Goal: Share content: Share content

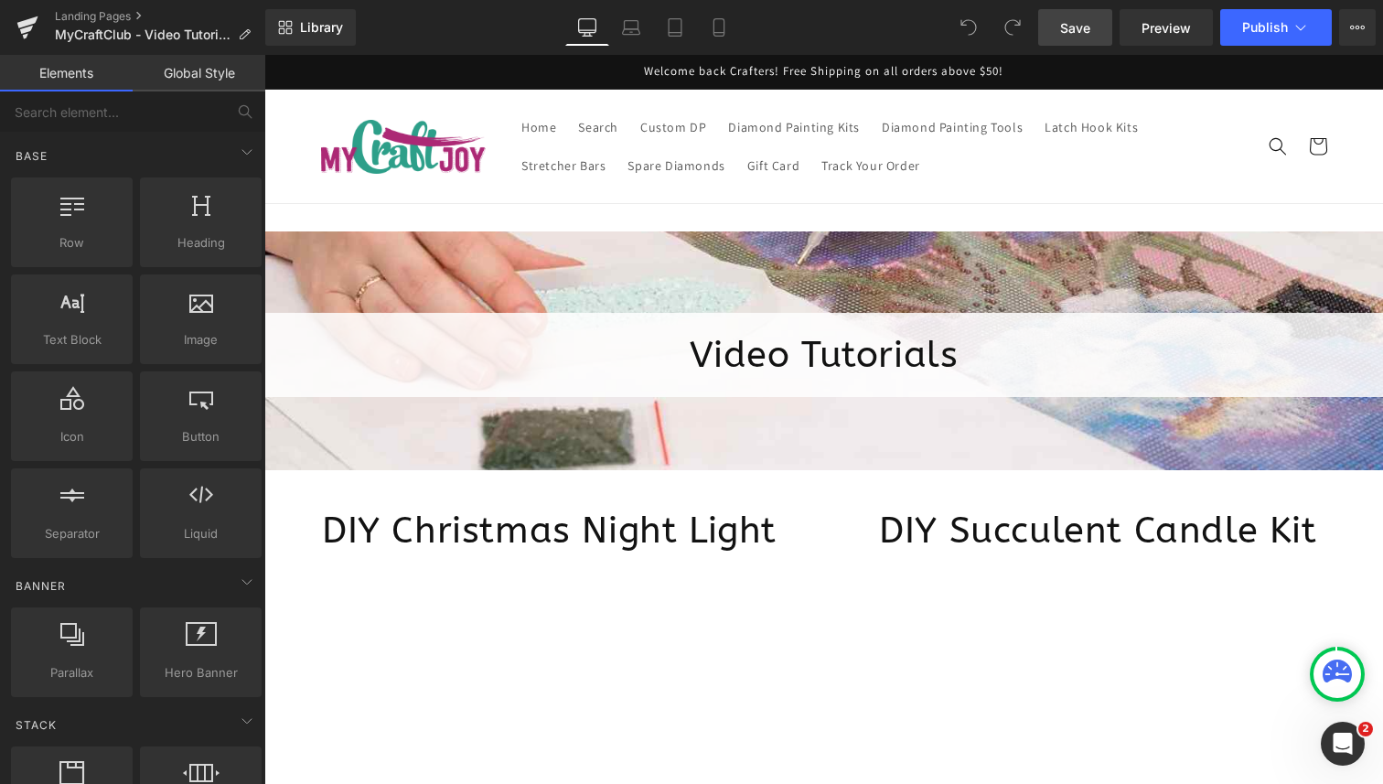
click at [1076, 16] on link "Save" at bounding box center [1075, 27] width 74 height 37
click at [328, 34] on span "Library" at bounding box center [321, 27] width 43 height 16
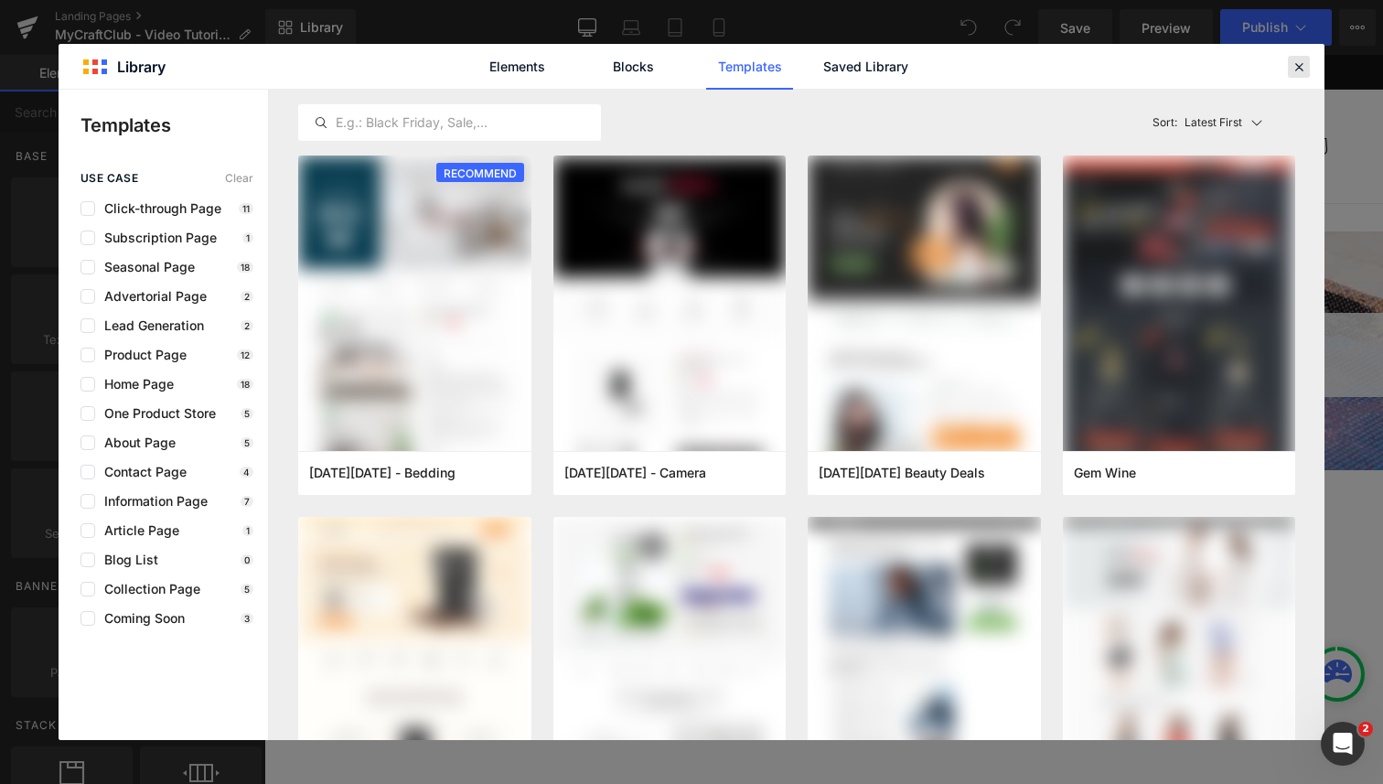
click at [1295, 70] on icon at bounding box center [1299, 67] width 16 height 16
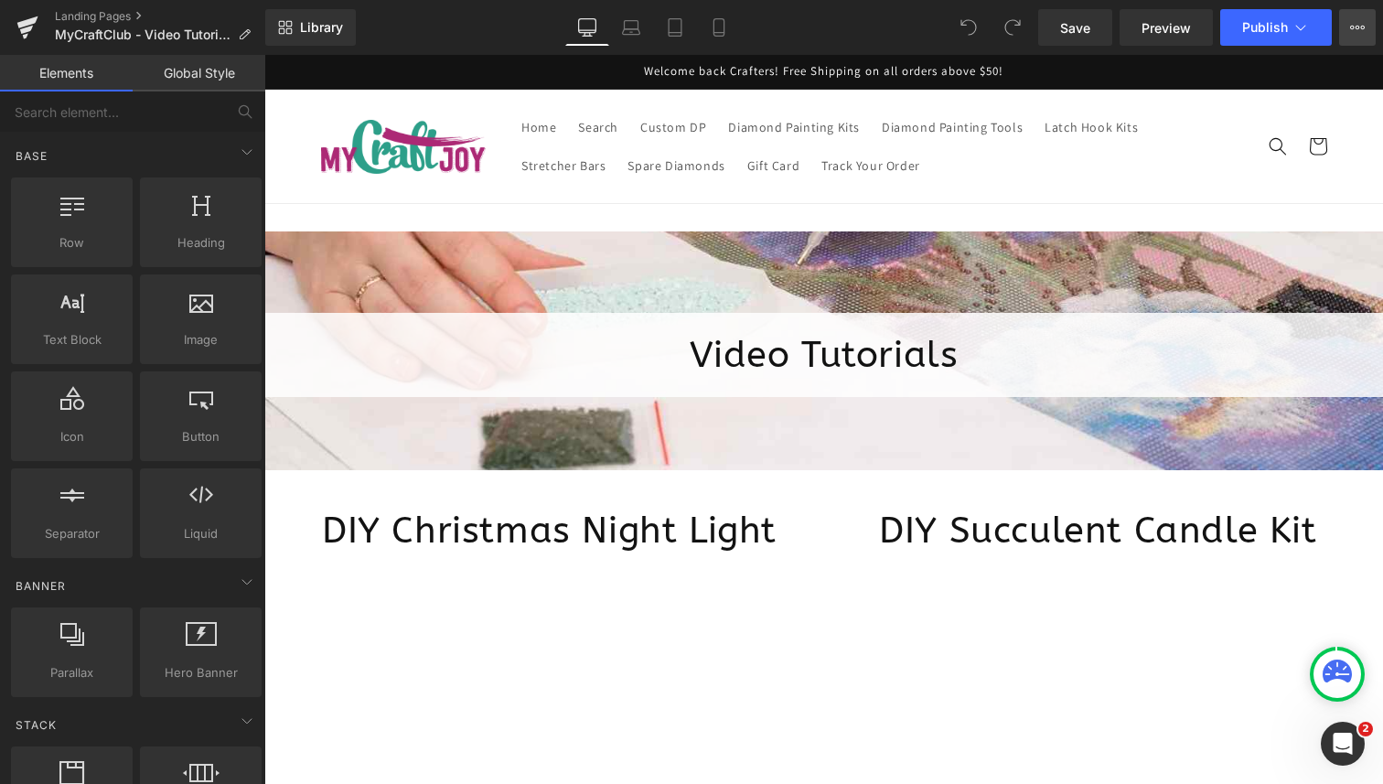
click at [1356, 38] on button "View Live Page View with current Template Save Template to Library Schedule Pub…" at bounding box center [1357, 27] width 37 height 37
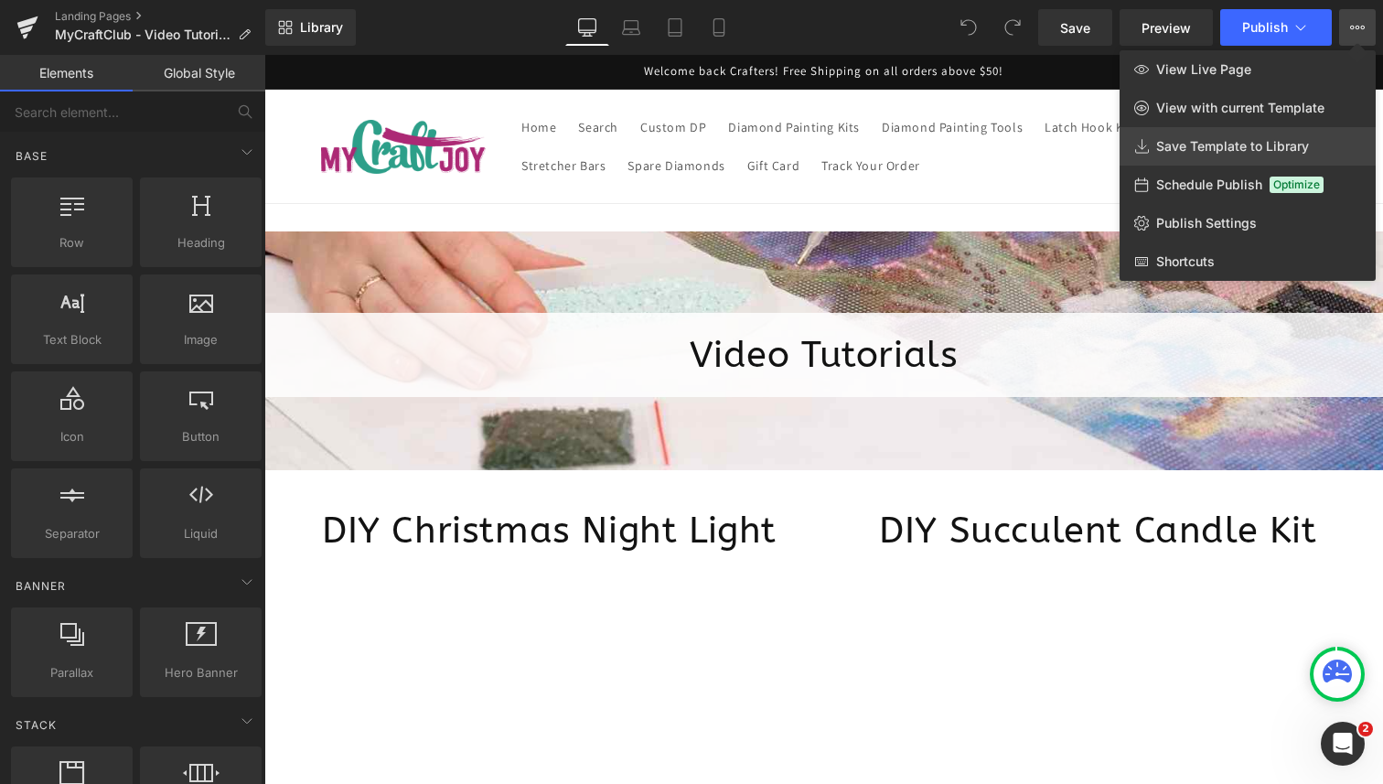
click at [1251, 141] on span "Save Template to Library" at bounding box center [1232, 146] width 153 height 16
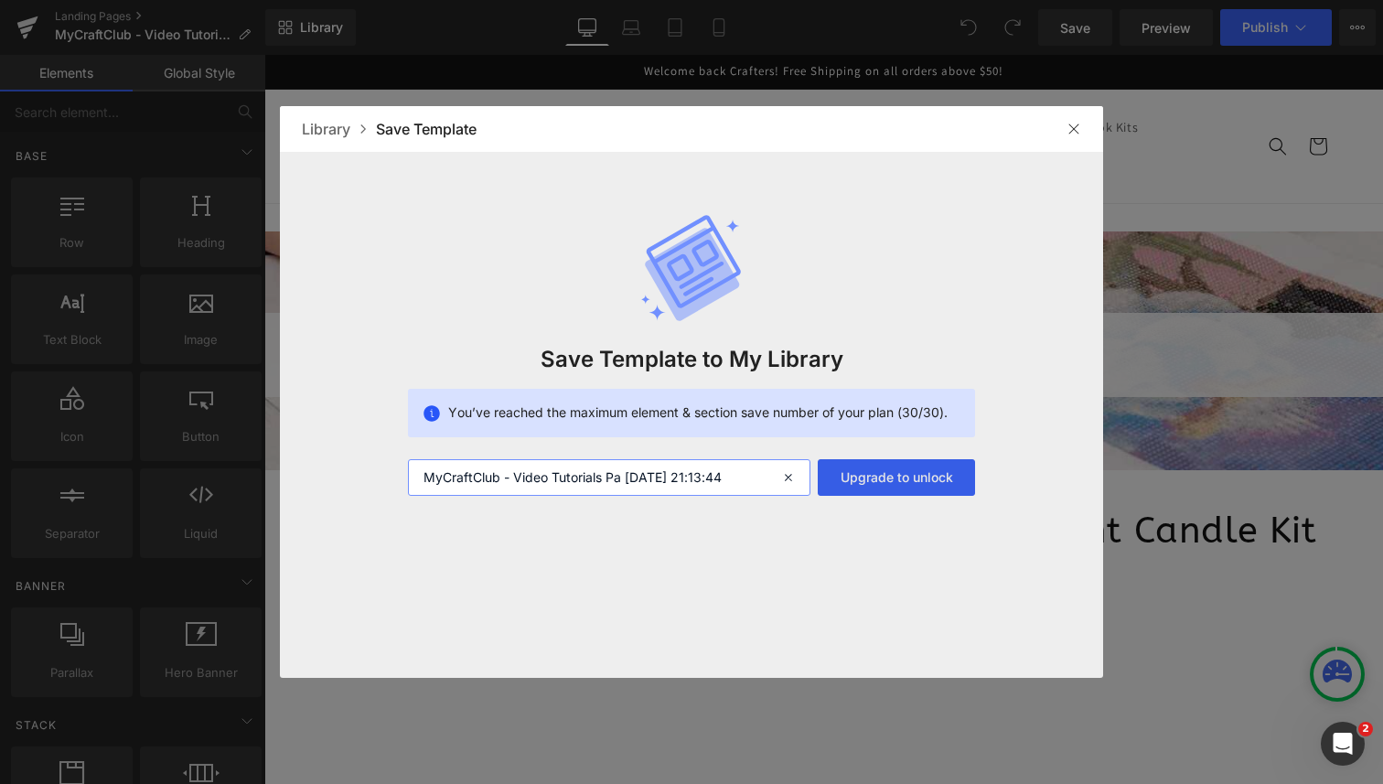
drag, startPoint x: 621, startPoint y: 474, endPoint x: 833, endPoint y: 476, distance: 212.3
click at [833, 476] on div "MyCraftClub - Video Tutorials Pa 2025-09-04 21:13:44 Upgrade to unlock" at bounding box center [691, 477] width 567 height 37
click at [1076, 126] on img at bounding box center [1074, 129] width 15 height 15
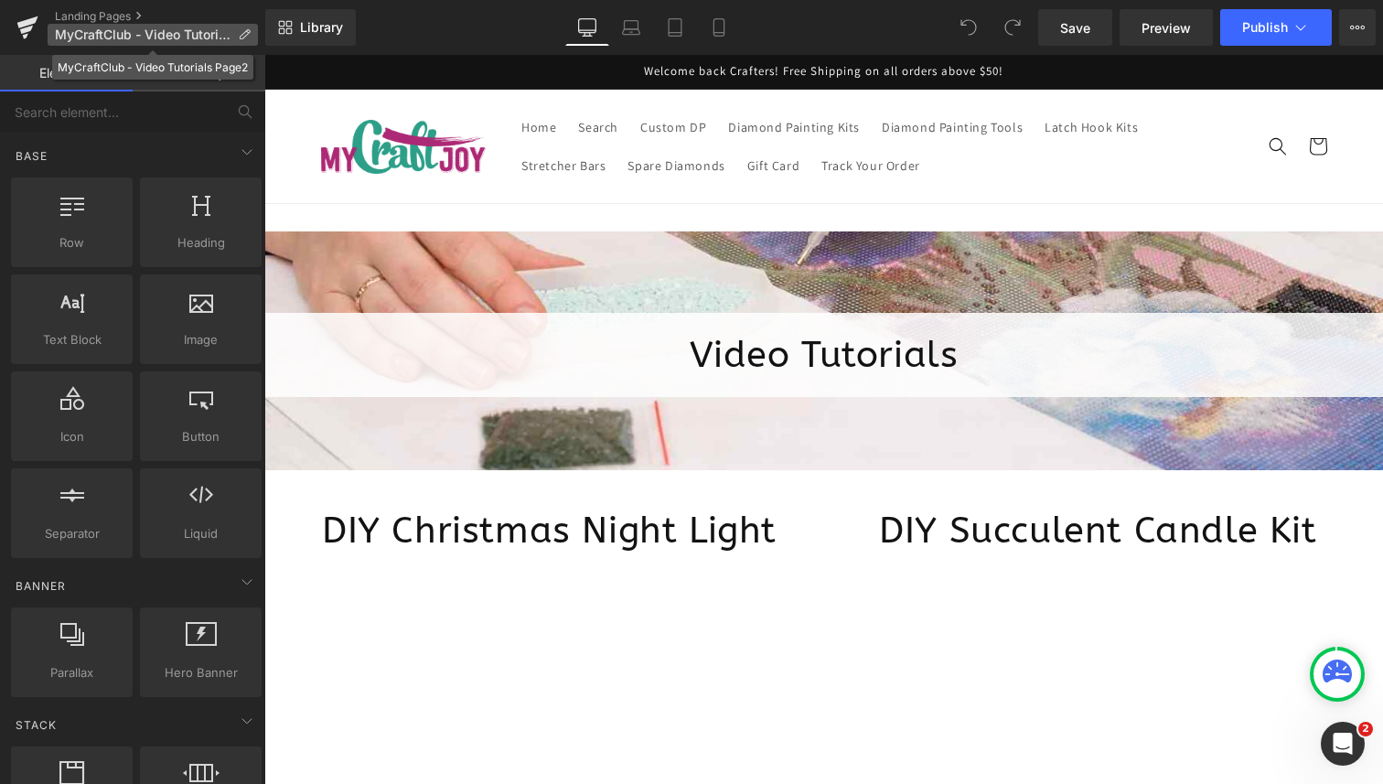
click at [247, 36] on icon at bounding box center [244, 34] width 13 height 13
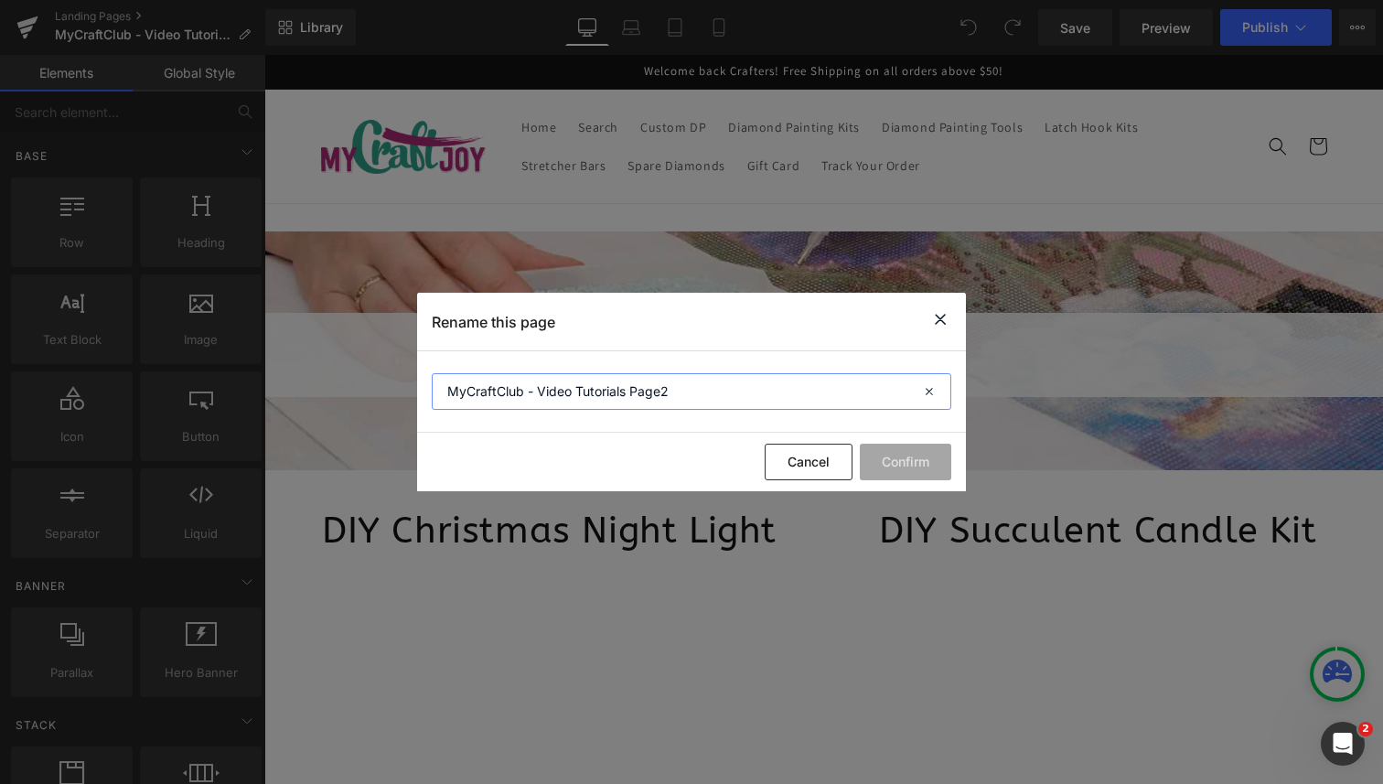
click at [672, 391] on input "MyCraftClub - Video Tutorials Page2" at bounding box center [692, 391] width 520 height 37
click at [672, 392] on input "MyCraftClub - Video Tutorials Page2" at bounding box center [692, 391] width 520 height 37
click at [782, 469] on button "Cancel" at bounding box center [809, 462] width 88 height 37
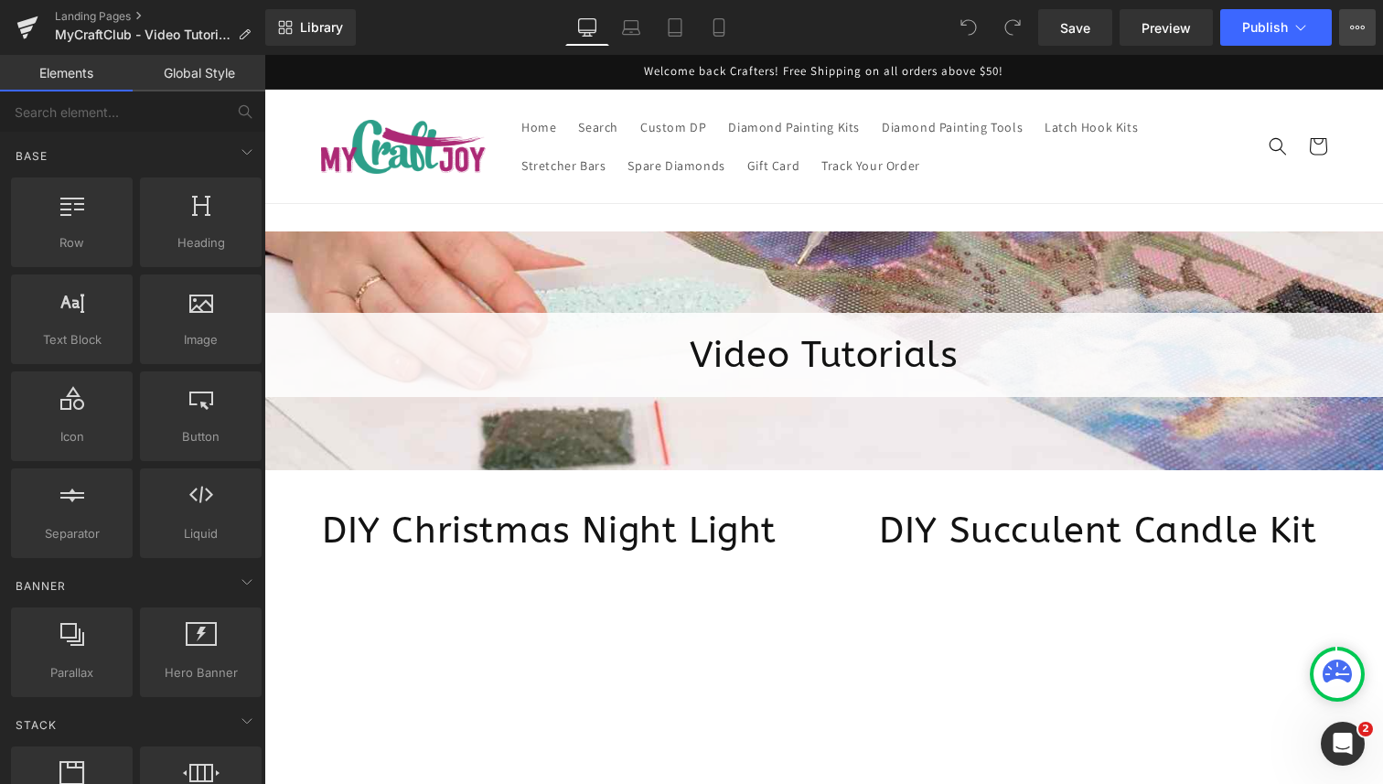
click at [1364, 33] on icon at bounding box center [1357, 27] width 15 height 15
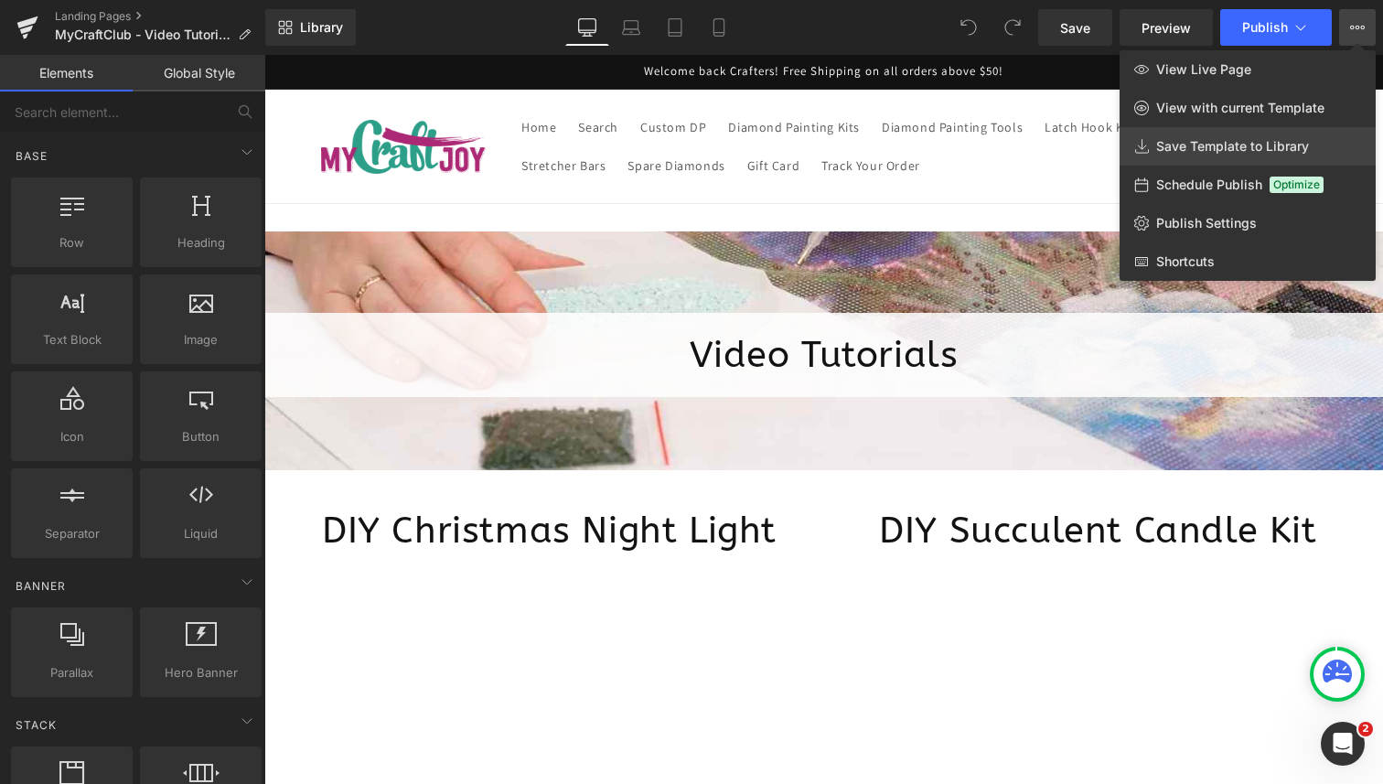
click at [1290, 144] on span "Save Template to Library" at bounding box center [1232, 146] width 153 height 16
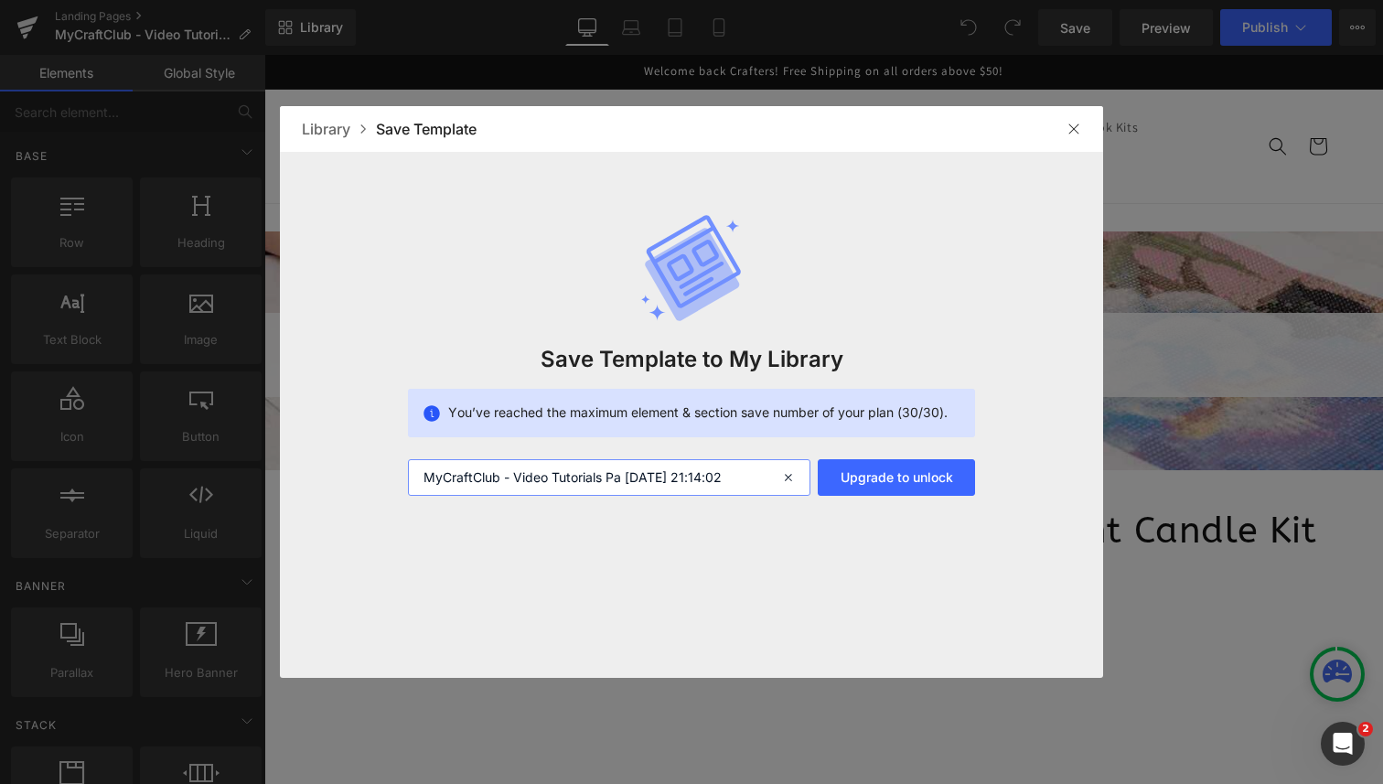
click at [694, 476] on input "MyCraftClub - Video Tutorials Pa 2025-09-04 21:14:02" at bounding box center [609, 477] width 403 height 37
paste input "ge"
type input "MyCraftClub - Video Tutorials Page2"
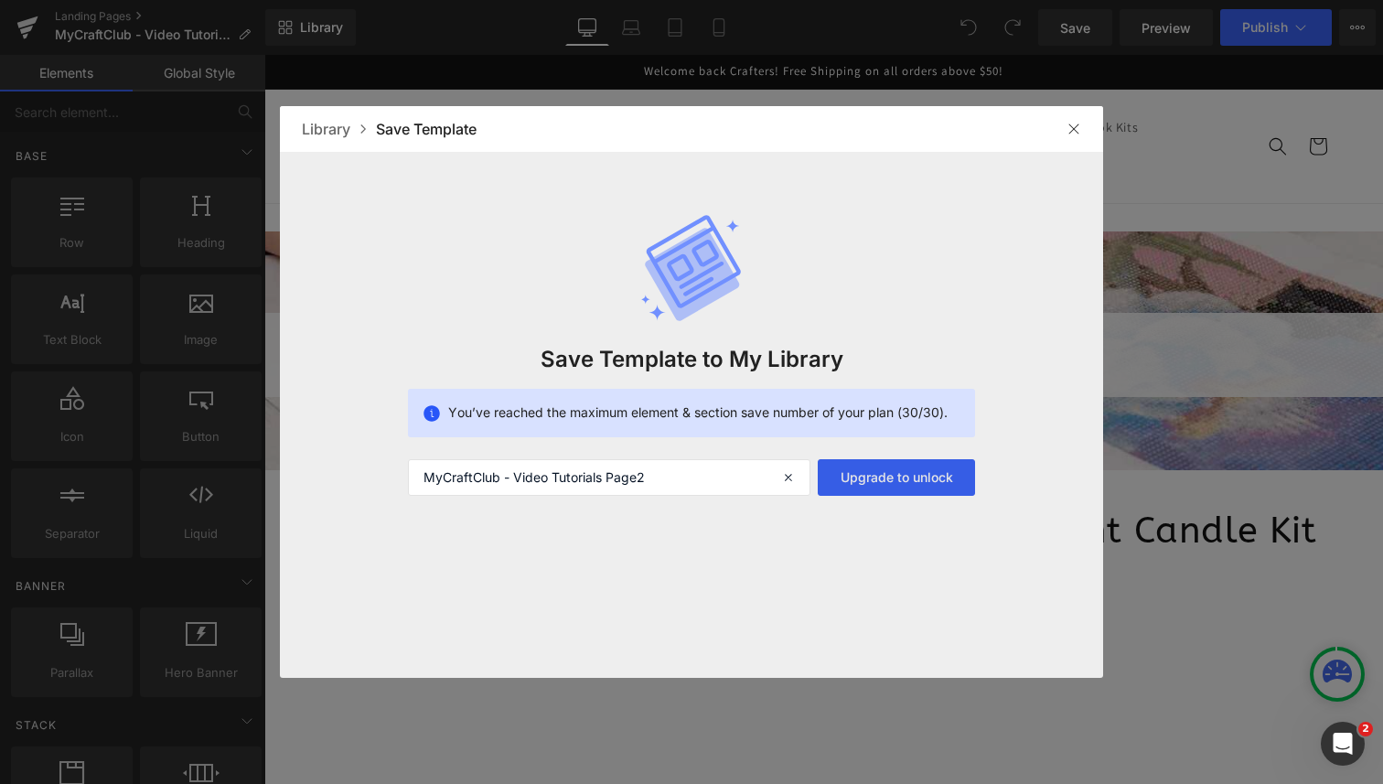
click at [897, 484] on button "Upgrade to unlock" at bounding box center [896, 477] width 157 height 37
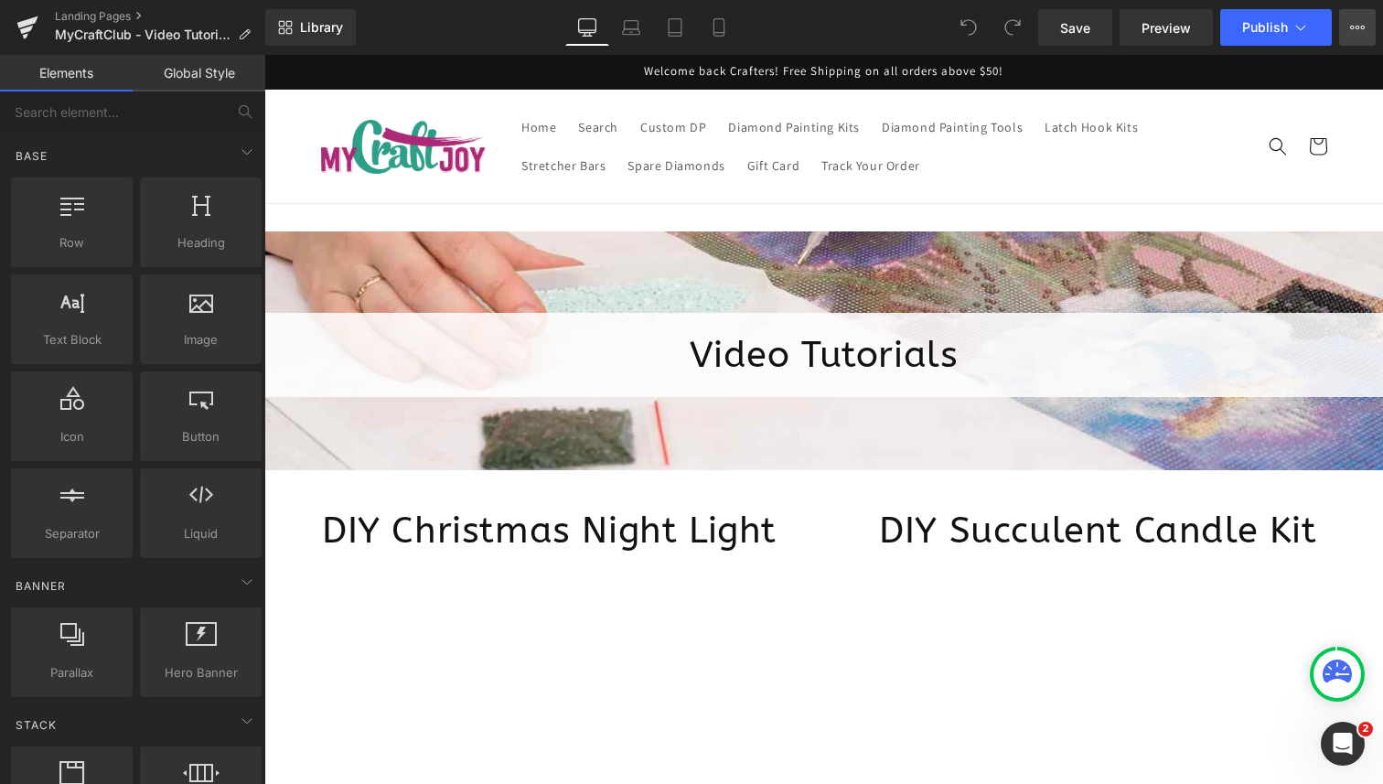
click at [1344, 33] on button "View Live Page View with current Template Save Template to Library Schedule Pub…" at bounding box center [1357, 27] width 37 height 37
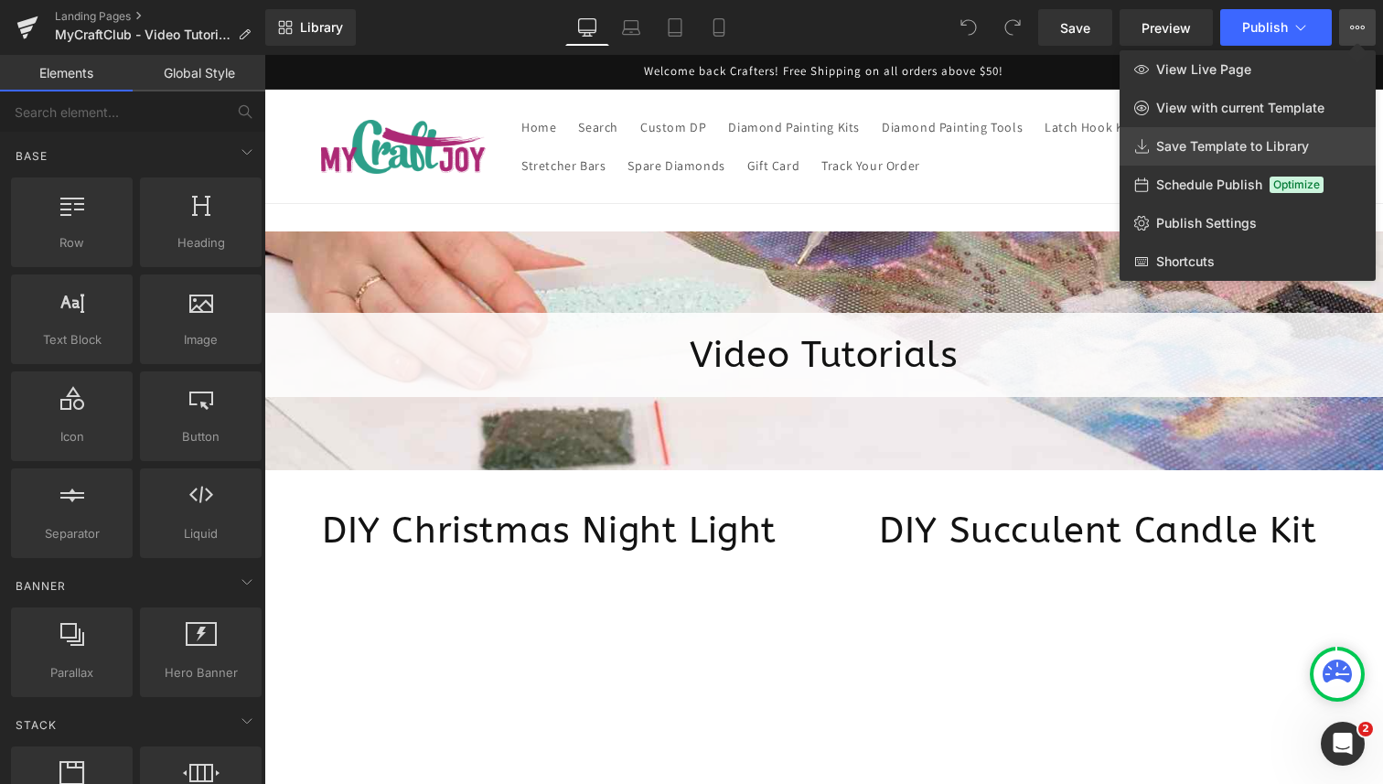
click at [1320, 145] on link "Save Template to Library" at bounding box center [1248, 146] width 256 height 38
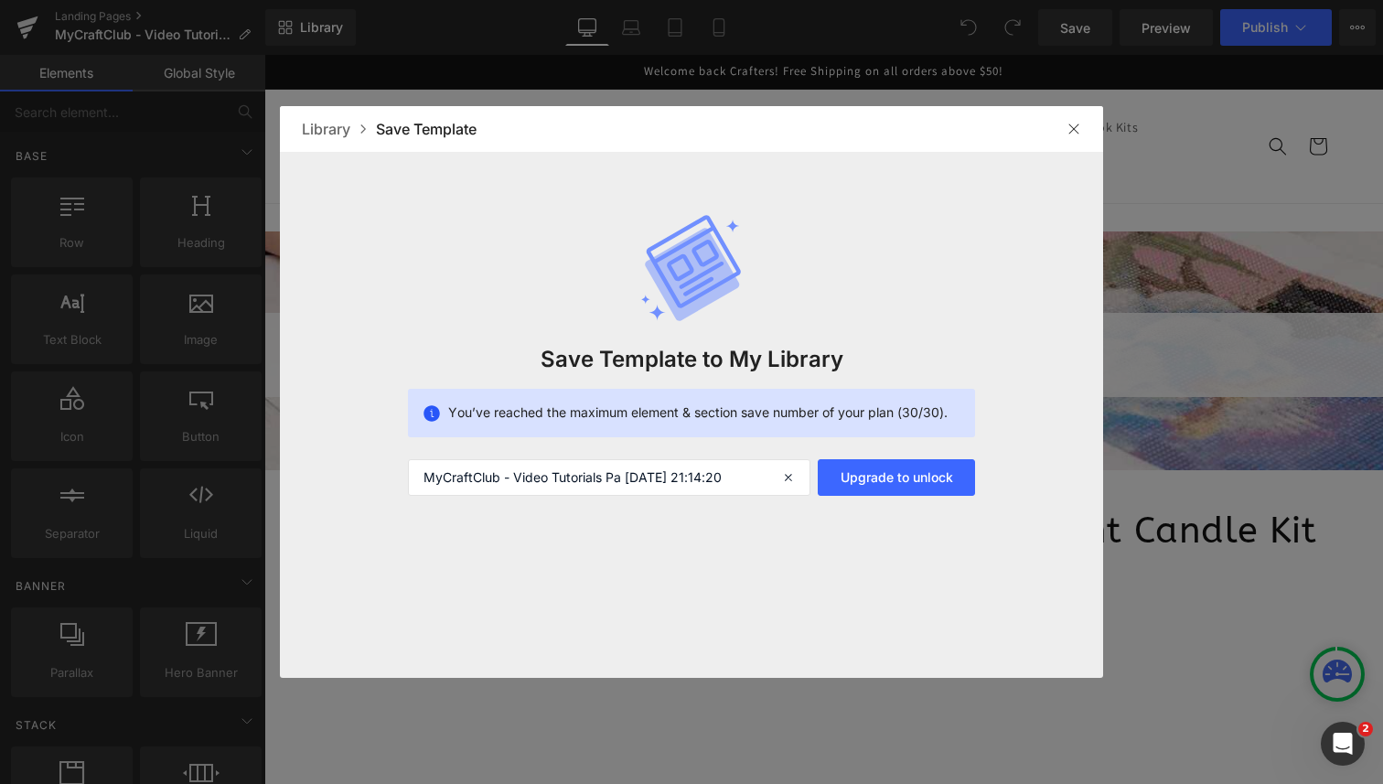
click at [1078, 125] on img at bounding box center [1074, 129] width 15 height 15
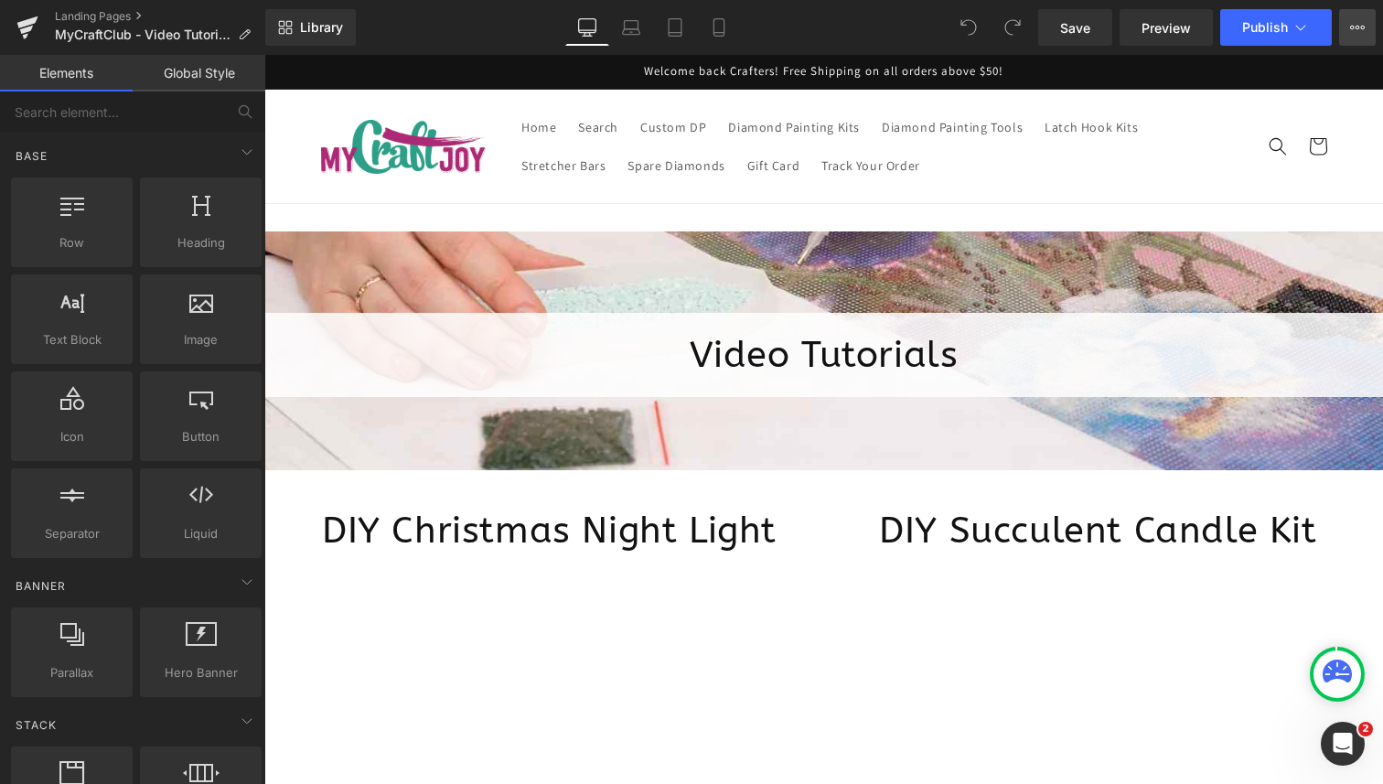
click at [1358, 28] on icon at bounding box center [1358, 28] width 5 height 4
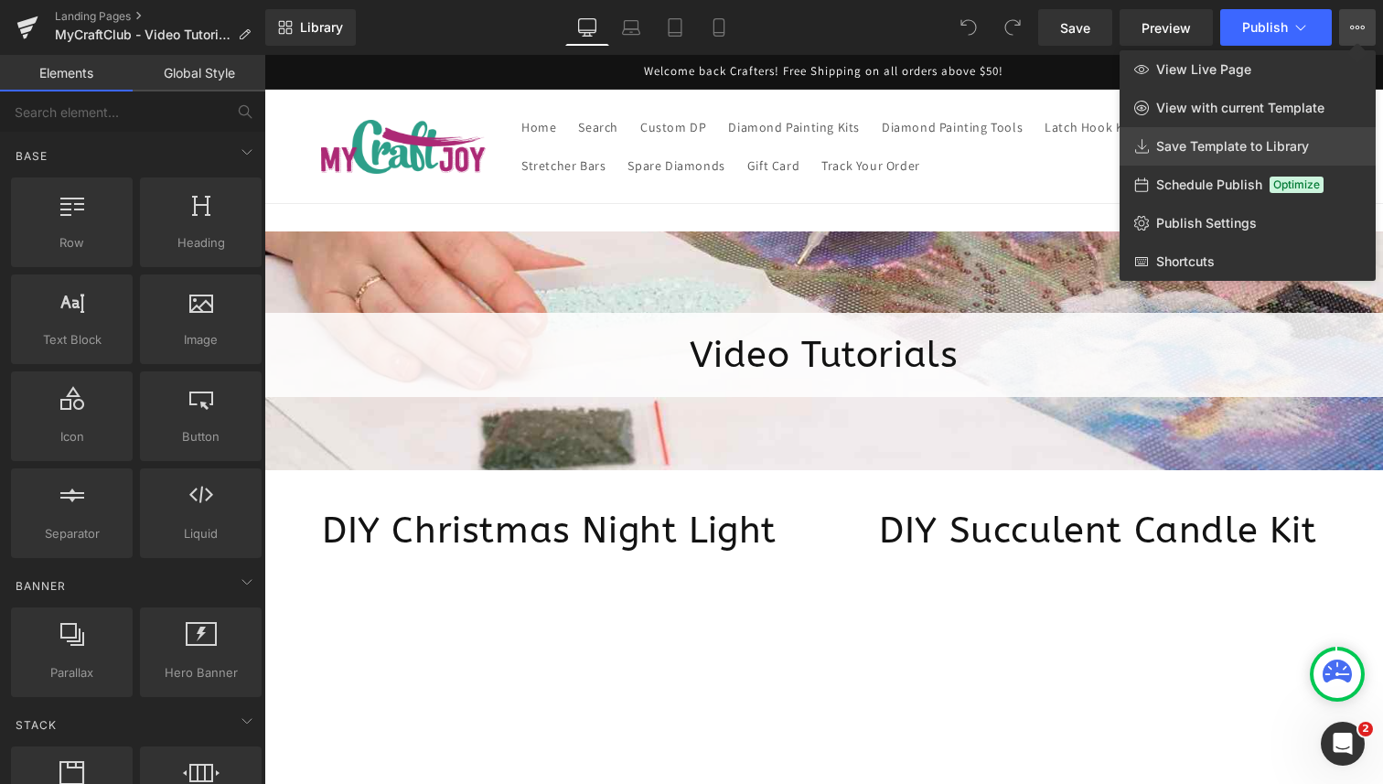
drag, startPoint x: 1294, startPoint y: 146, endPoint x: 1029, endPoint y: 91, distance: 270.0
click at [1294, 146] on span "Save Template to Library" at bounding box center [1232, 146] width 153 height 16
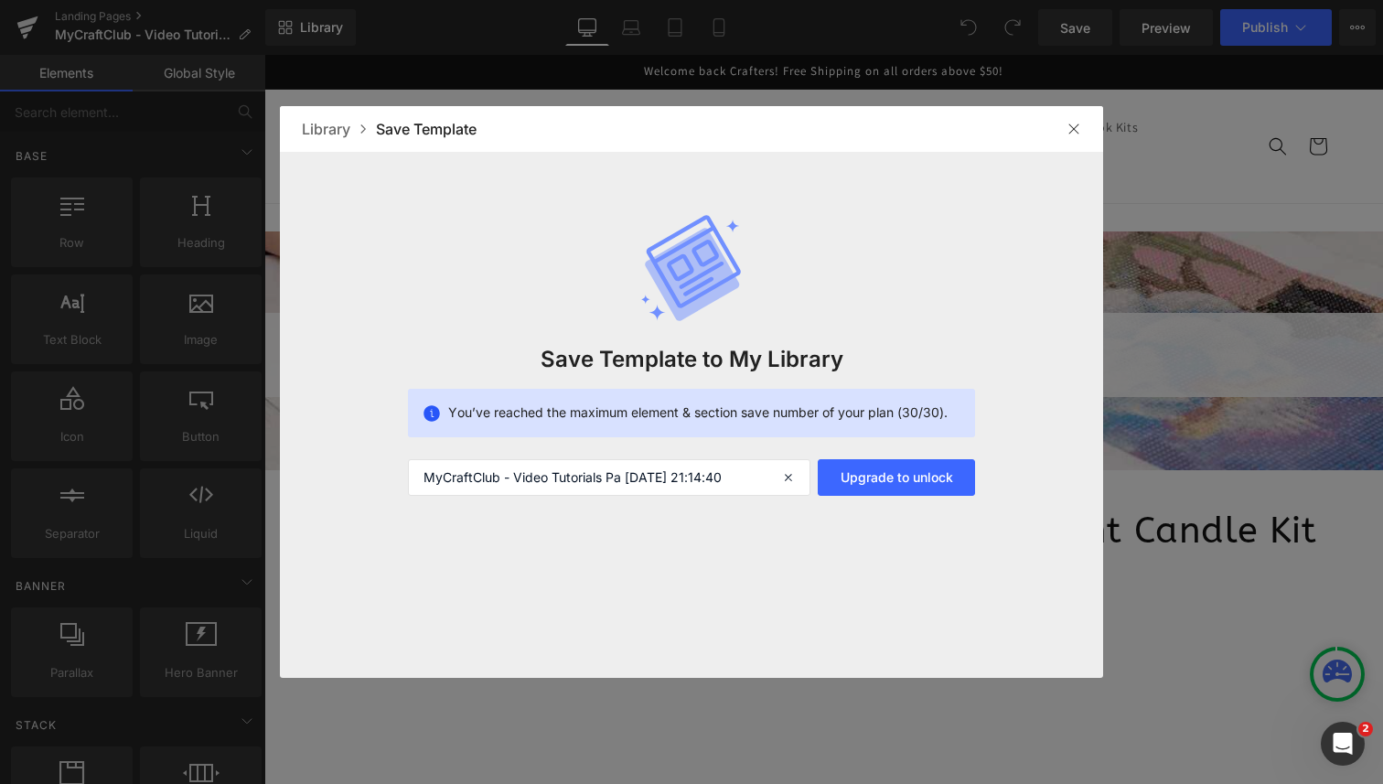
drag, startPoint x: 521, startPoint y: 414, endPoint x: 780, endPoint y: 422, distance: 259.1
click at [780, 422] on div "You’ve reached the maximum element & section save number of your plan (30/30)." at bounding box center [691, 413] width 567 height 48
click at [1070, 127] on img at bounding box center [1074, 129] width 15 height 15
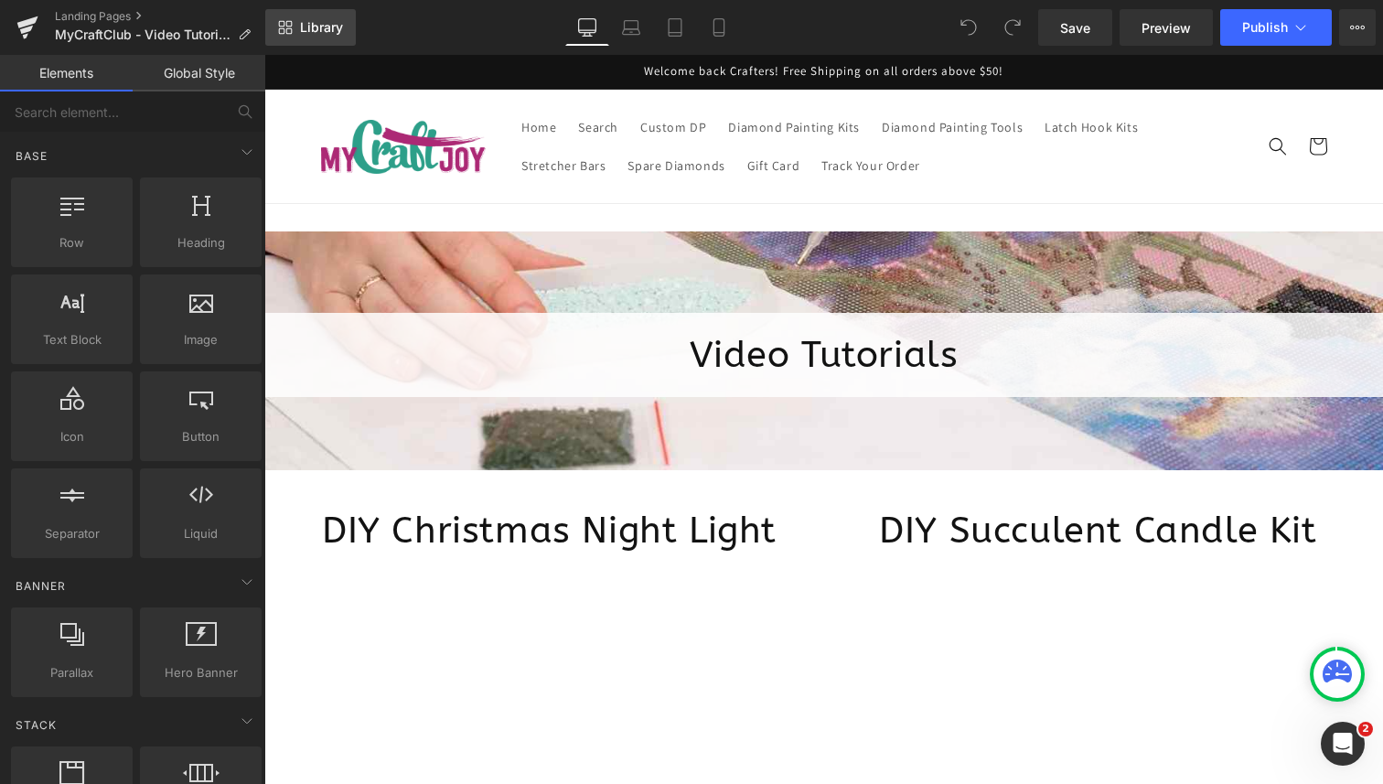
click at [330, 30] on span "Library" at bounding box center [321, 27] width 43 height 16
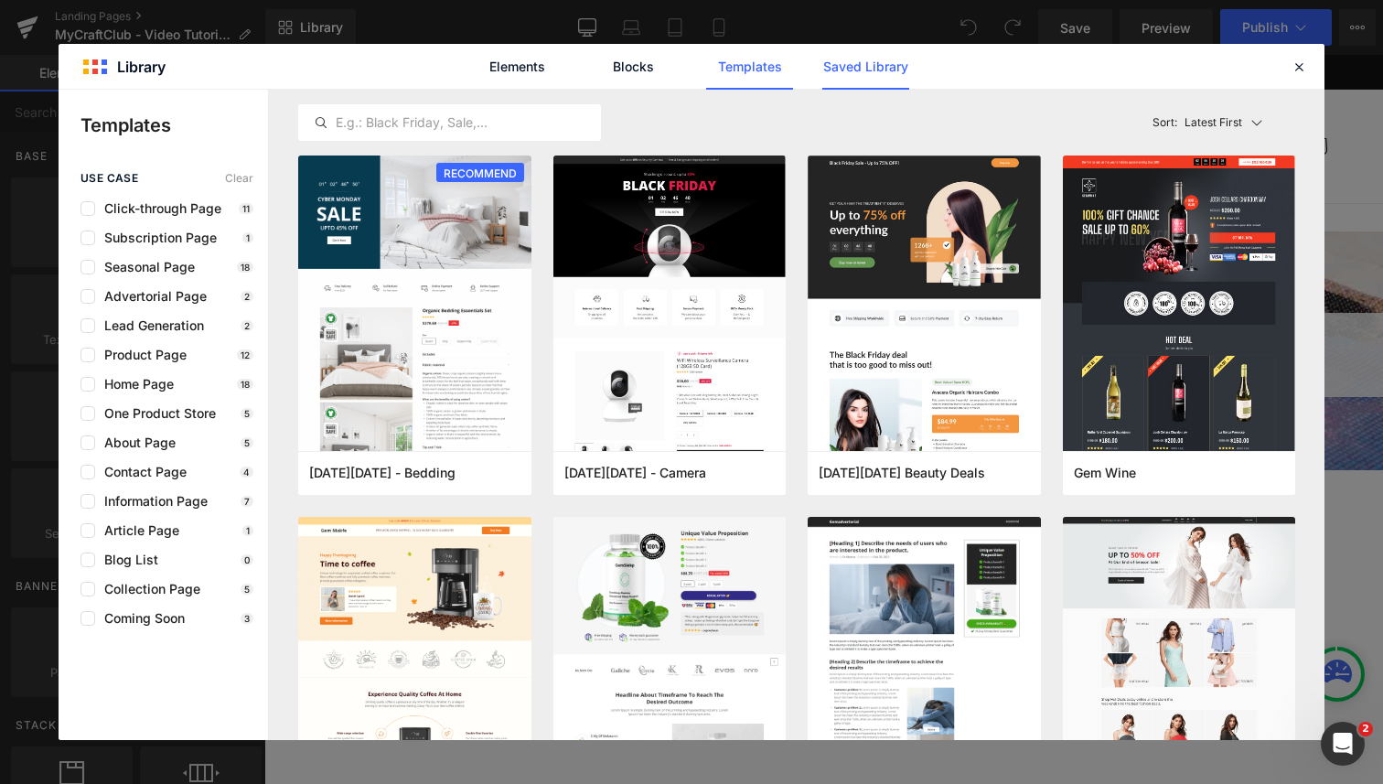
click at [850, 69] on link "Saved Library" at bounding box center [866, 67] width 87 height 46
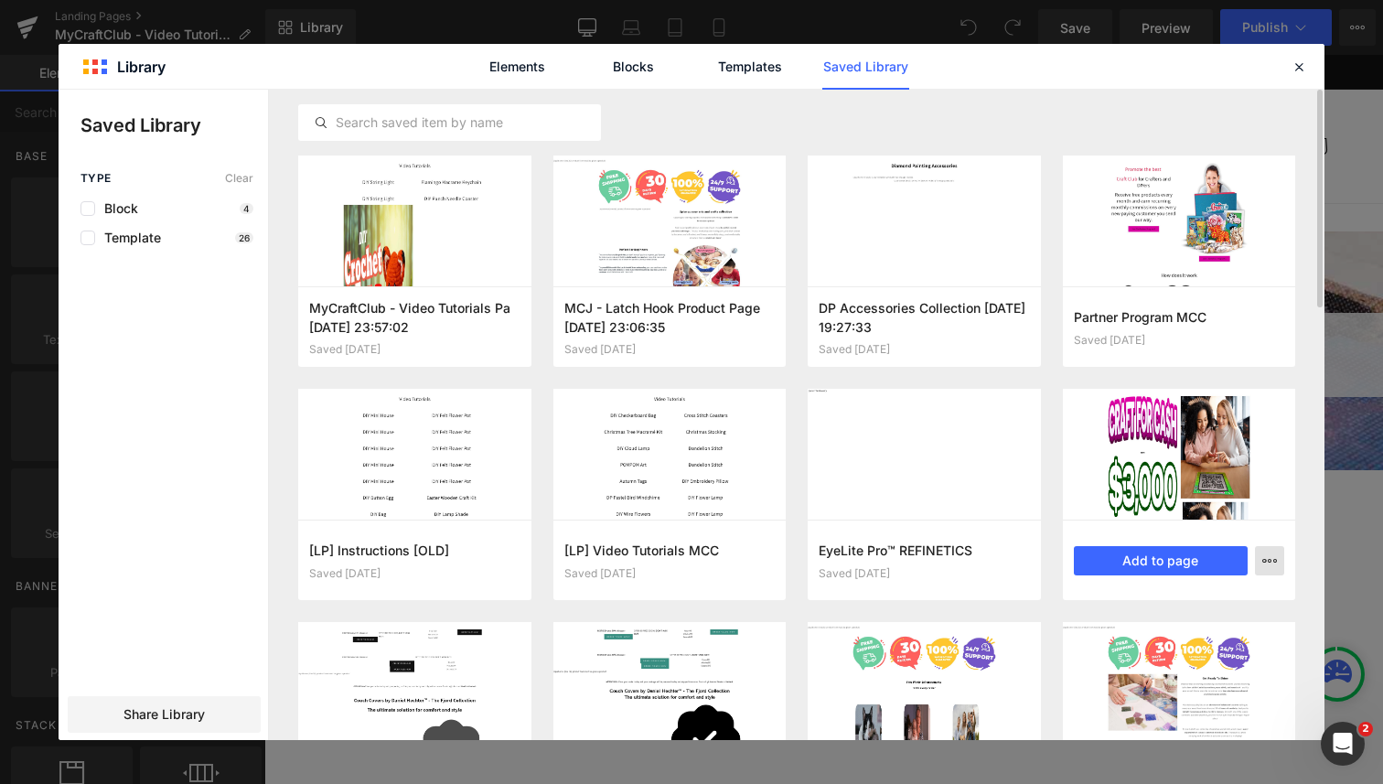
click at [1268, 569] on button "button" at bounding box center [1269, 560] width 29 height 29
click at [1187, 644] on div "Delete" at bounding box center [1180, 640] width 209 height 38
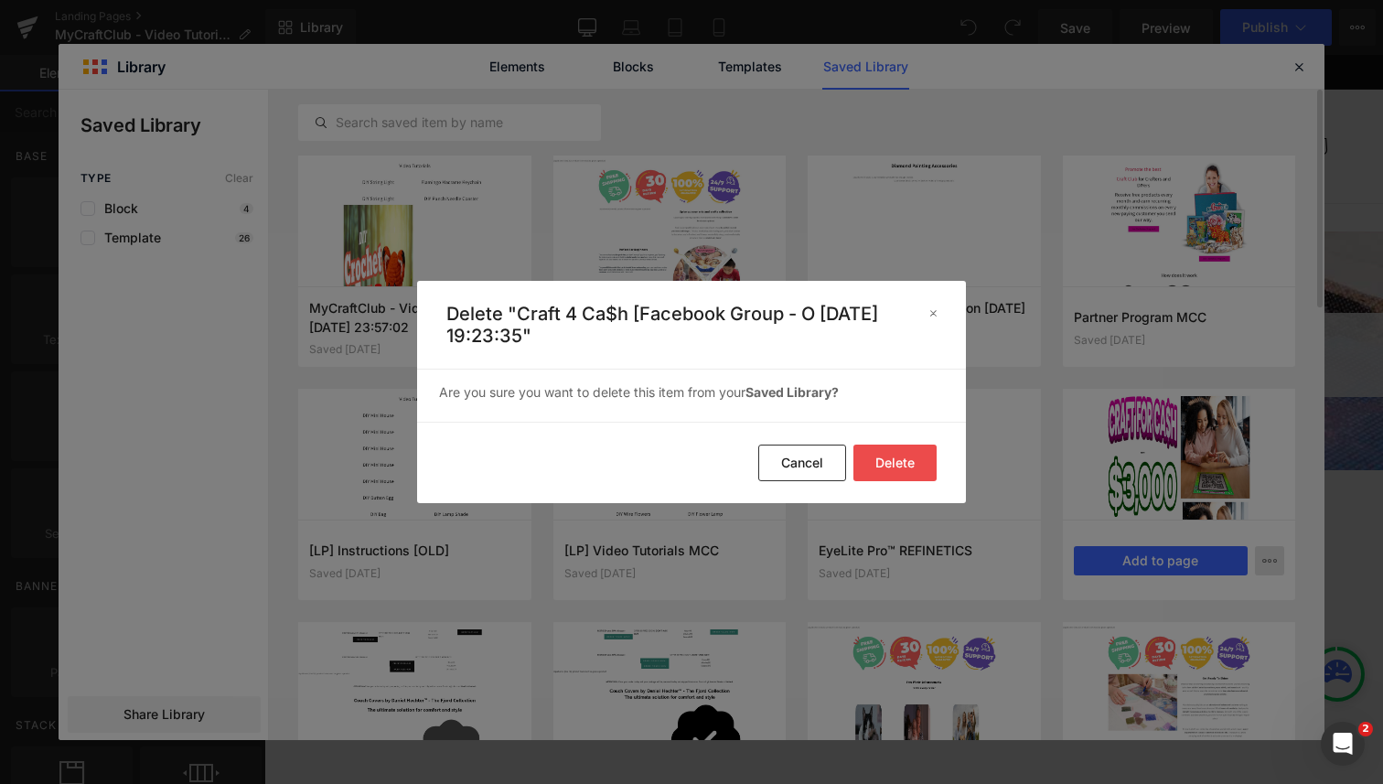
click at [919, 468] on button "Delete" at bounding box center [895, 463] width 83 height 37
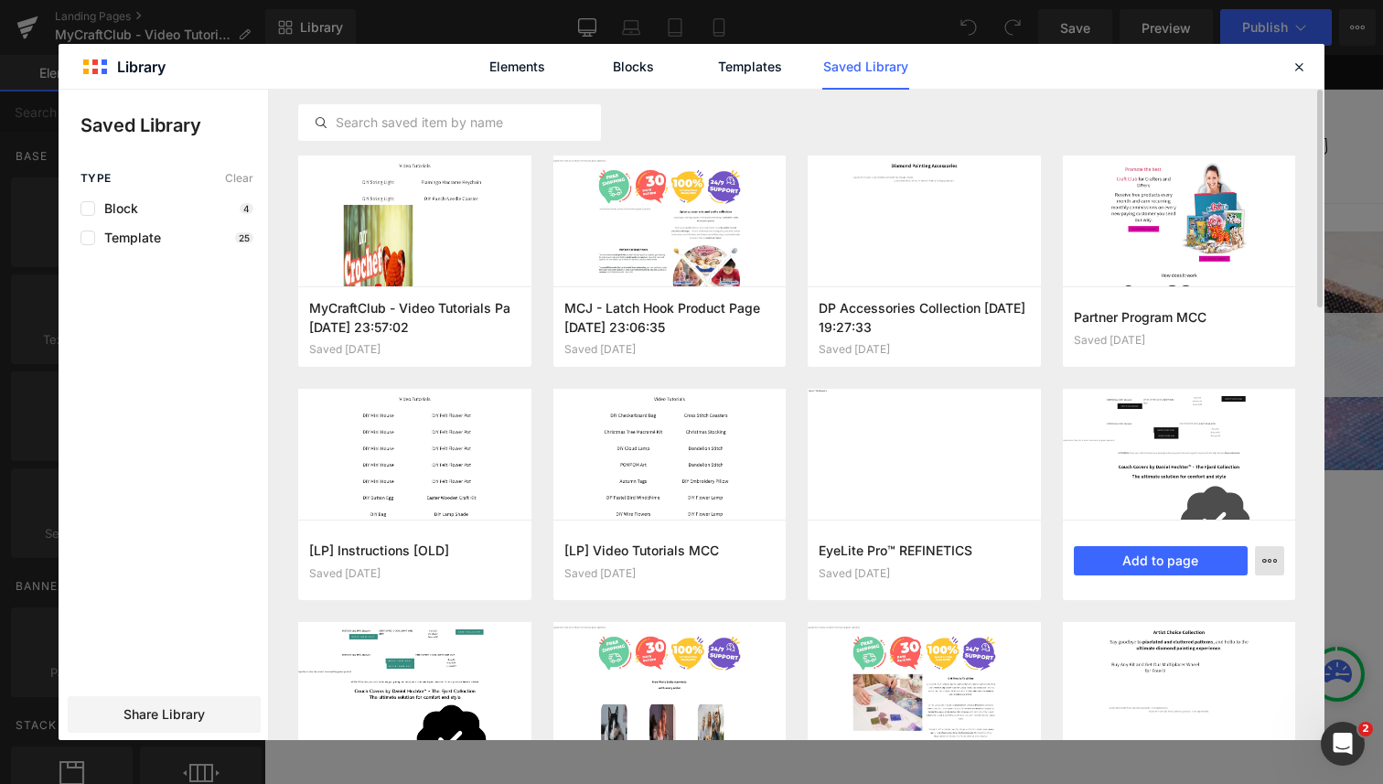
click at [1284, 565] on button "button" at bounding box center [1269, 560] width 29 height 29
click at [1218, 645] on div "Delete" at bounding box center [1180, 640] width 209 height 38
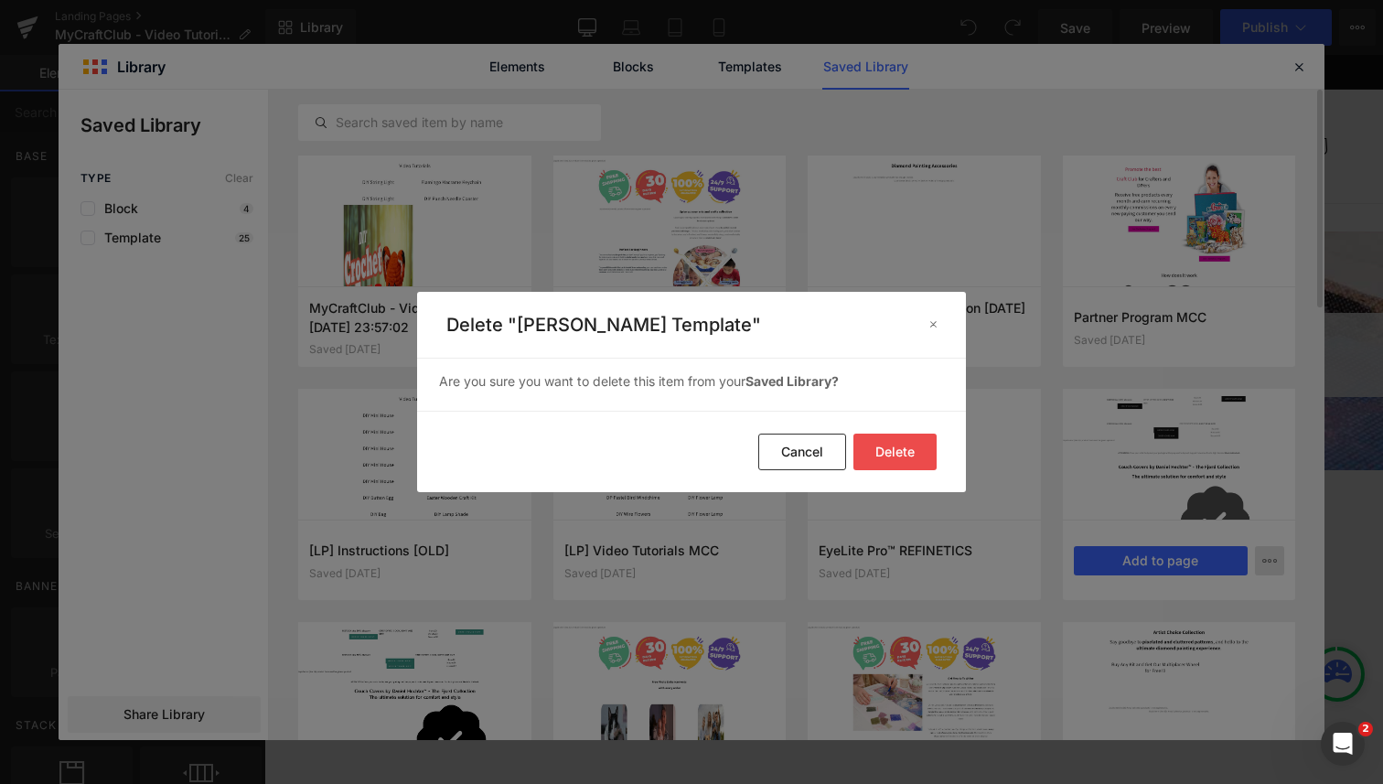
click at [894, 457] on button "Delete" at bounding box center [895, 452] width 83 height 37
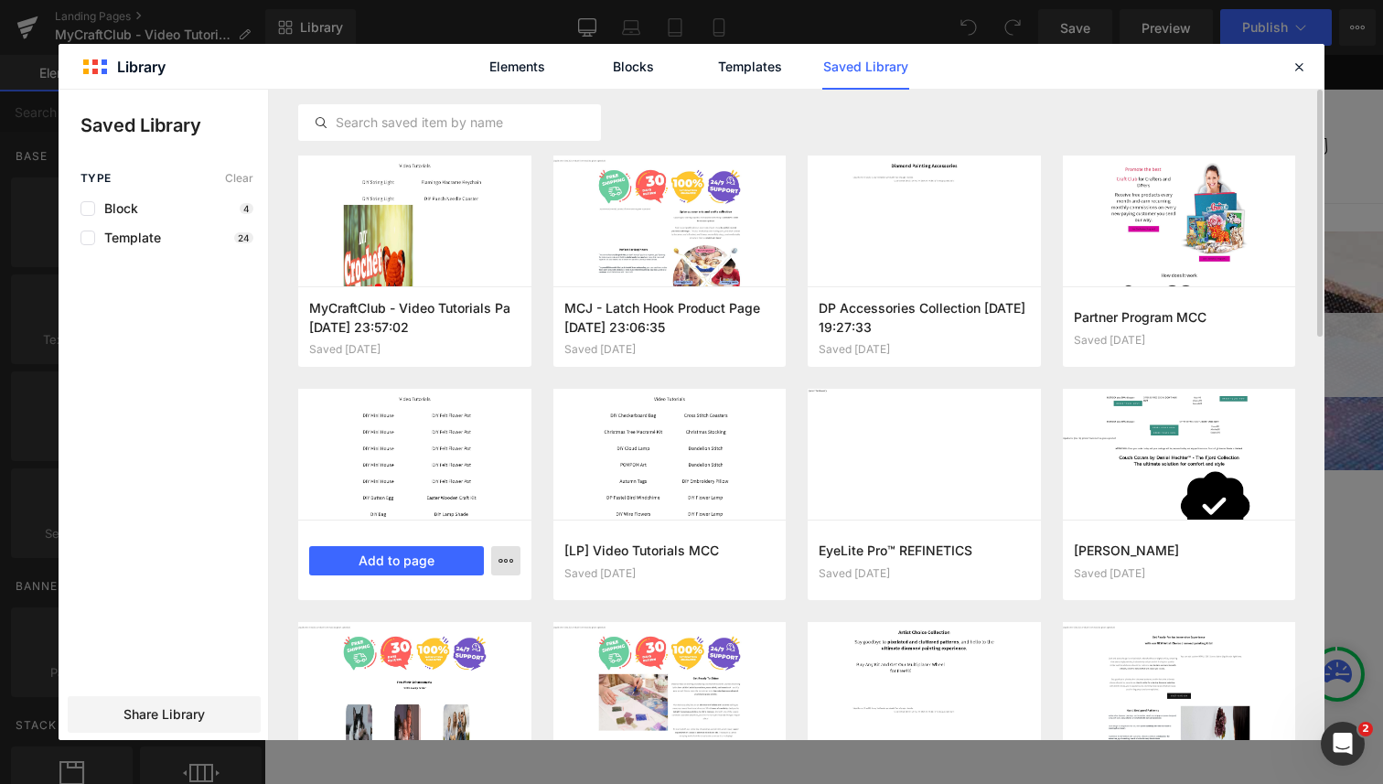
click at [504, 567] on icon "button" at bounding box center [506, 561] width 15 height 15
click at [472, 638] on div "Delete" at bounding box center [416, 640] width 209 height 38
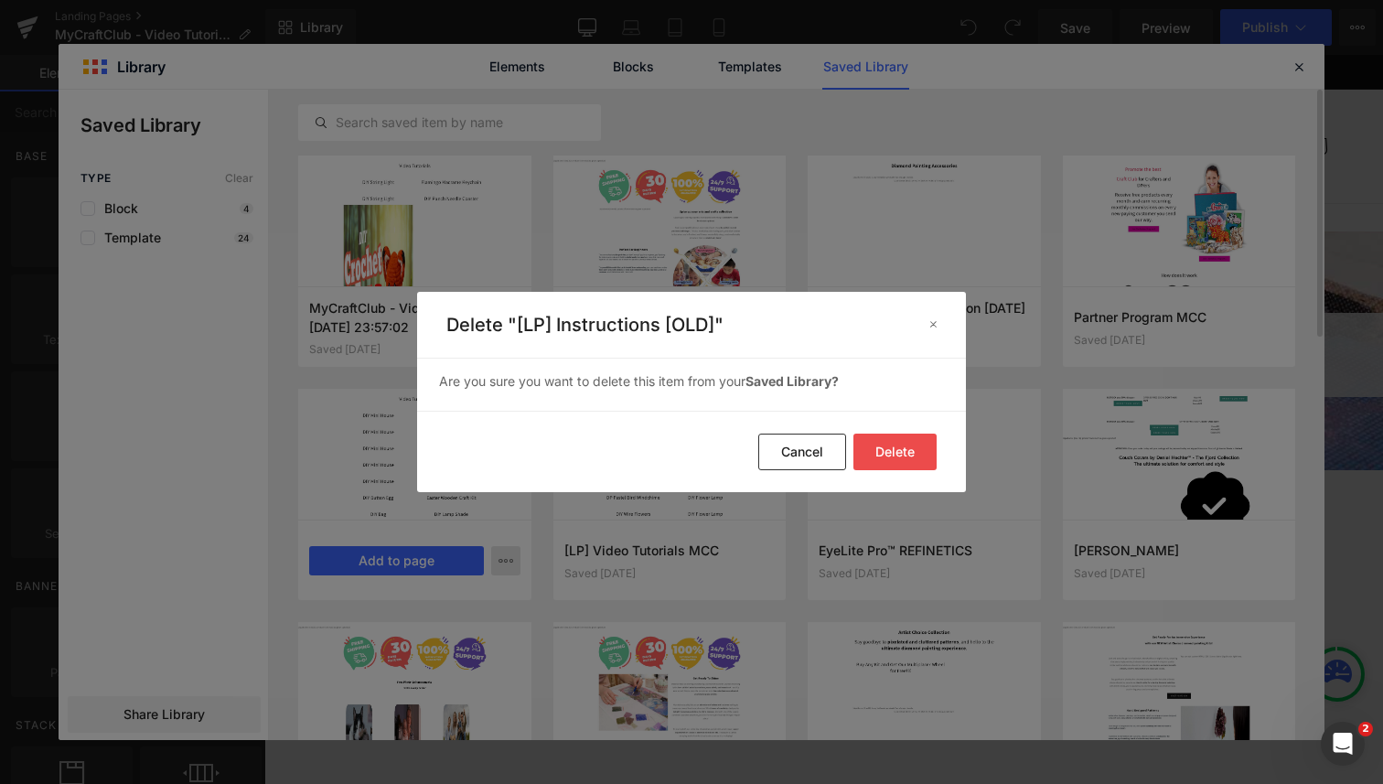
click at [915, 449] on button "Delete" at bounding box center [895, 452] width 83 height 37
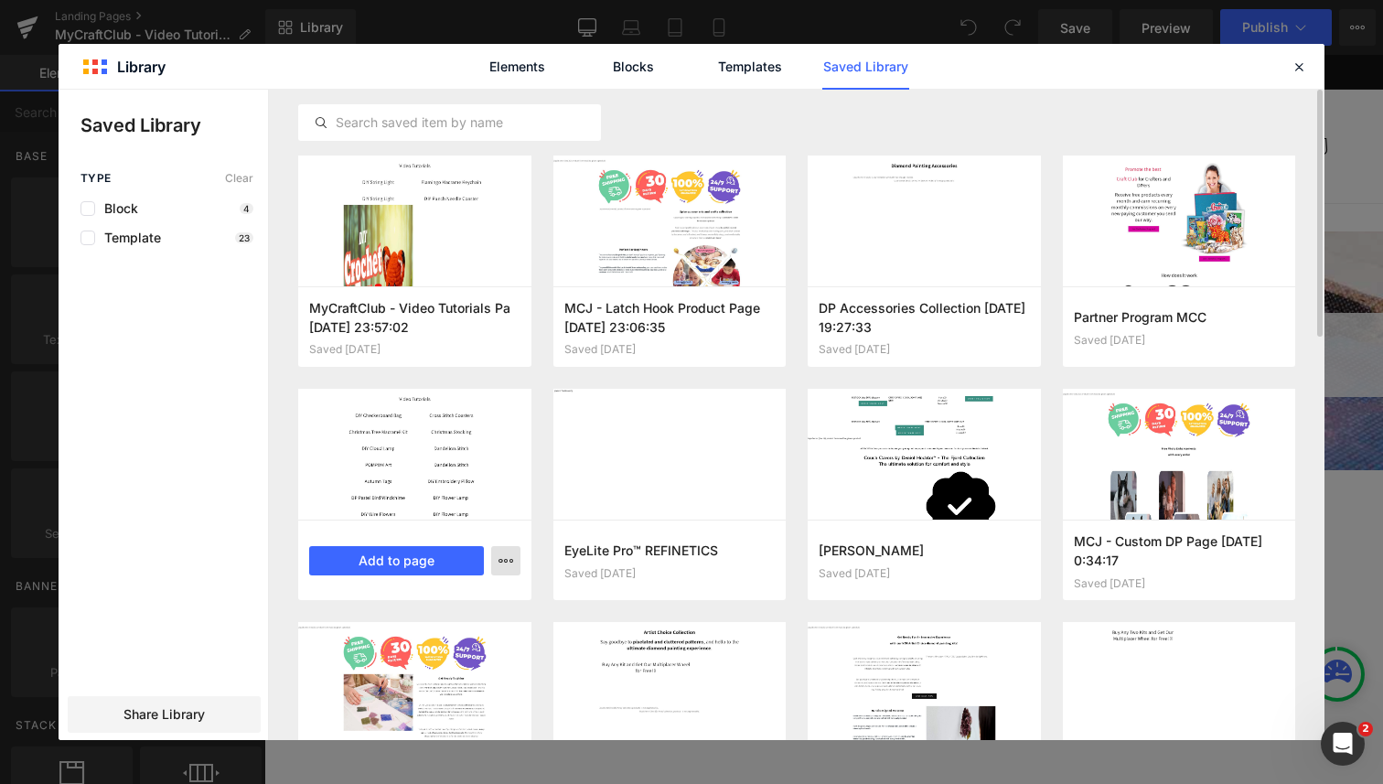
click at [493, 559] on button "button" at bounding box center [505, 560] width 29 height 29
click at [465, 628] on div "Delete" at bounding box center [416, 640] width 209 height 38
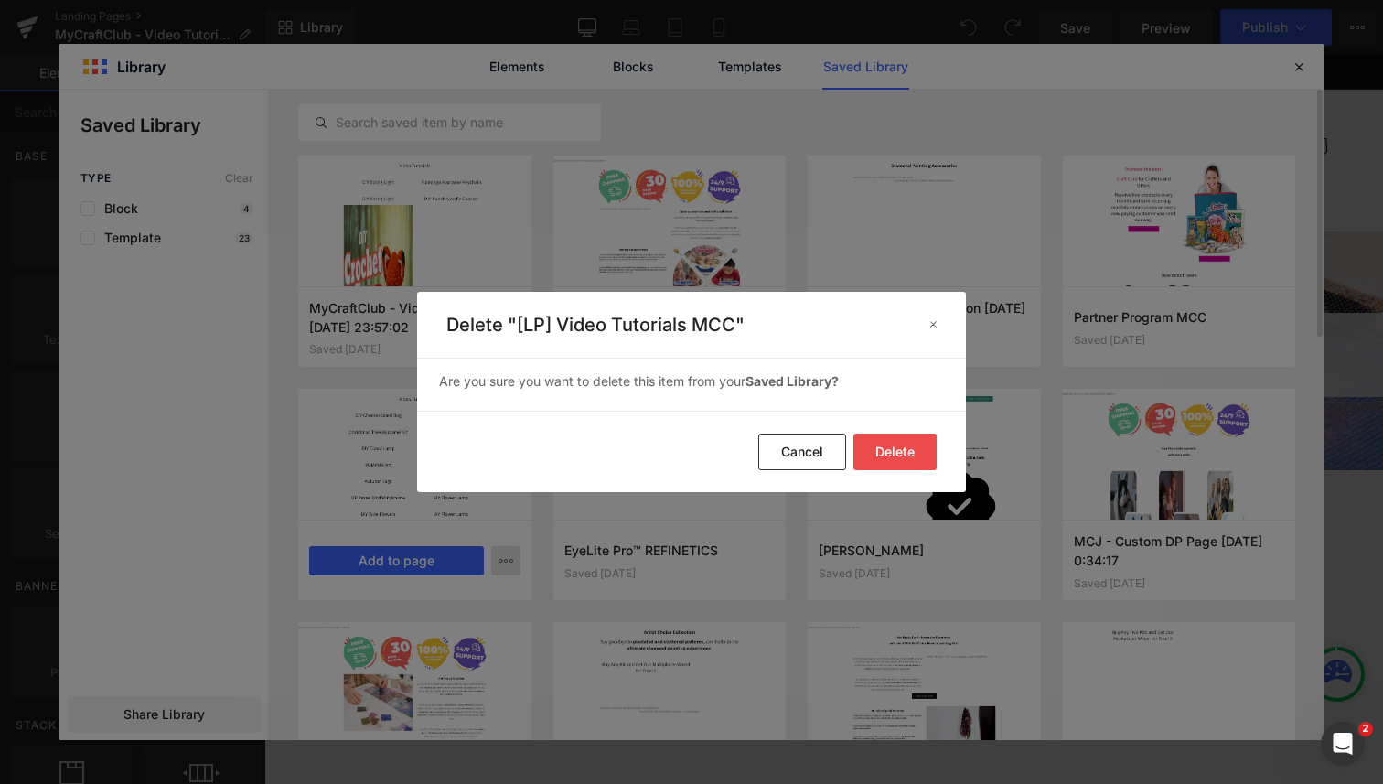
click at [886, 443] on button "Delete" at bounding box center [895, 452] width 83 height 37
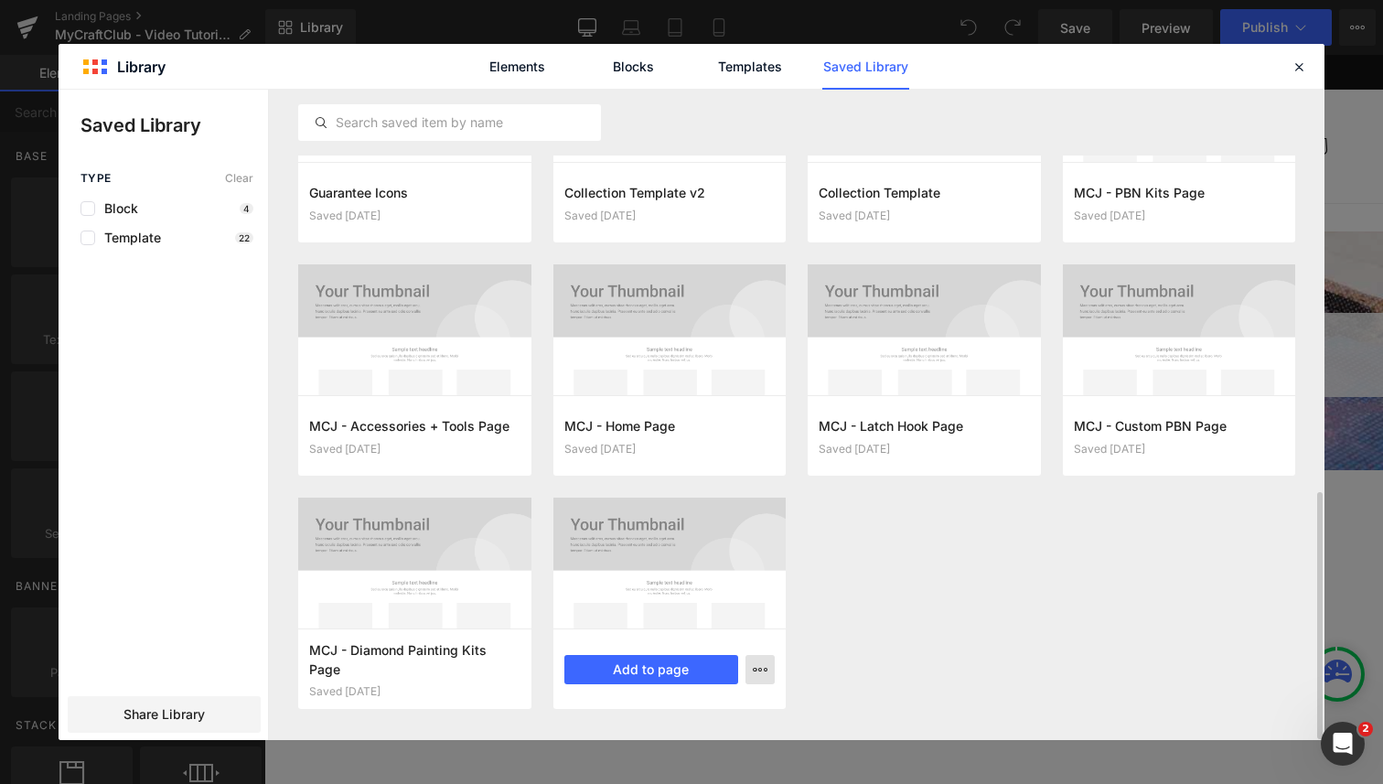
scroll to position [1054, 0]
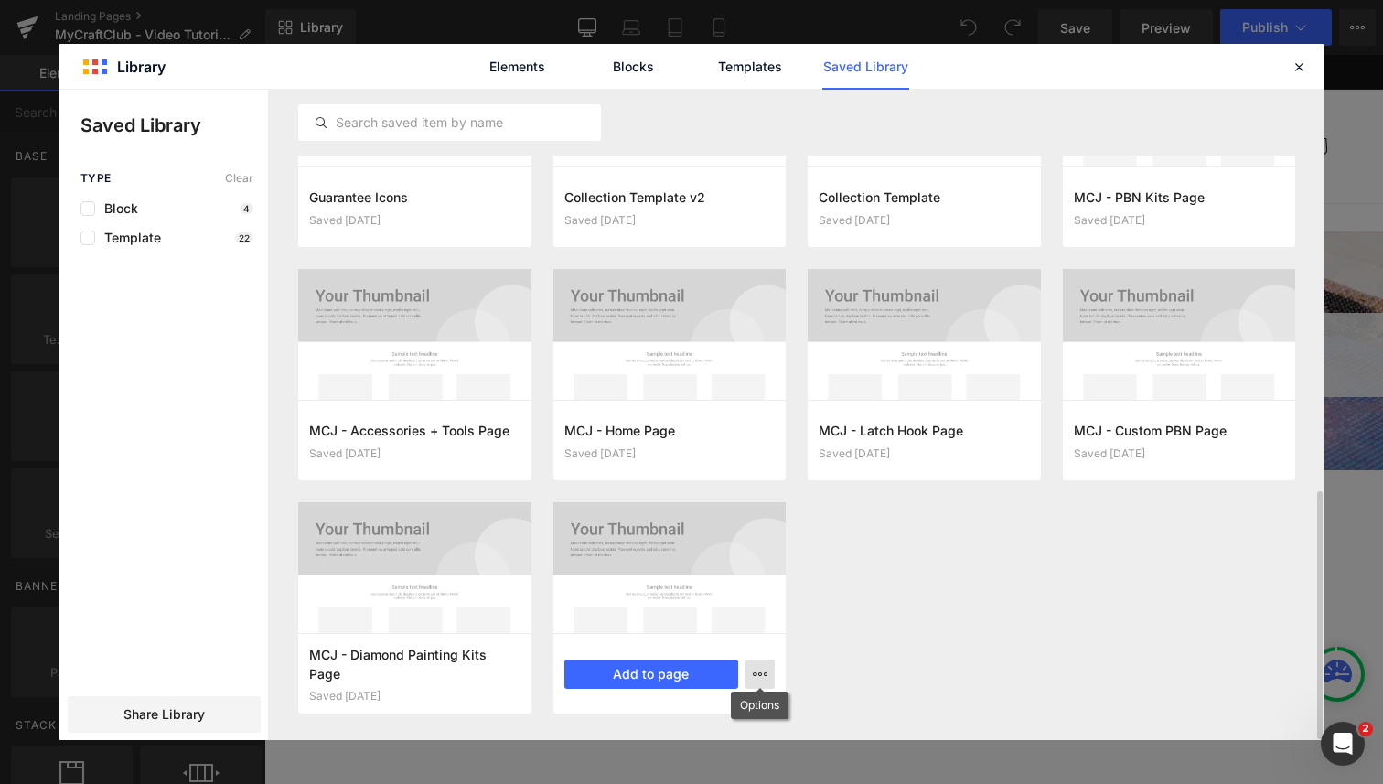
click at [763, 674] on icon "button" at bounding box center [760, 674] width 15 height 15
click at [725, 639] on div "Delete" at bounding box center [670, 633] width 209 height 38
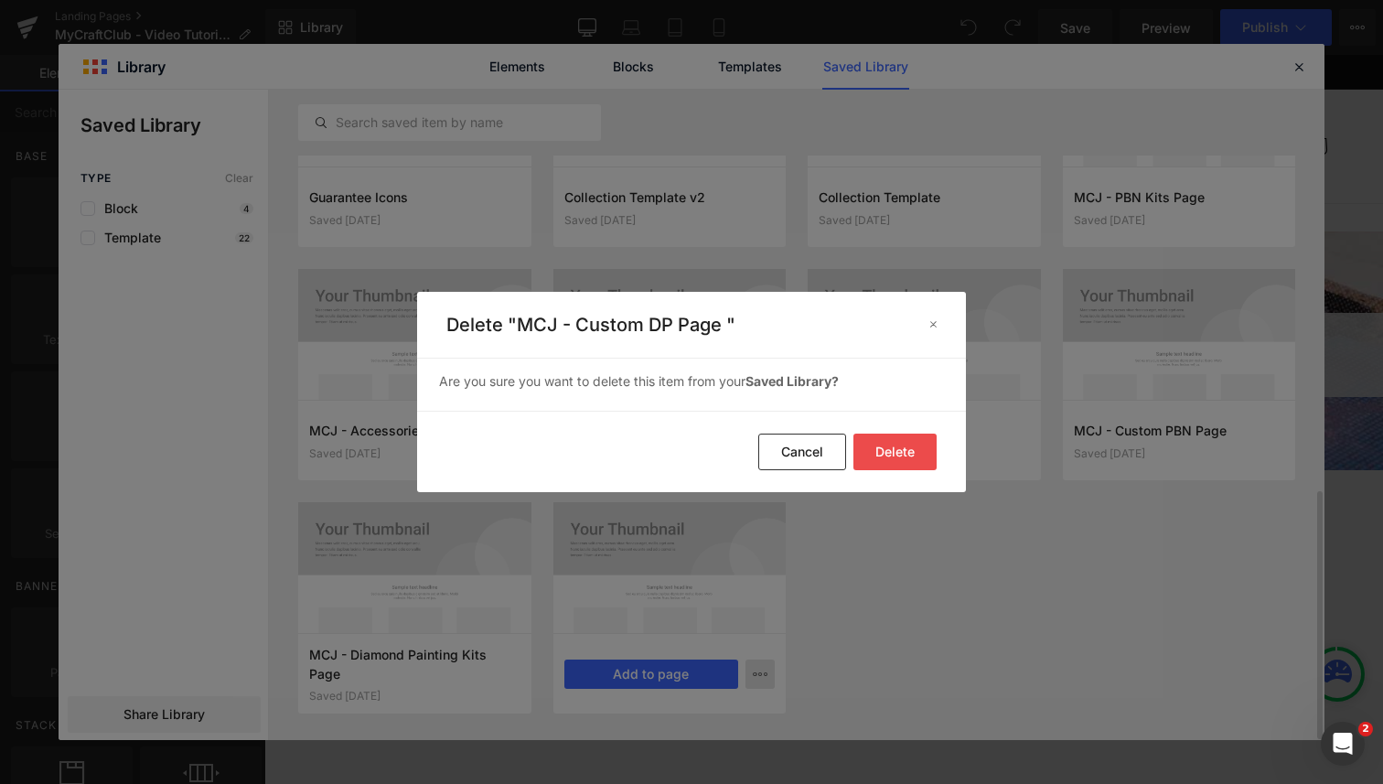
click at [887, 457] on button "Delete" at bounding box center [895, 452] width 83 height 37
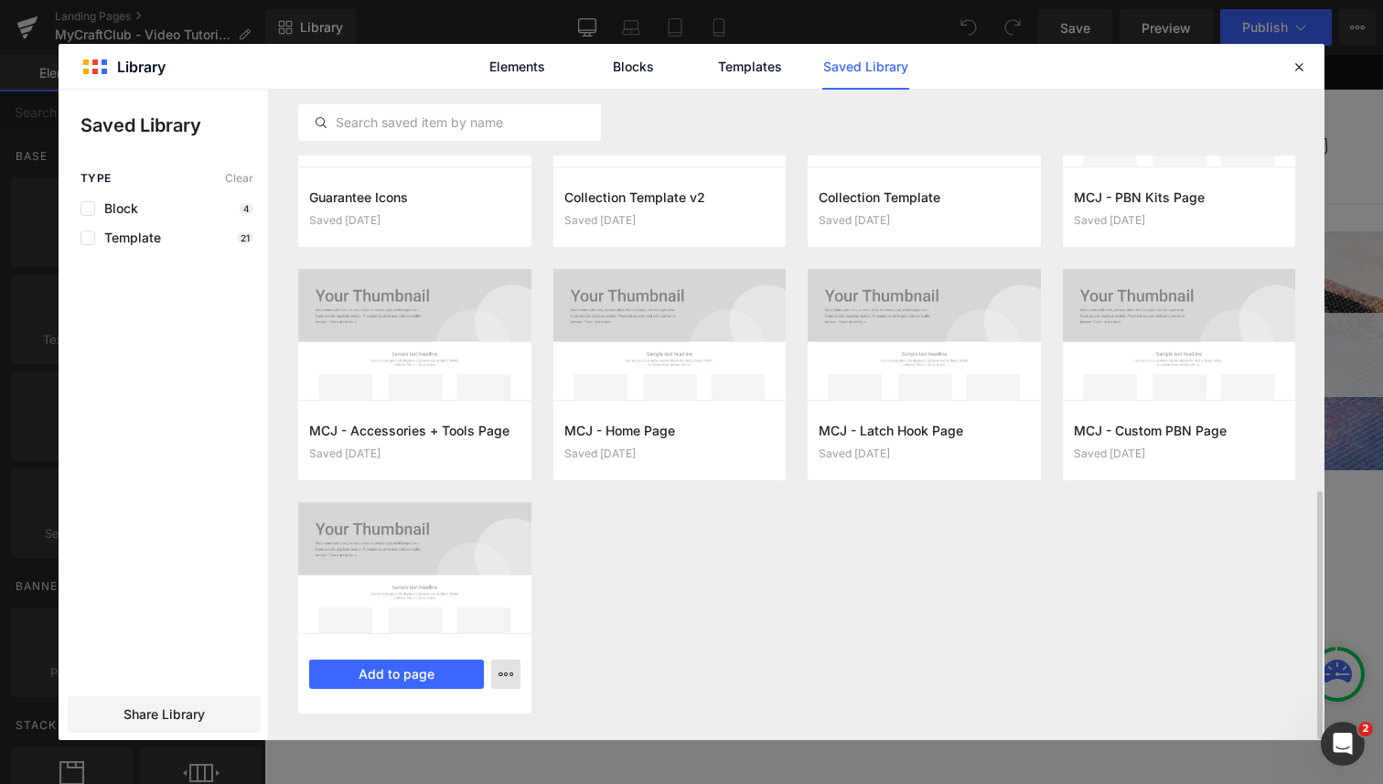
click at [509, 673] on icon "button" at bounding box center [506, 674] width 15 height 15
click at [451, 635] on div "Delete" at bounding box center [416, 633] width 209 height 38
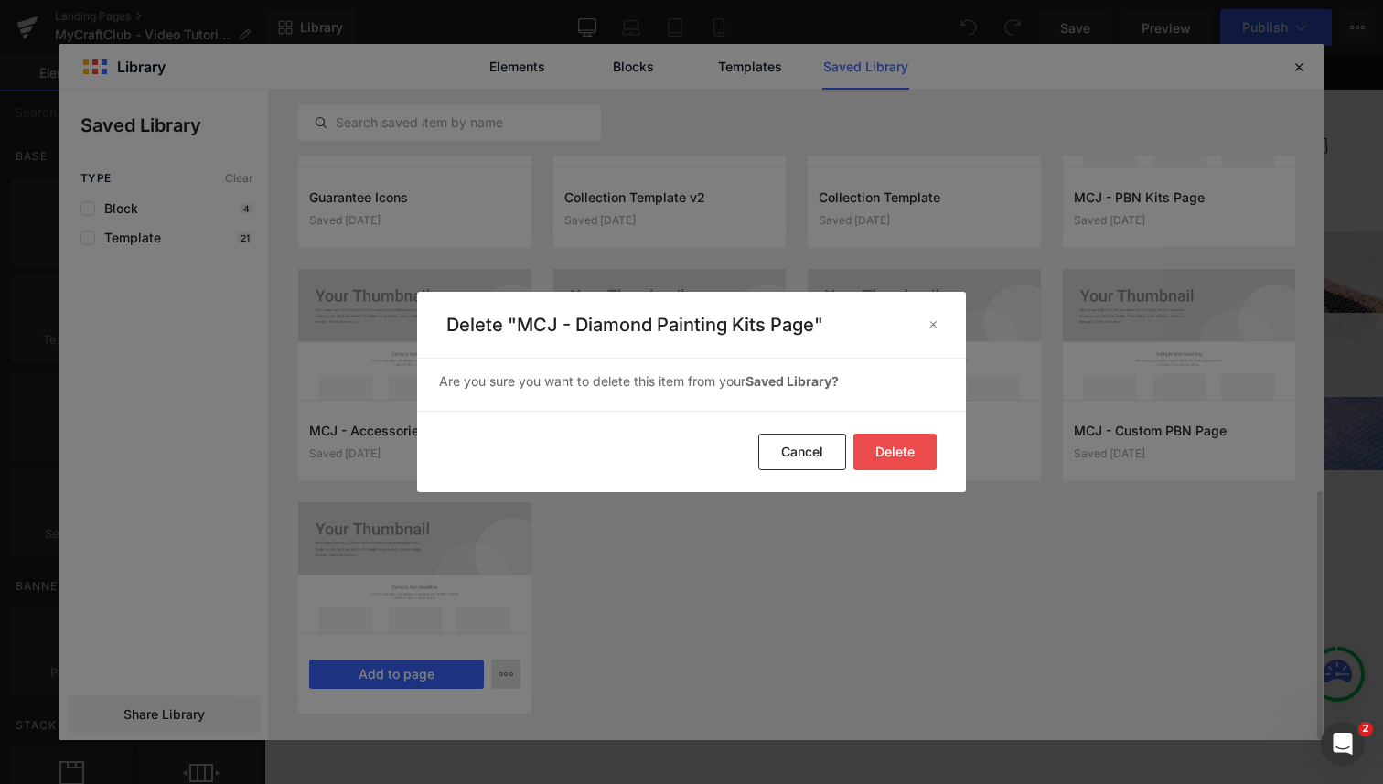
click at [880, 451] on button "Delete" at bounding box center [895, 452] width 83 height 37
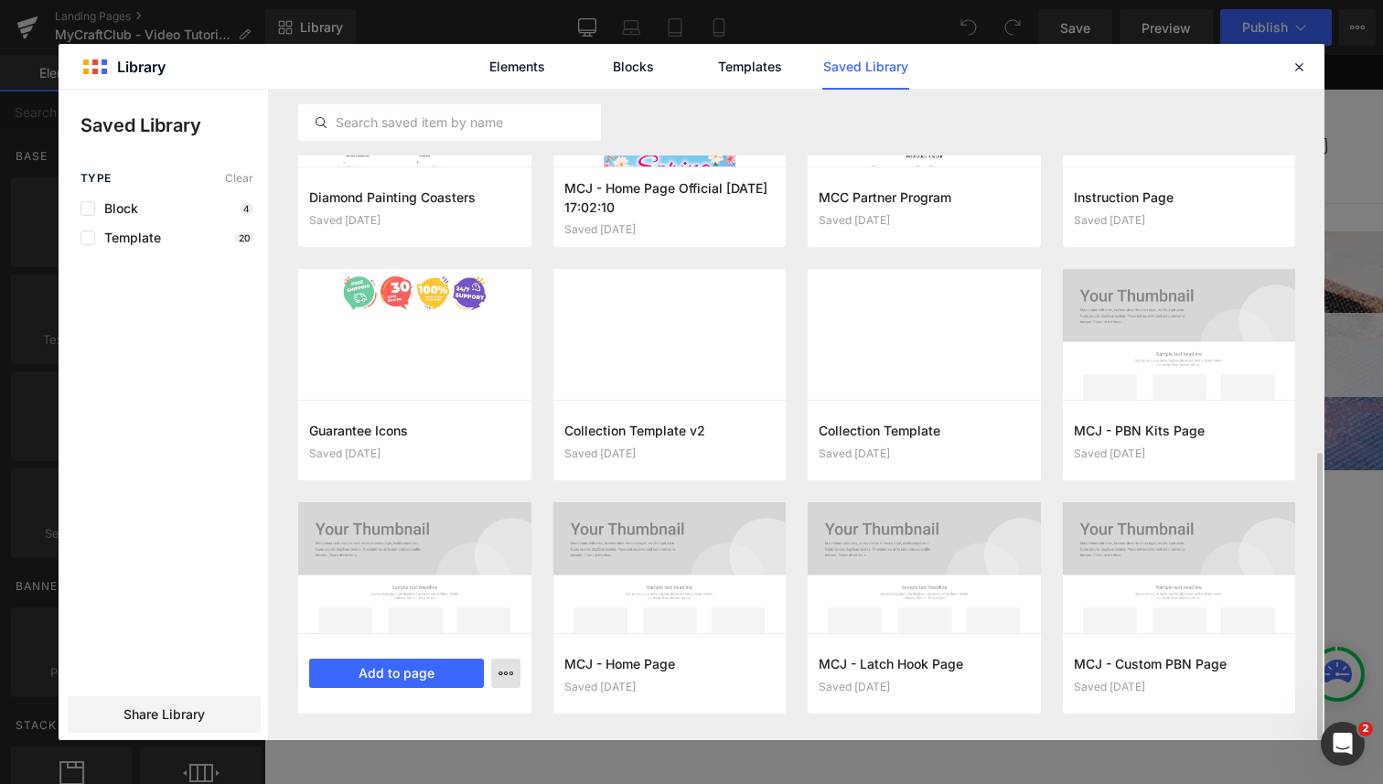
click at [492, 668] on button "button" at bounding box center [505, 673] width 29 height 29
click at [504, 633] on div "Delete" at bounding box center [416, 632] width 209 height 38
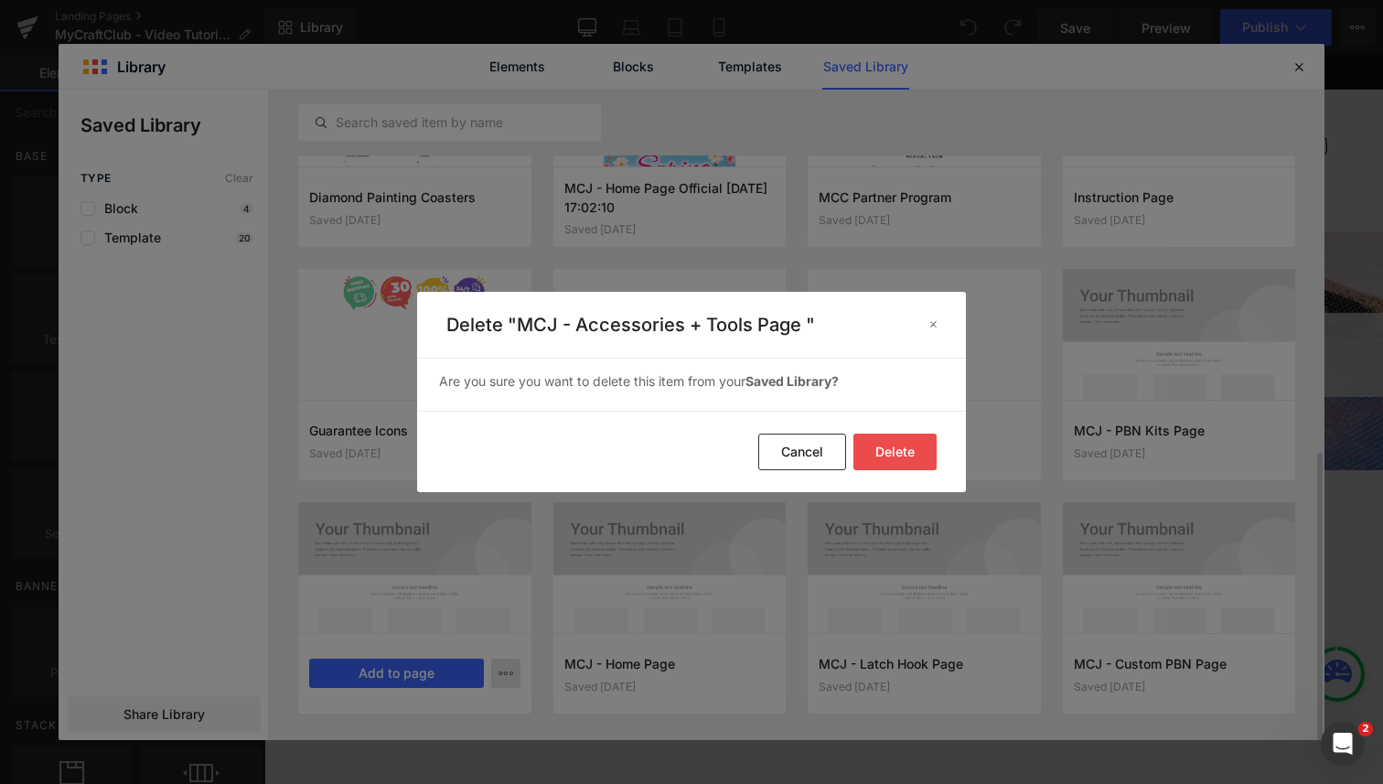
click at [885, 461] on button "Delete" at bounding box center [895, 452] width 83 height 37
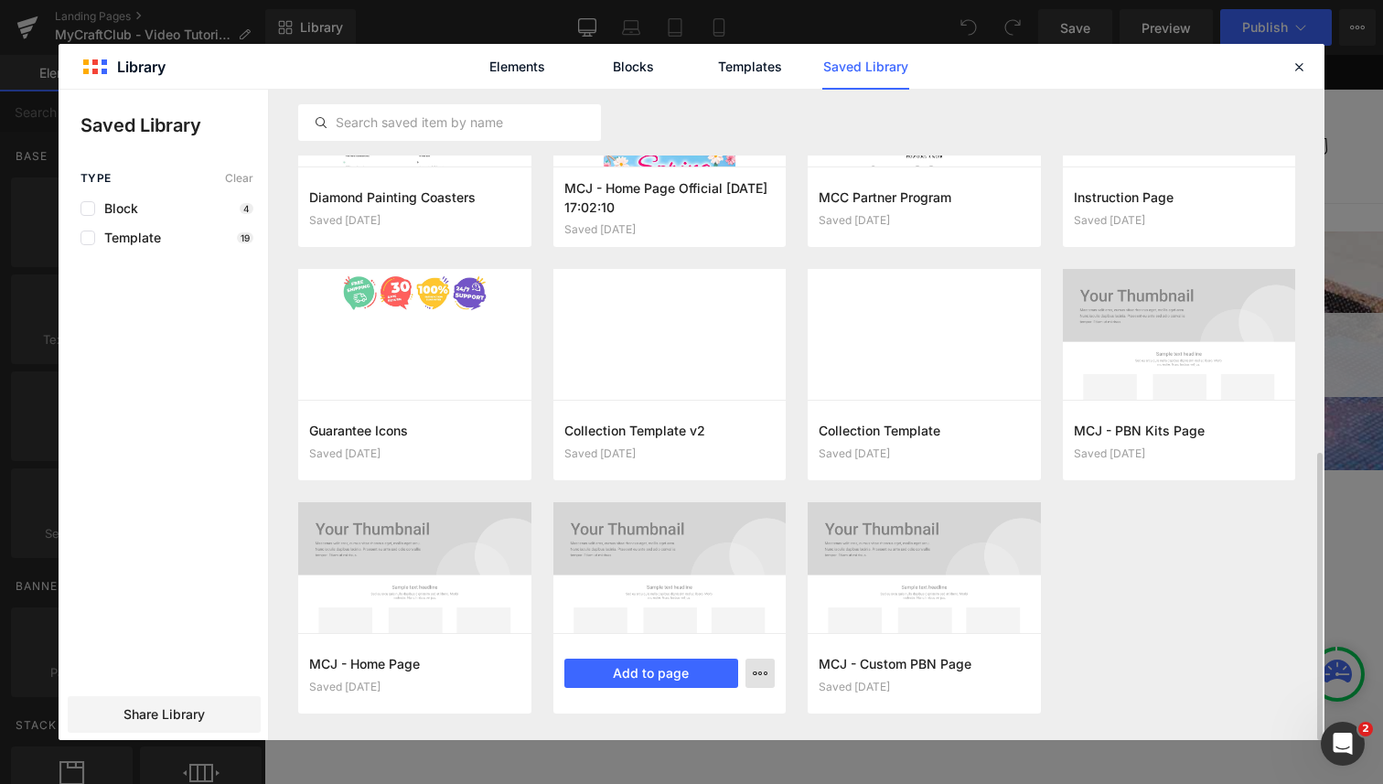
click at [753, 670] on icon "button" at bounding box center [760, 673] width 15 height 15
click at [729, 629] on div "Delete" at bounding box center [670, 632] width 209 height 38
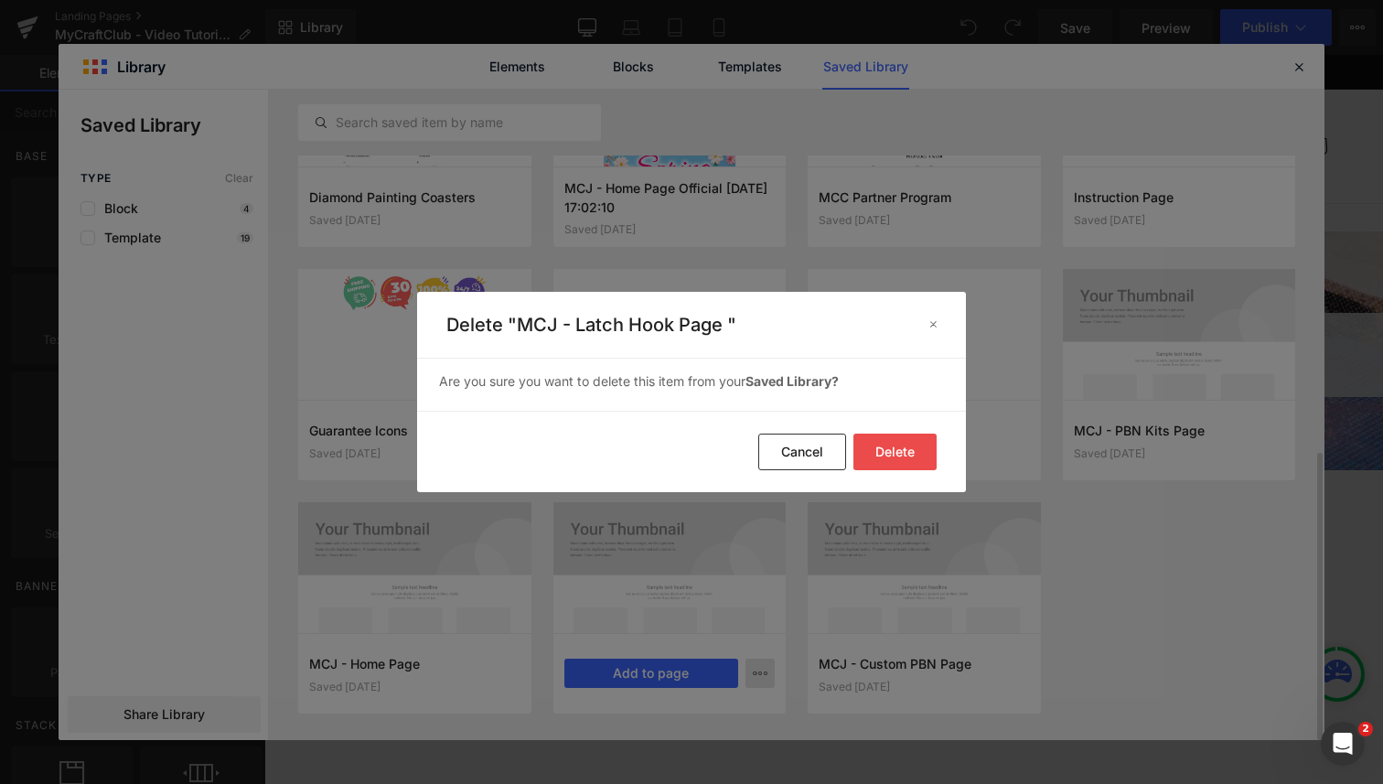
click at [889, 450] on button "Delete" at bounding box center [895, 452] width 83 height 37
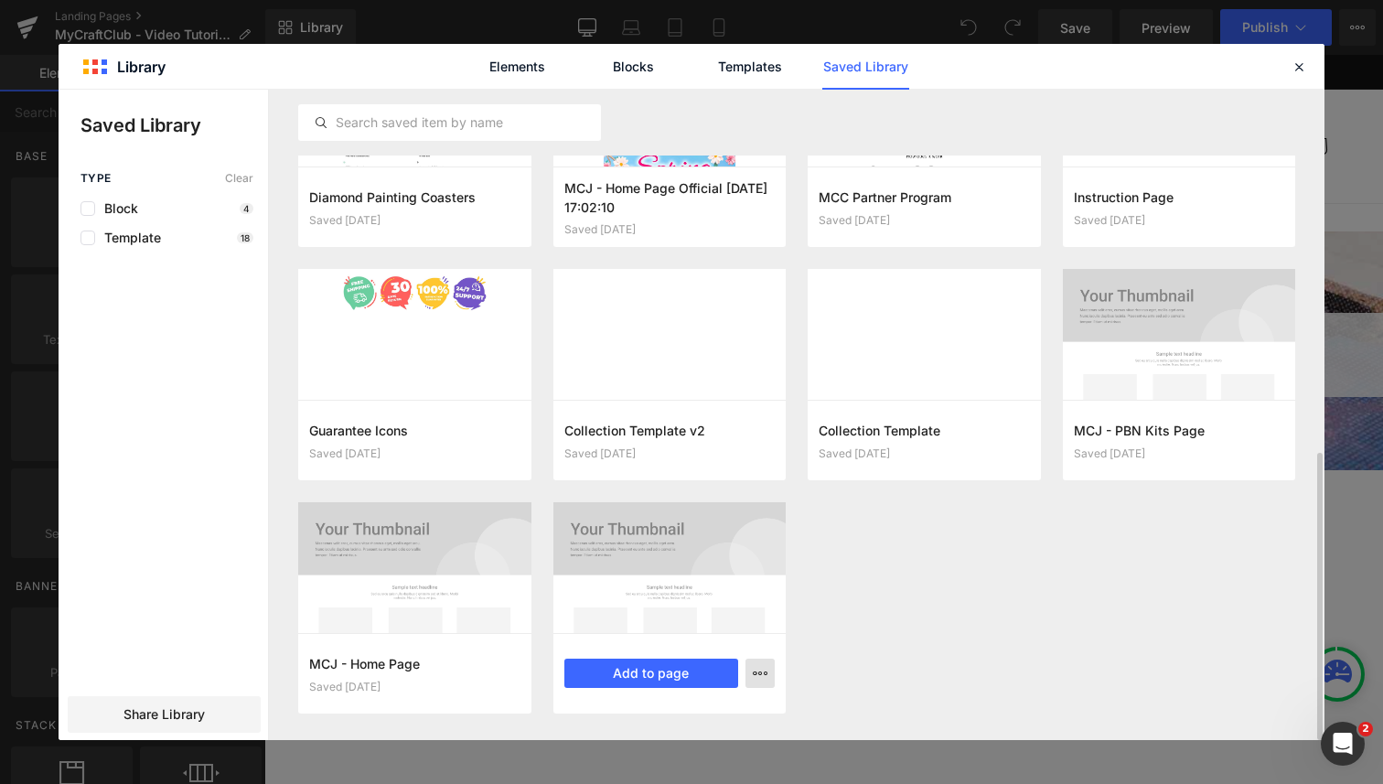
click at [756, 675] on icon "button" at bounding box center [760, 673] width 15 height 15
click at [745, 623] on div "Delete" at bounding box center [670, 632] width 209 height 38
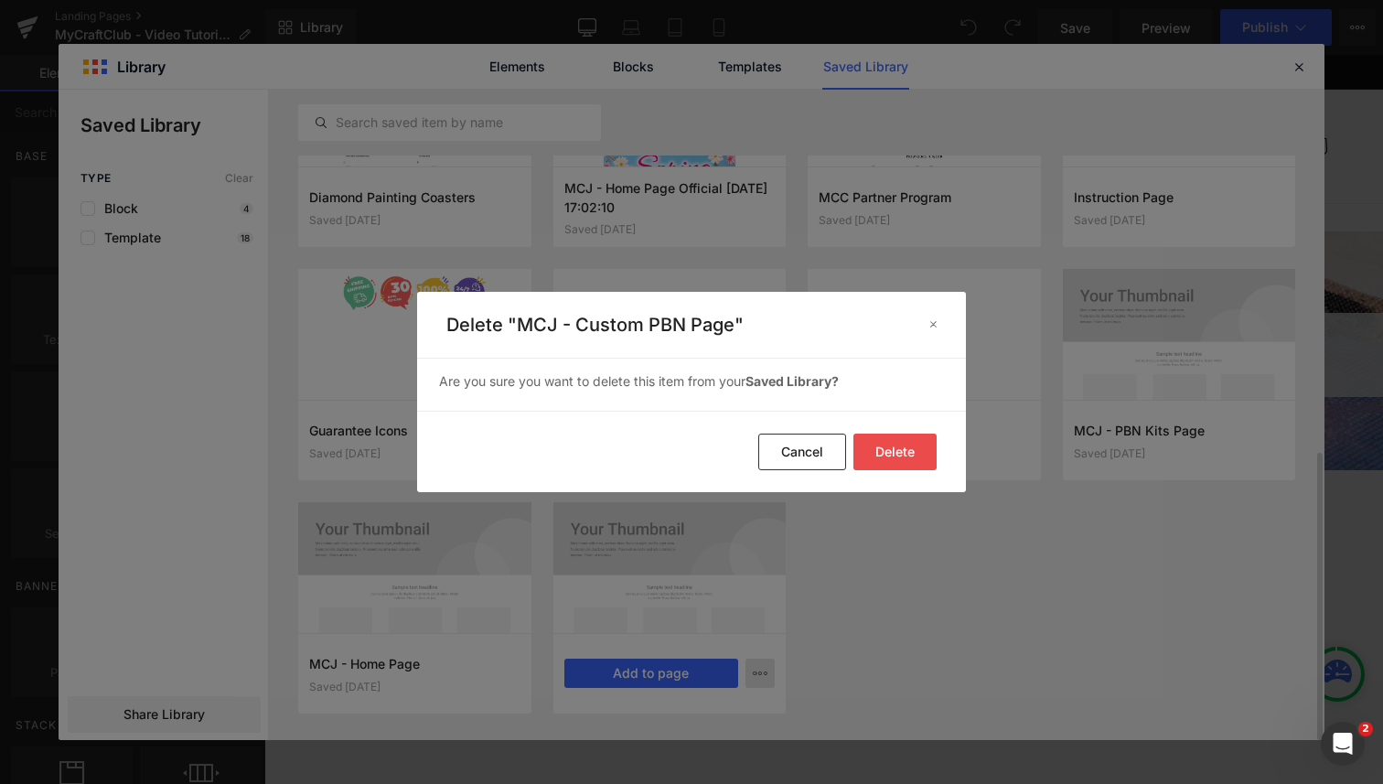
drag, startPoint x: 876, startPoint y: 454, endPoint x: 714, endPoint y: 524, distance: 177.4
click at [876, 455] on button "Delete" at bounding box center [895, 452] width 83 height 37
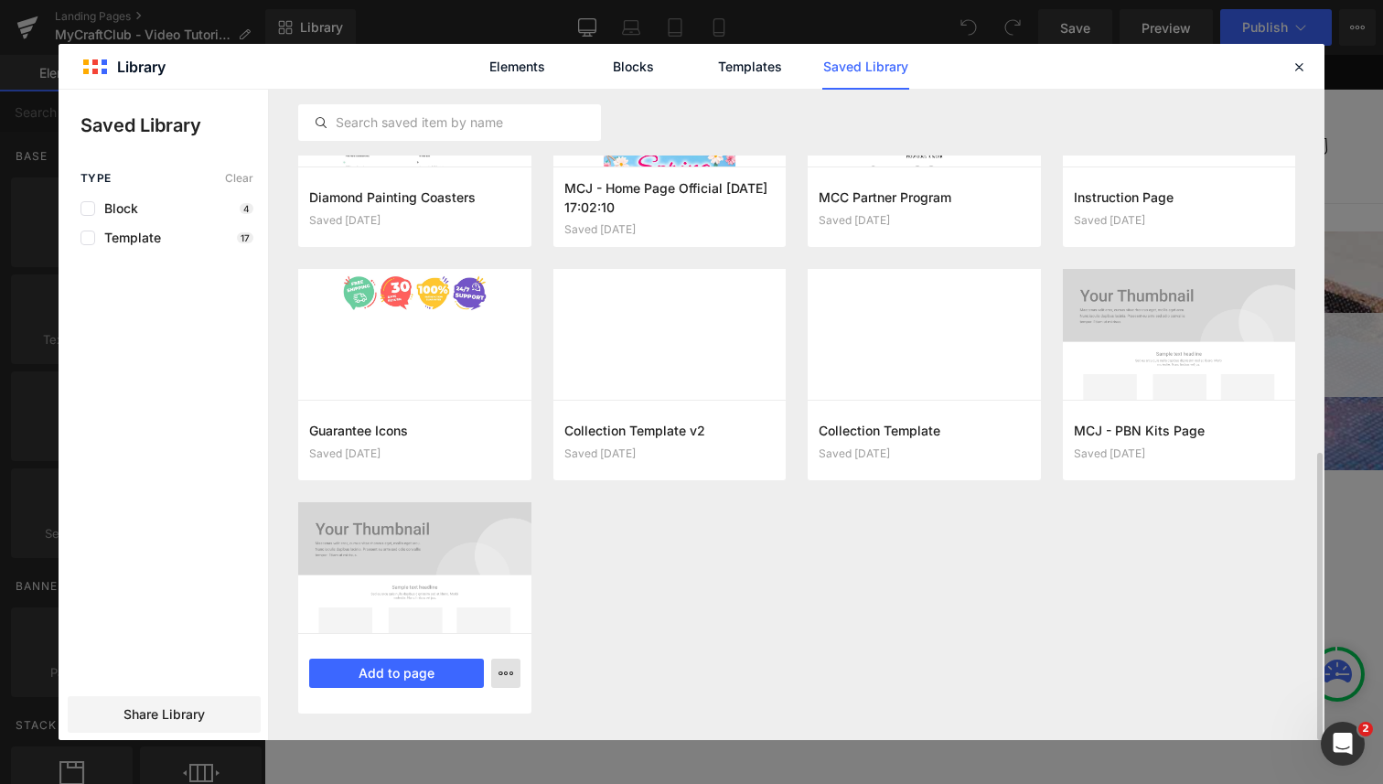
click at [506, 675] on icon "button" at bounding box center [506, 673] width 15 height 15
click at [470, 636] on div "Delete" at bounding box center [416, 632] width 209 height 38
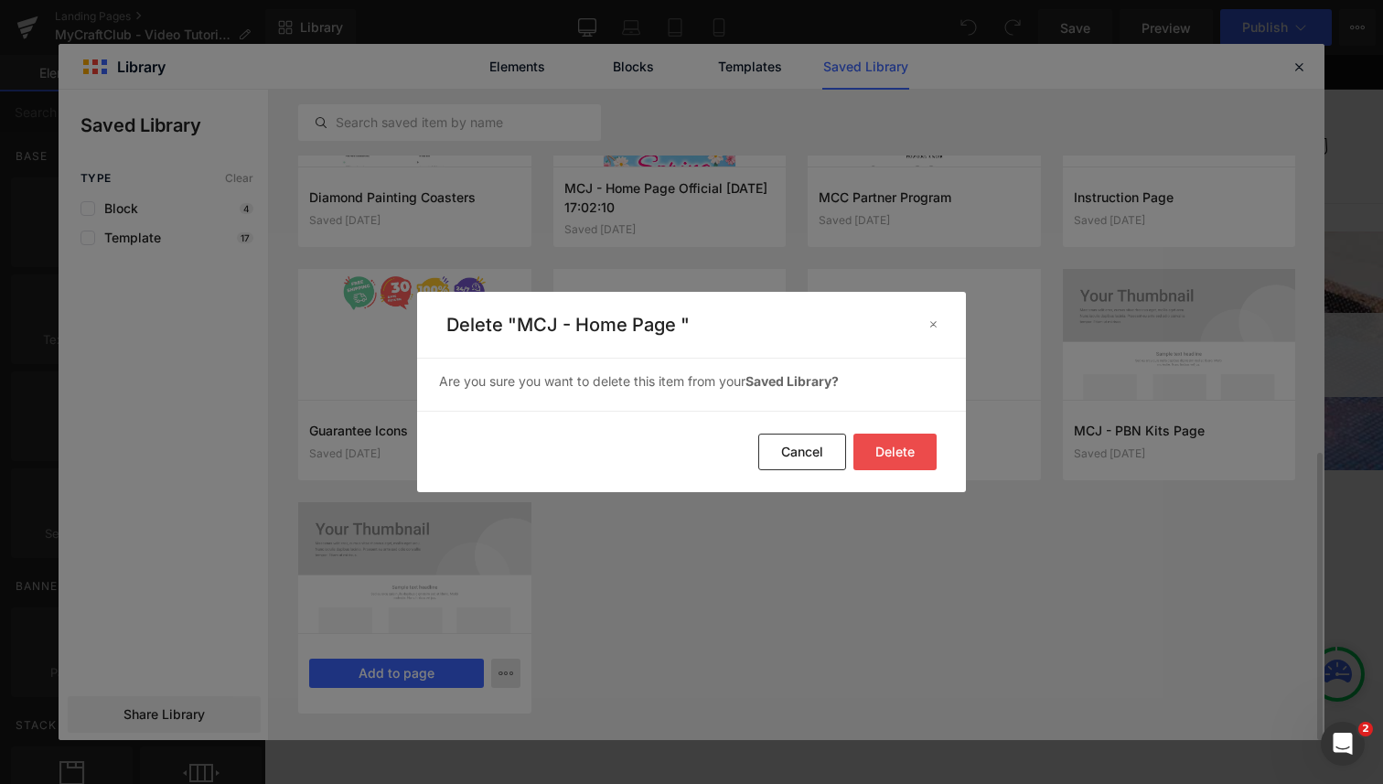
click at [906, 457] on button "Delete" at bounding box center [895, 452] width 83 height 37
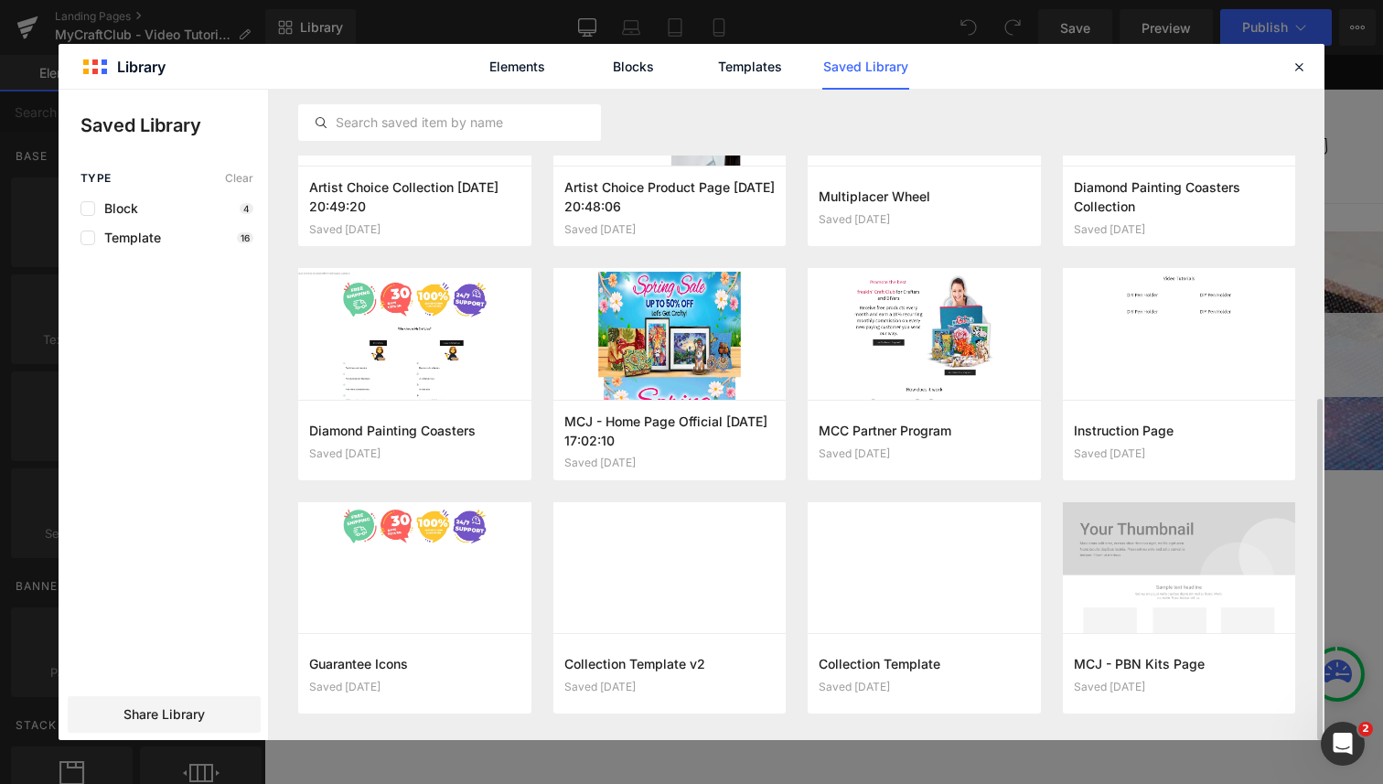
scroll to position [587, 0]
click at [1279, 677] on button "button" at bounding box center [1269, 673] width 29 height 29
click at [1130, 624] on p "Delete" at bounding box center [1132, 632] width 38 height 16
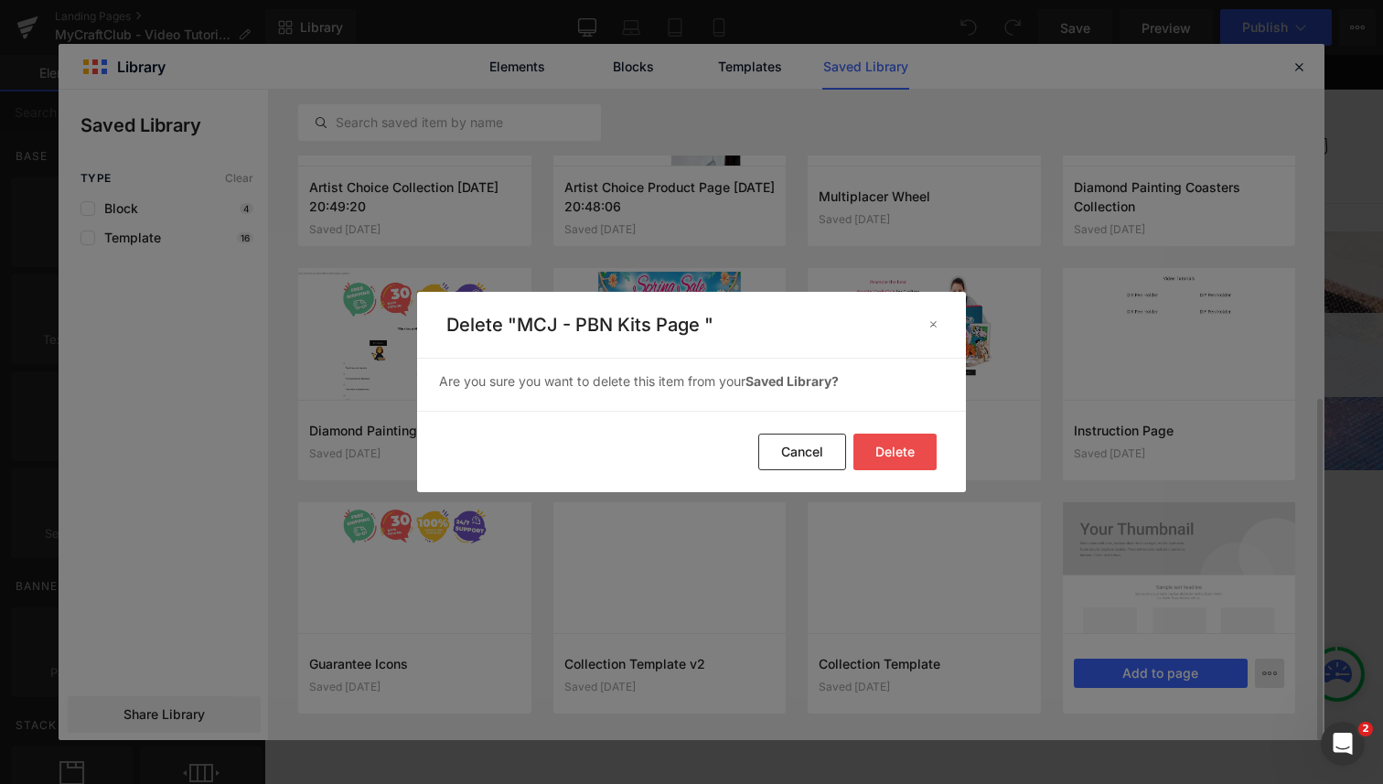
click at [901, 453] on button "Delete" at bounding box center [895, 452] width 83 height 37
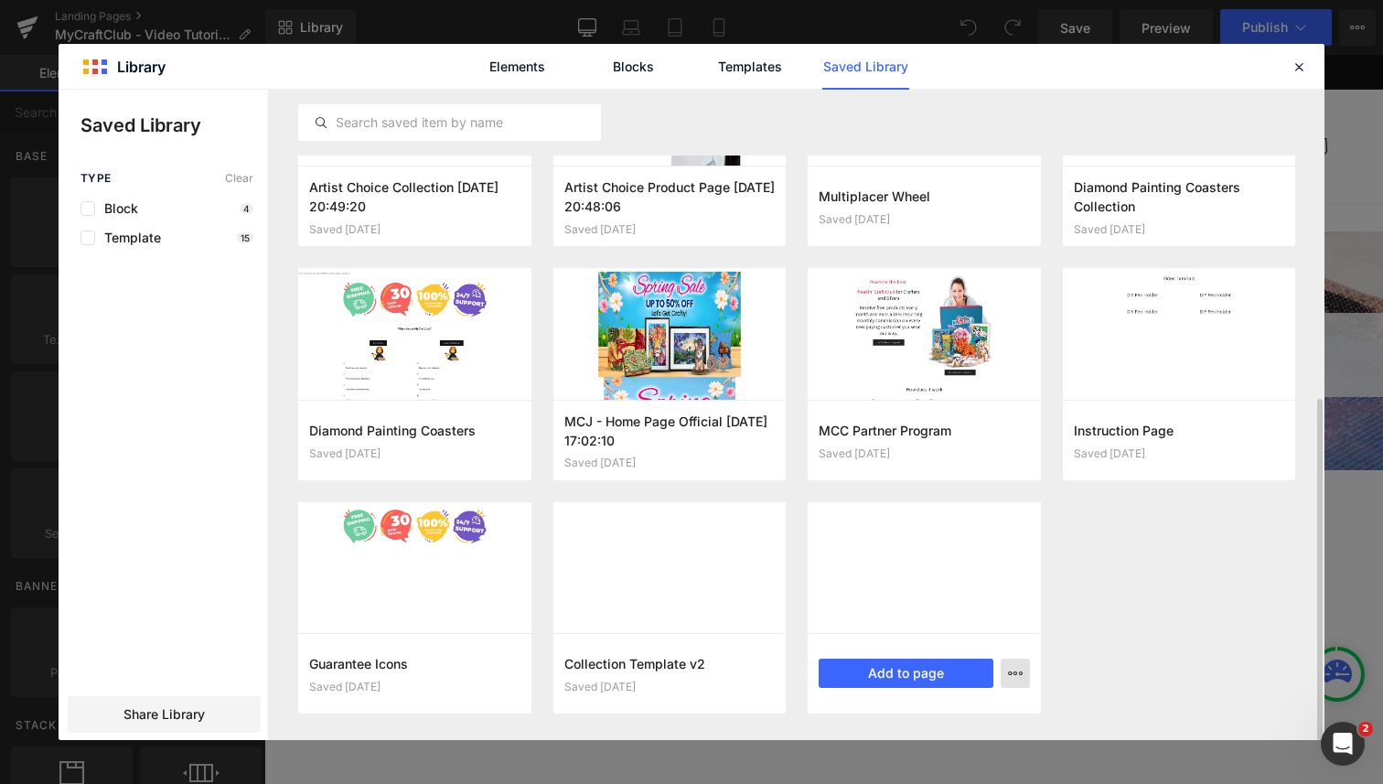
click at [1013, 669] on icon "button" at bounding box center [1015, 673] width 15 height 15
click at [939, 626] on div "Delete" at bounding box center [926, 632] width 209 height 38
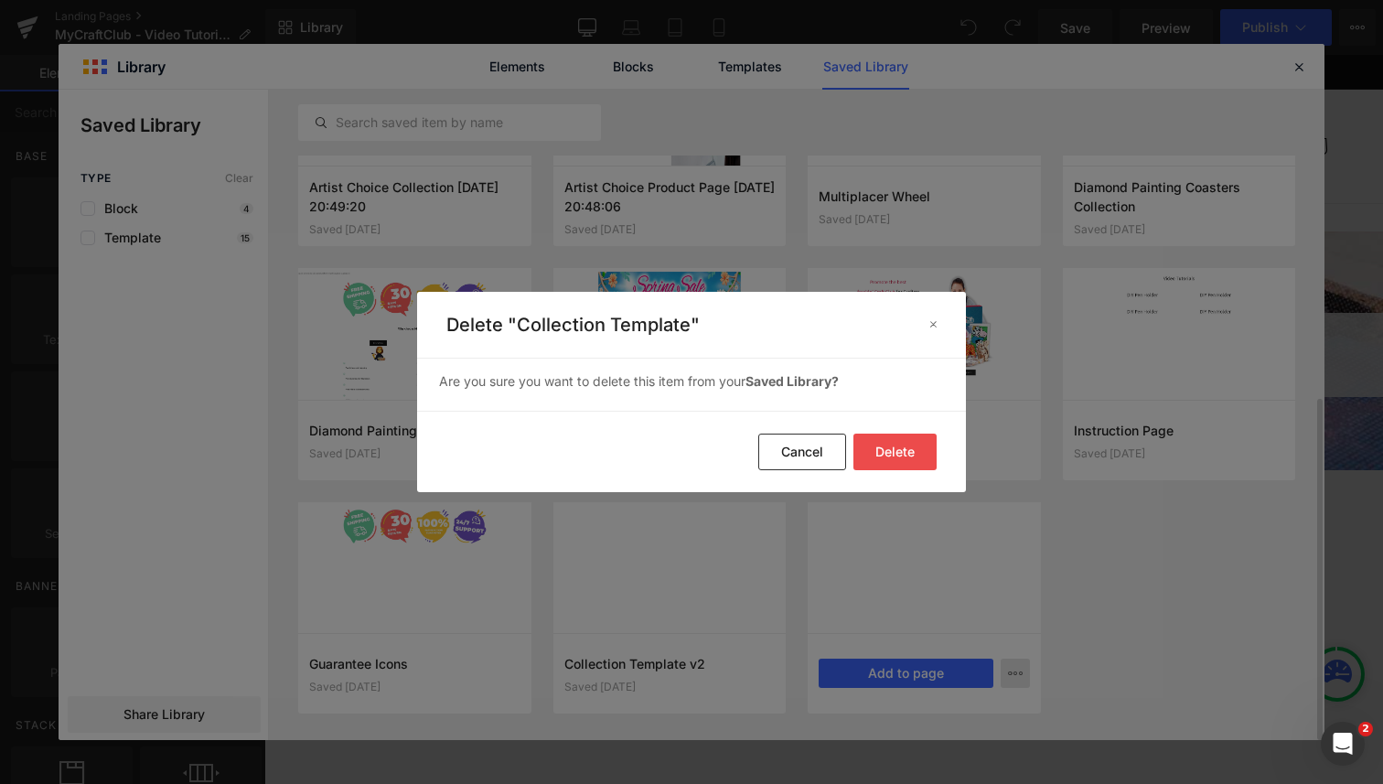
click at [930, 450] on button "Delete" at bounding box center [895, 452] width 83 height 37
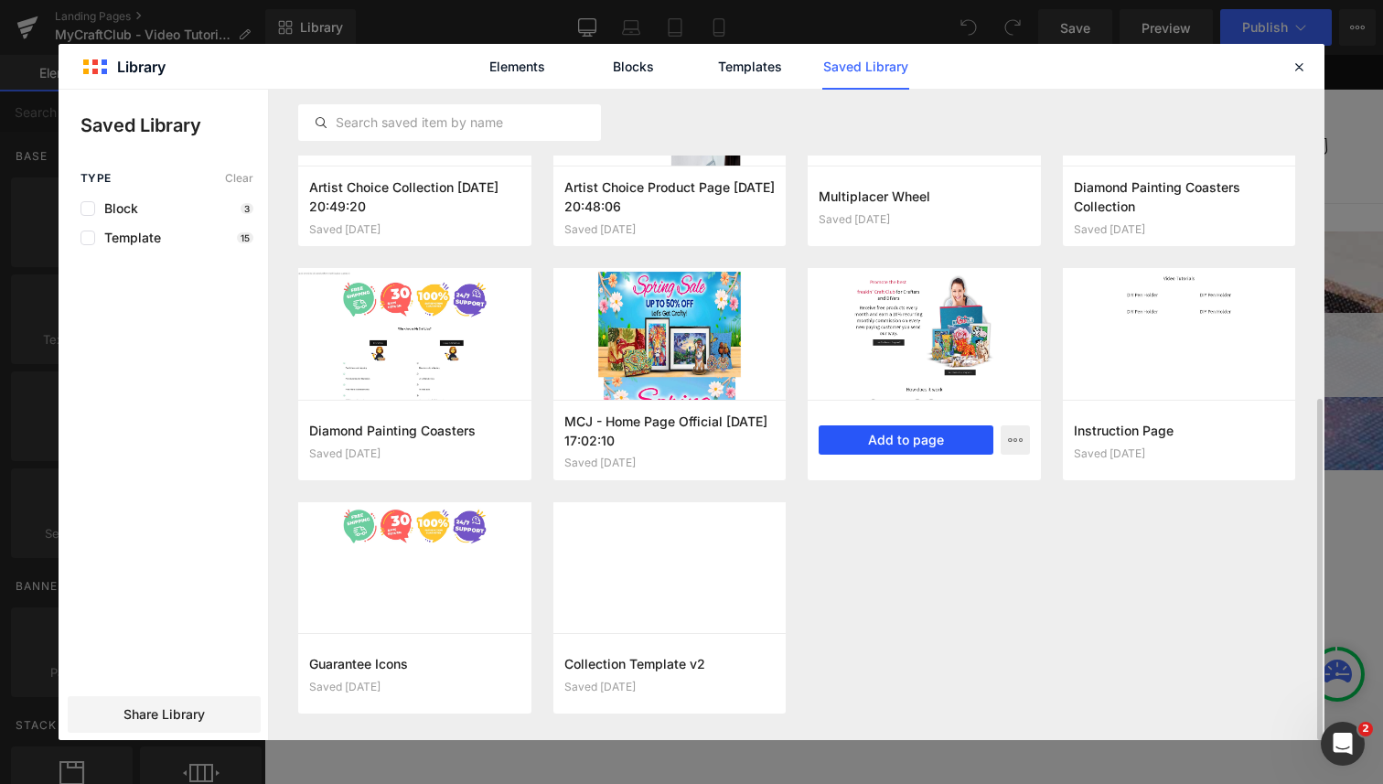
click at [910, 433] on button "Add to page" at bounding box center [906, 439] width 175 height 29
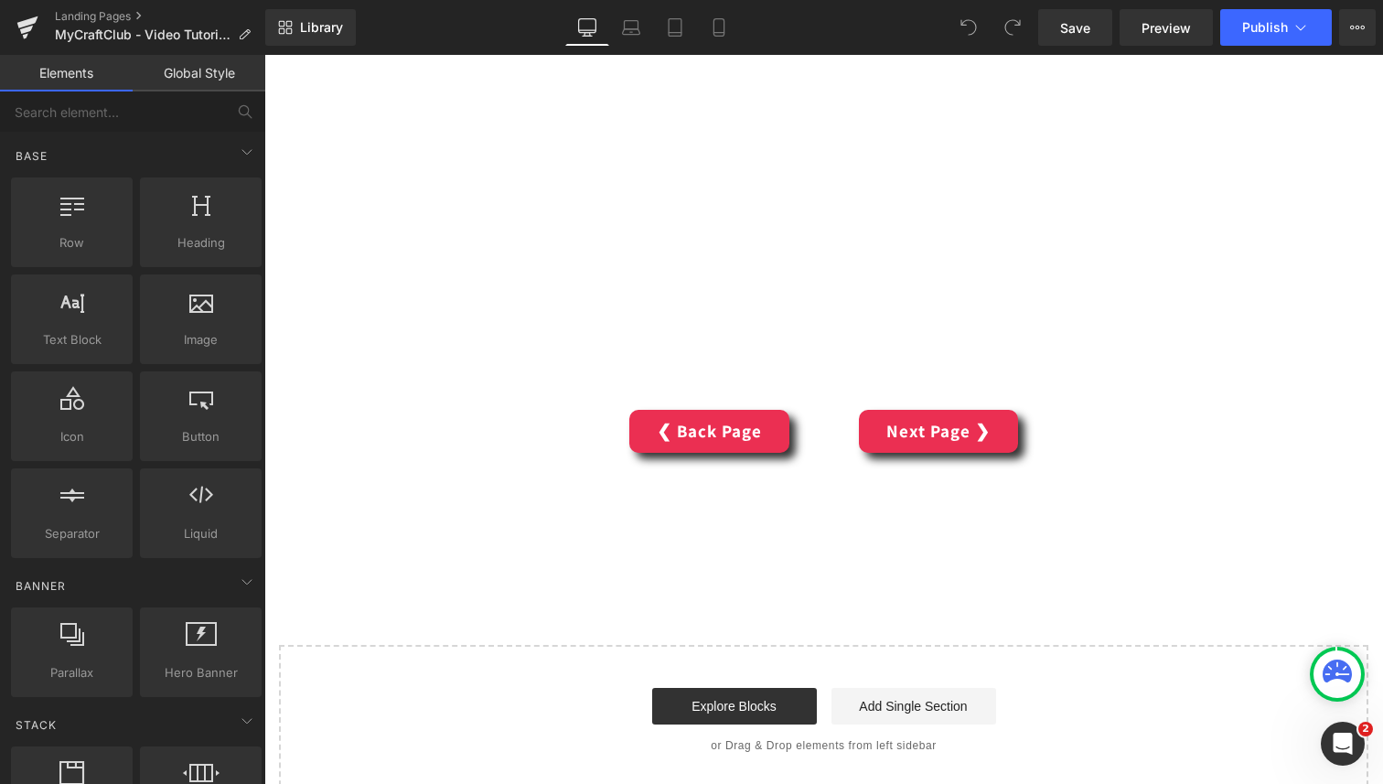
scroll to position [4050, 0]
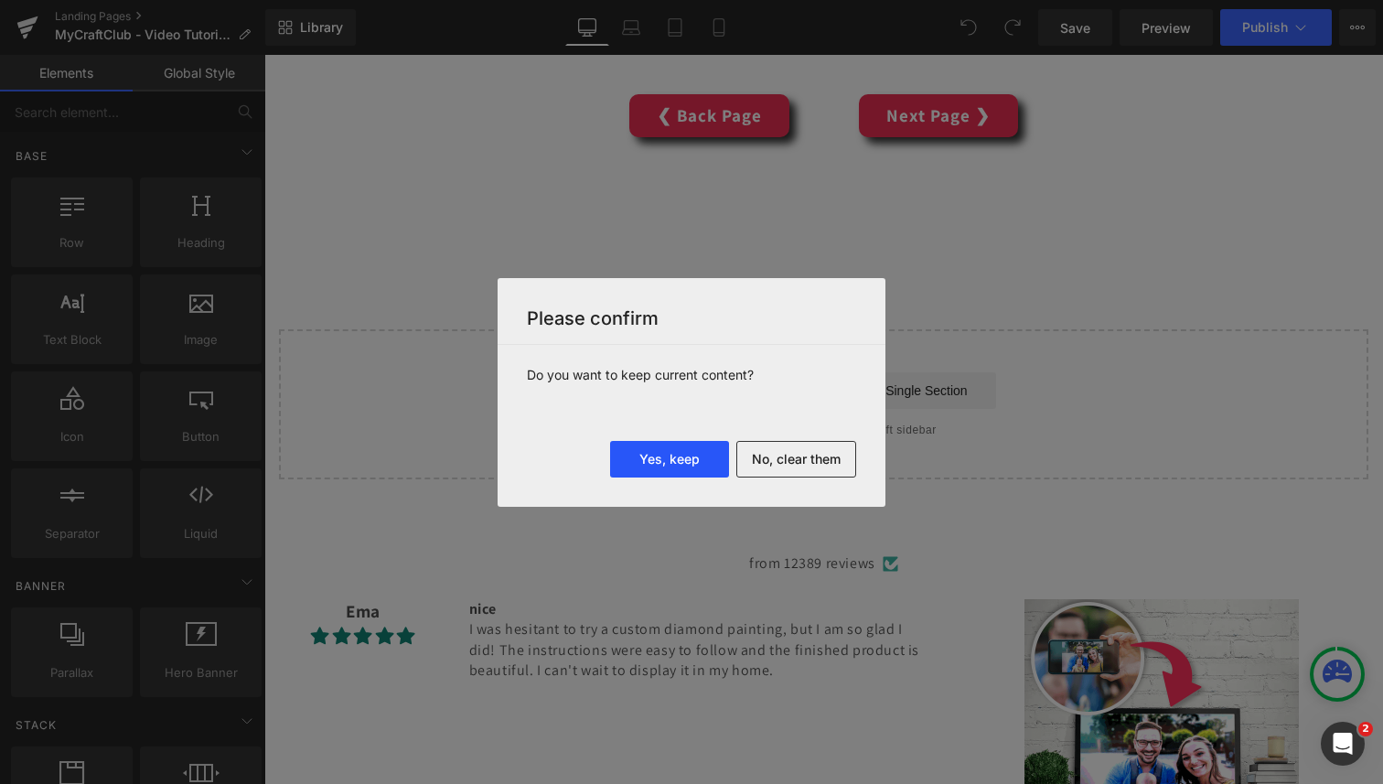
click at [690, 466] on button "Yes, keep" at bounding box center [669, 459] width 119 height 37
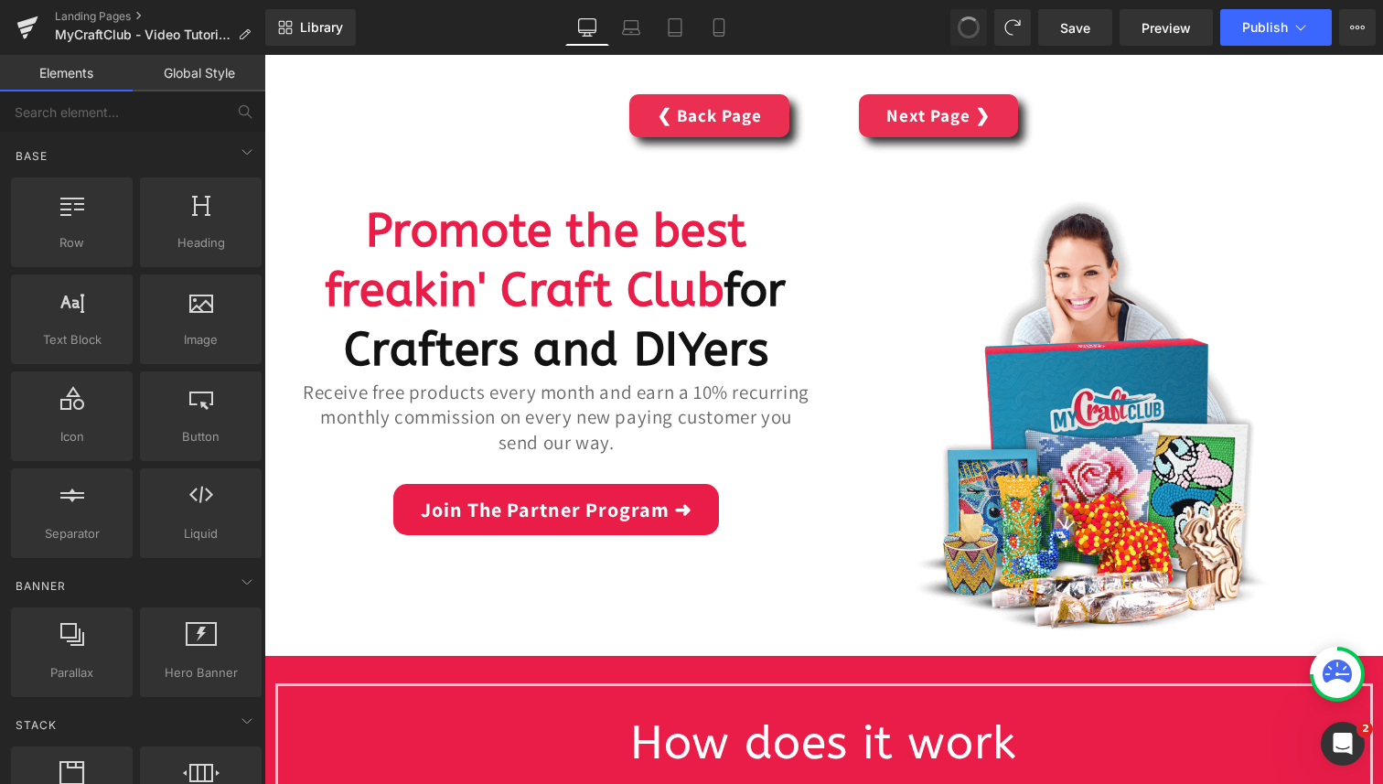
drag, startPoint x: 969, startPoint y: 24, endPoint x: 833, endPoint y: 87, distance: 149.4
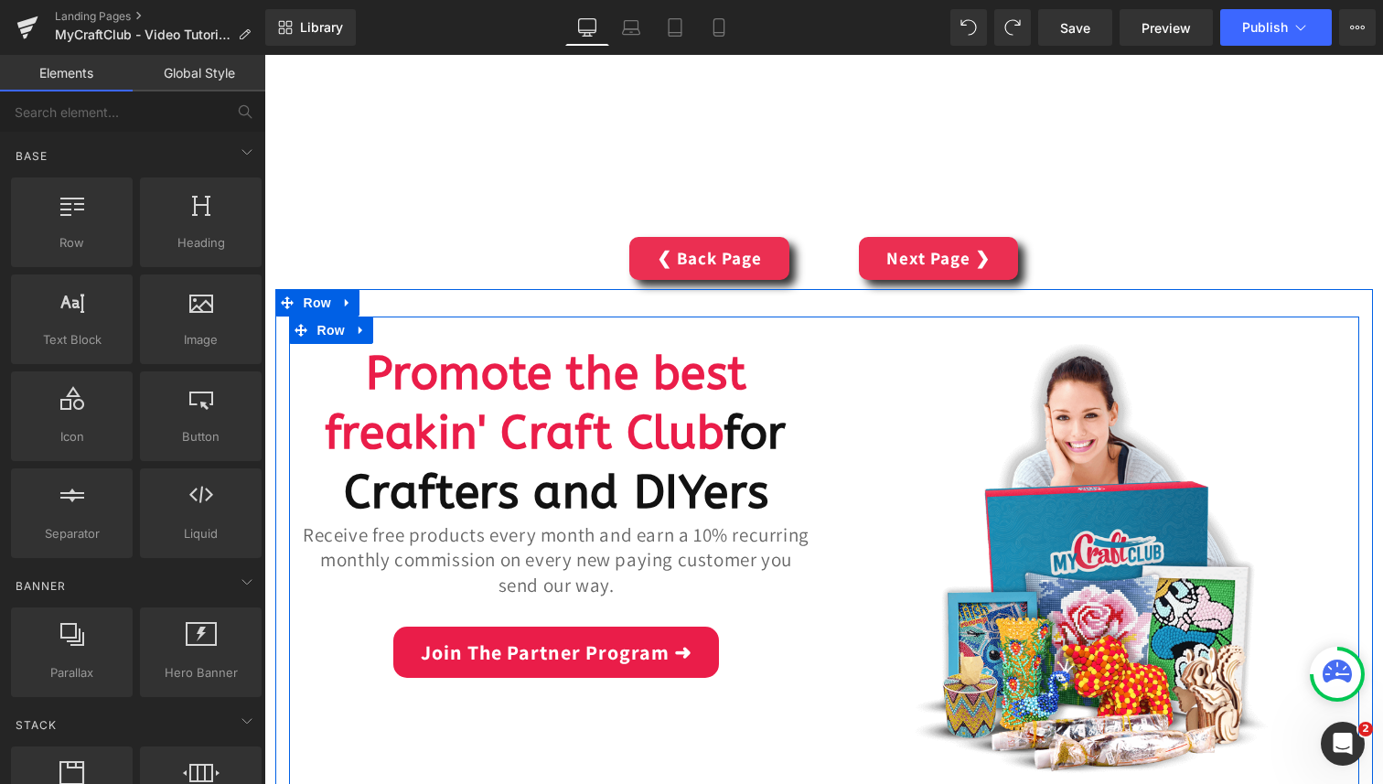
scroll to position [3873, 0]
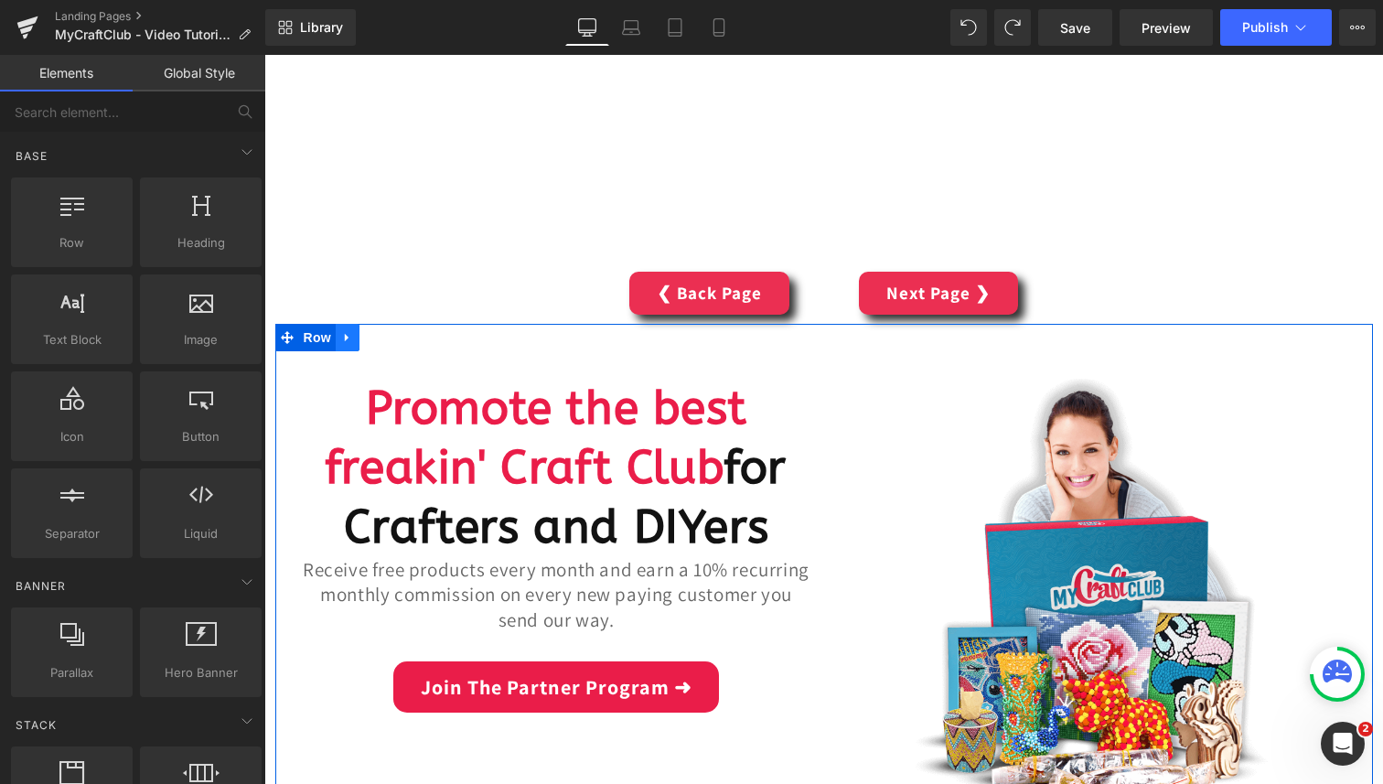
click at [348, 336] on icon at bounding box center [347, 338] width 13 height 14
click at [403, 339] on link at bounding box center [395, 337] width 24 height 27
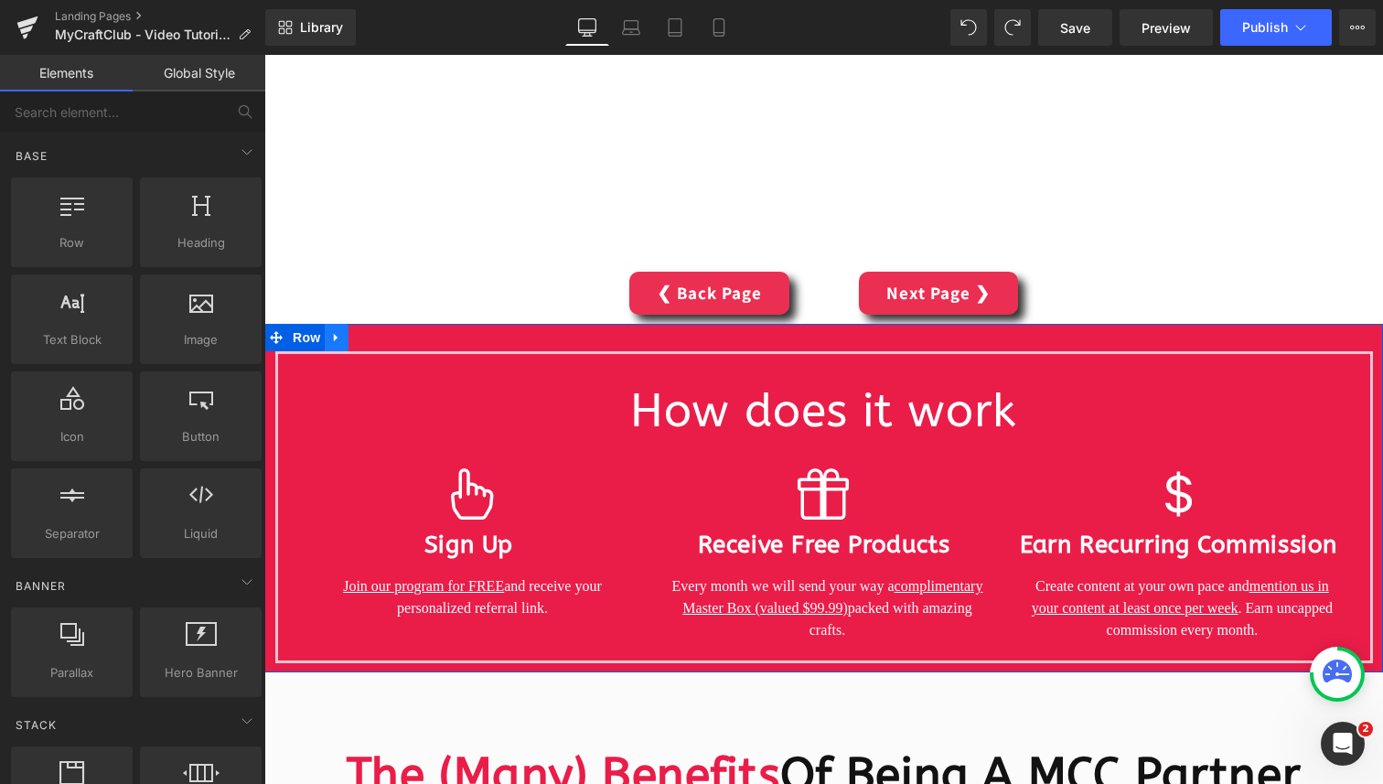
click at [337, 343] on icon at bounding box center [336, 338] width 13 height 14
click at [388, 339] on icon at bounding box center [384, 337] width 13 height 13
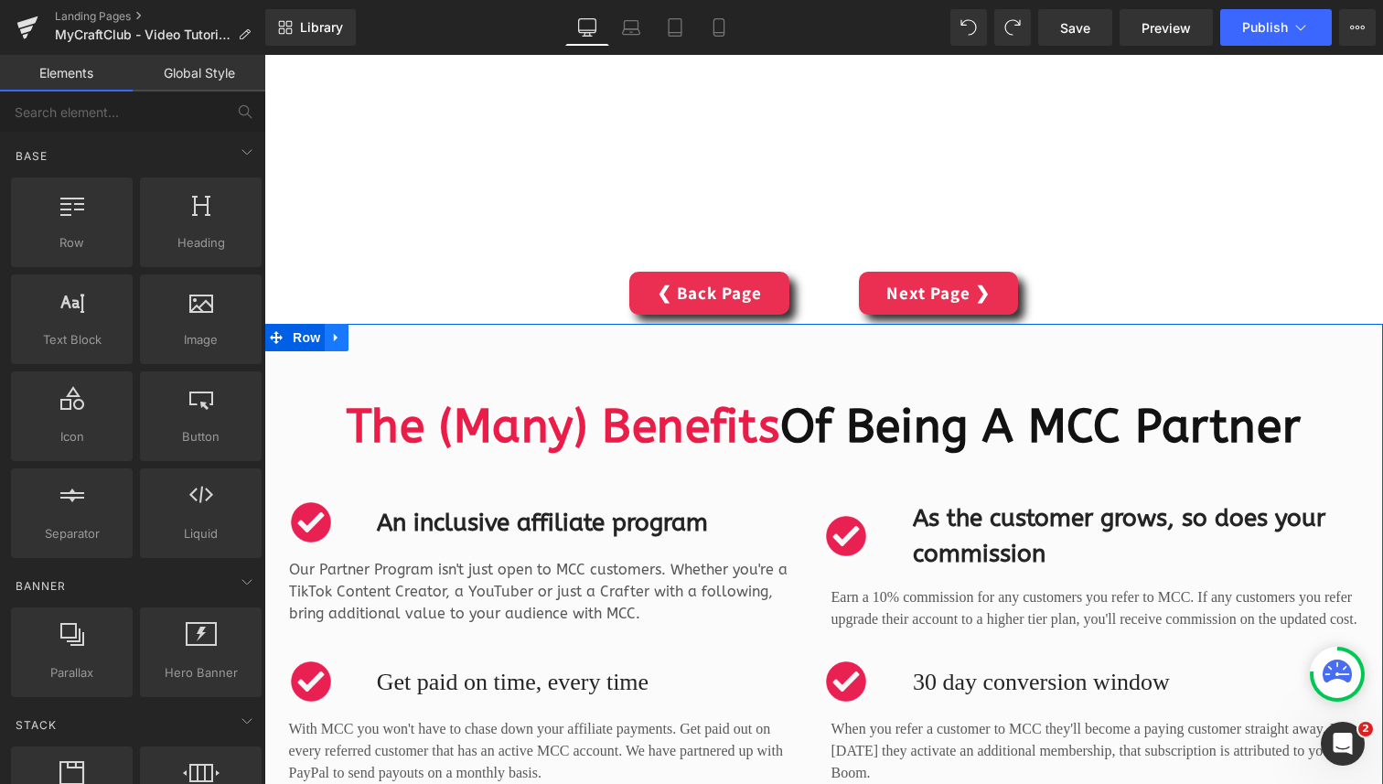
click at [331, 339] on icon at bounding box center [336, 338] width 13 height 14
click at [392, 339] on link at bounding box center [384, 337] width 24 height 27
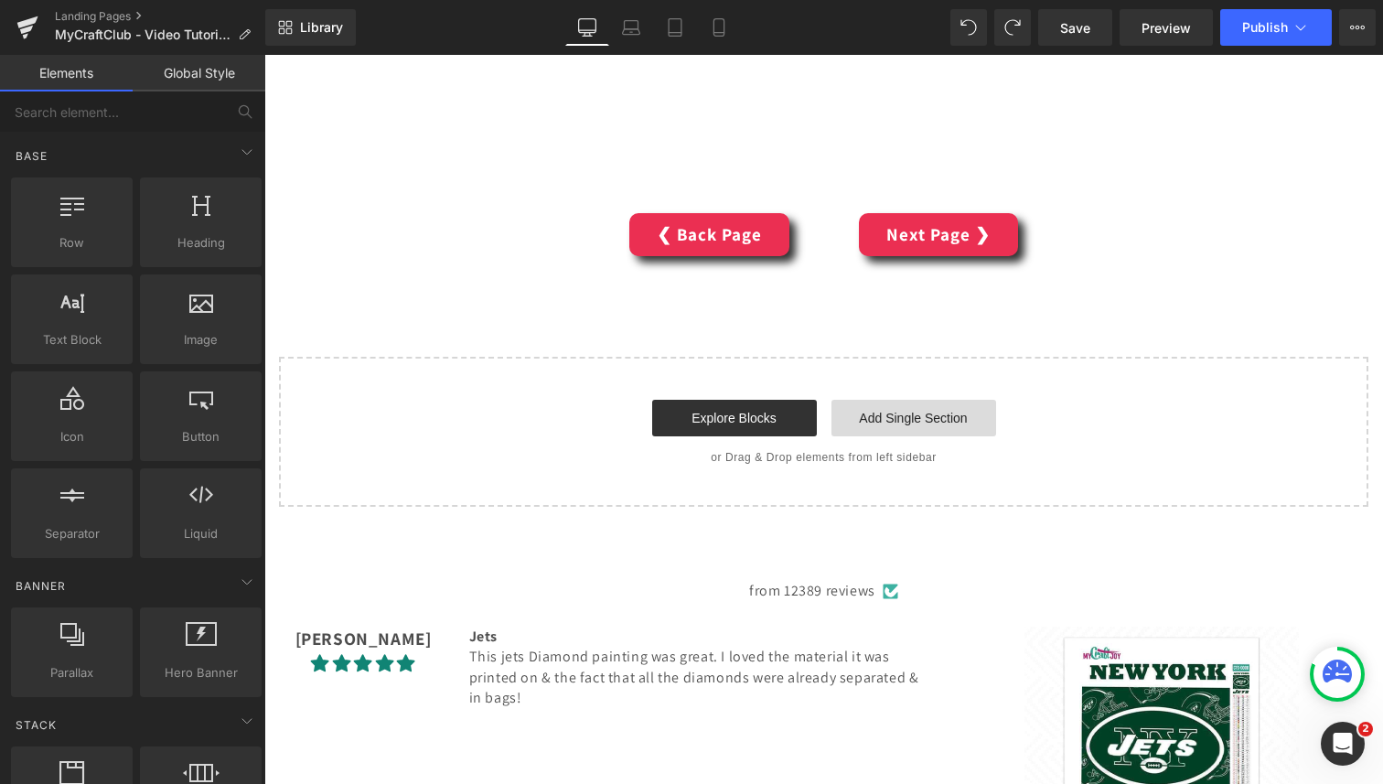
scroll to position [3917, 0]
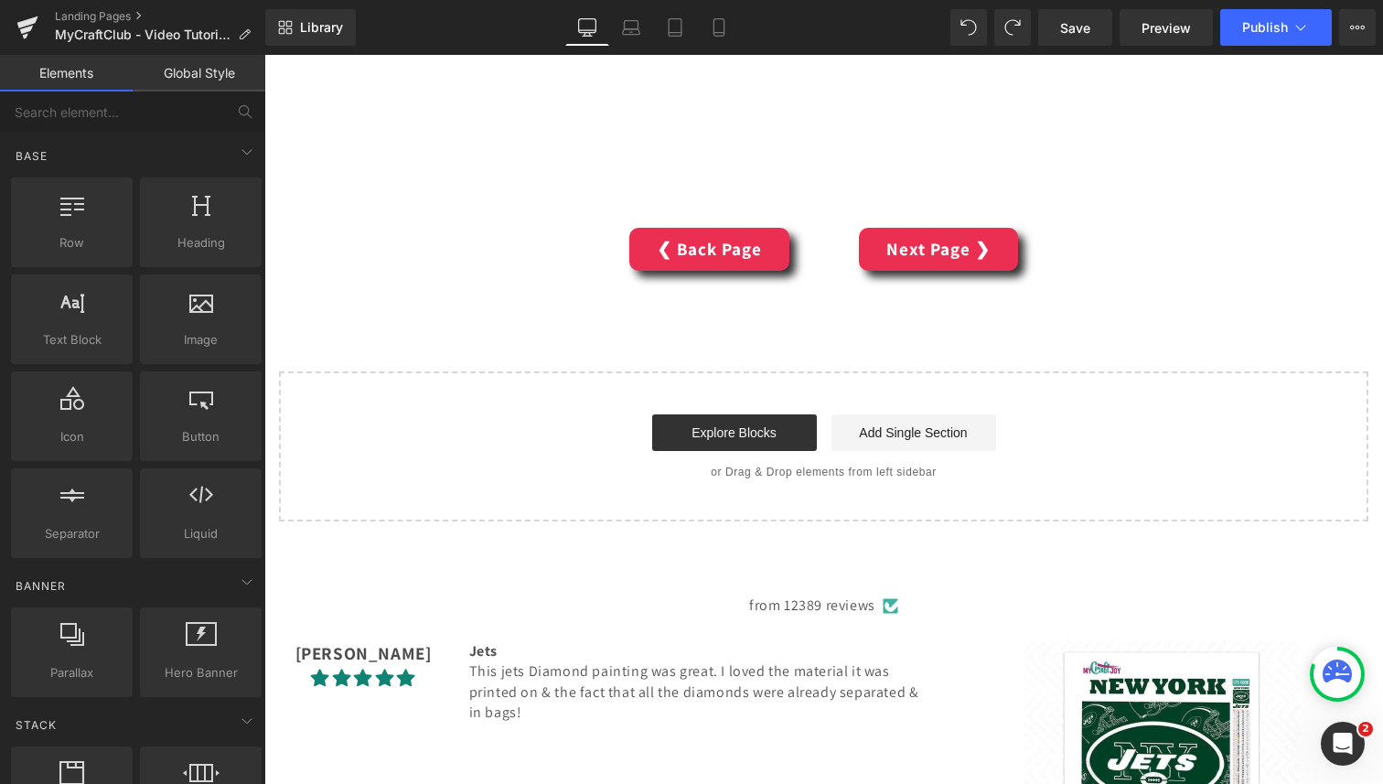
click at [1052, 386] on div "Start building your page Explore Blocks Add Single Section or Drag & Drop eleme…" at bounding box center [824, 446] width 1086 height 146
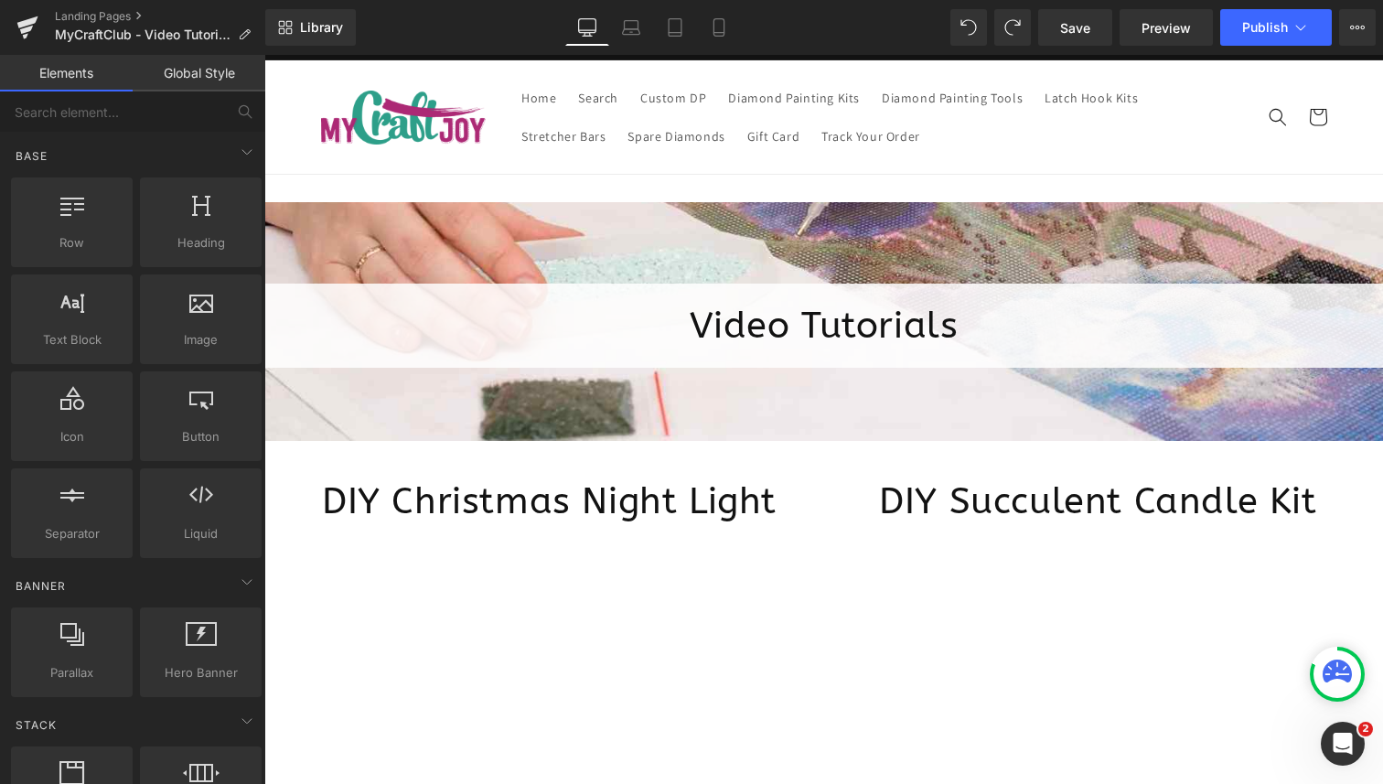
scroll to position [0, 0]
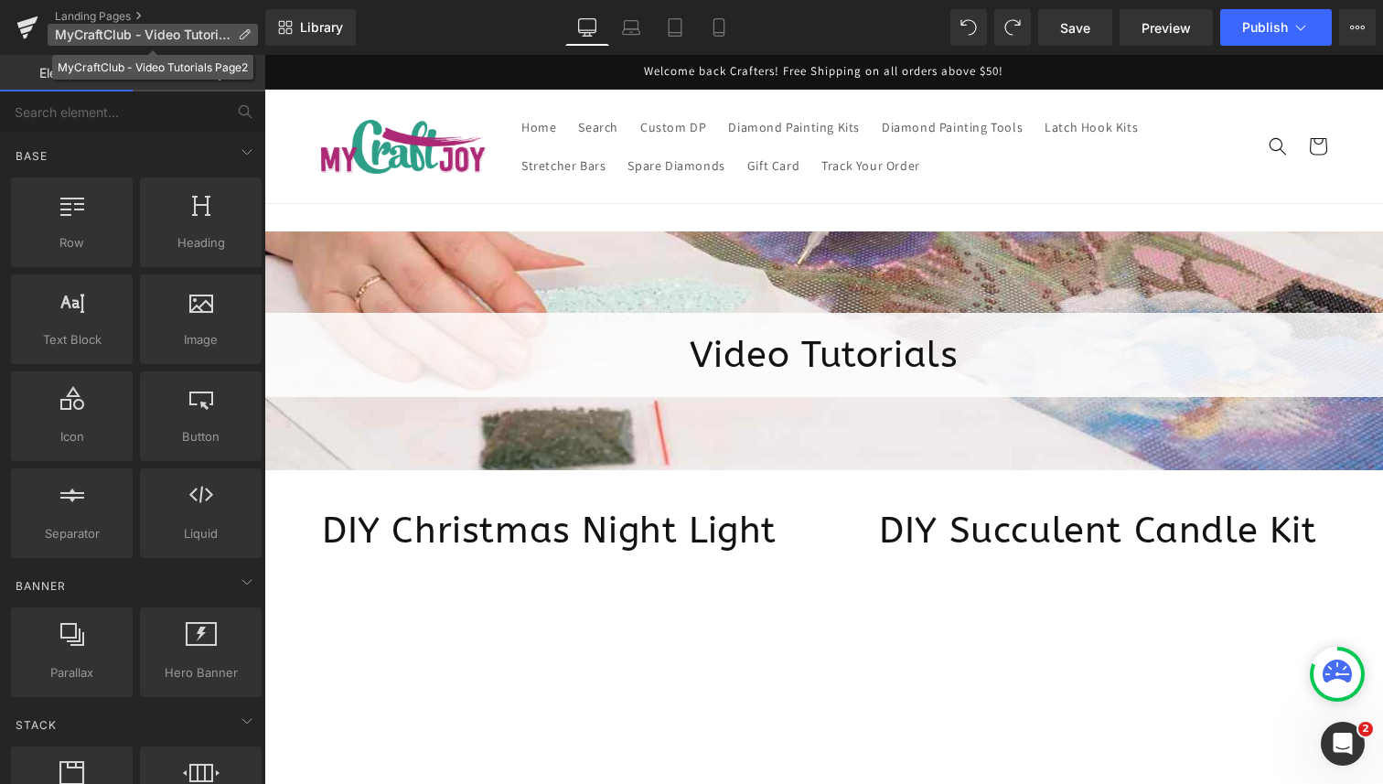
click at [242, 34] on icon at bounding box center [244, 34] width 13 height 13
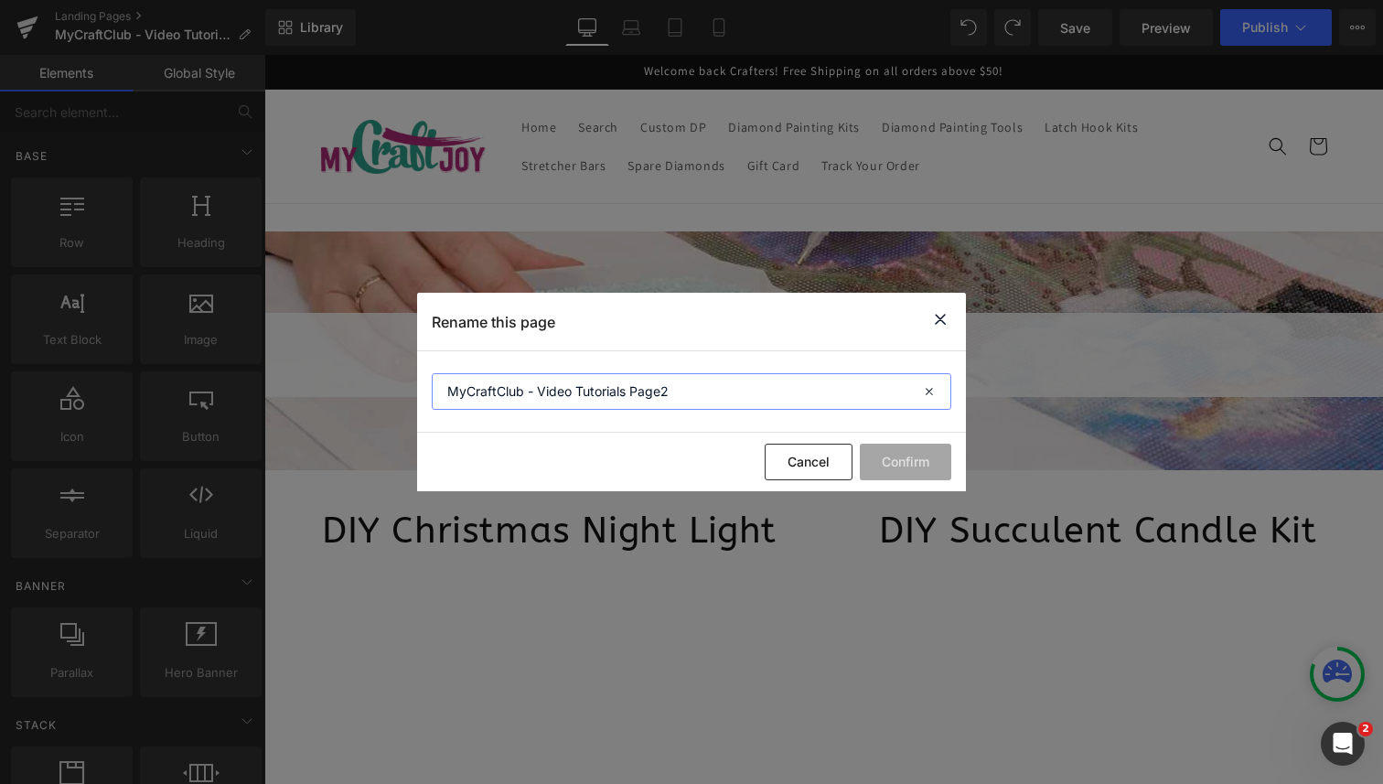
click at [702, 392] on input "MyCraftClub - Video Tutorials Page2" at bounding box center [692, 391] width 520 height 37
click at [826, 472] on button "Cancel" at bounding box center [809, 462] width 88 height 37
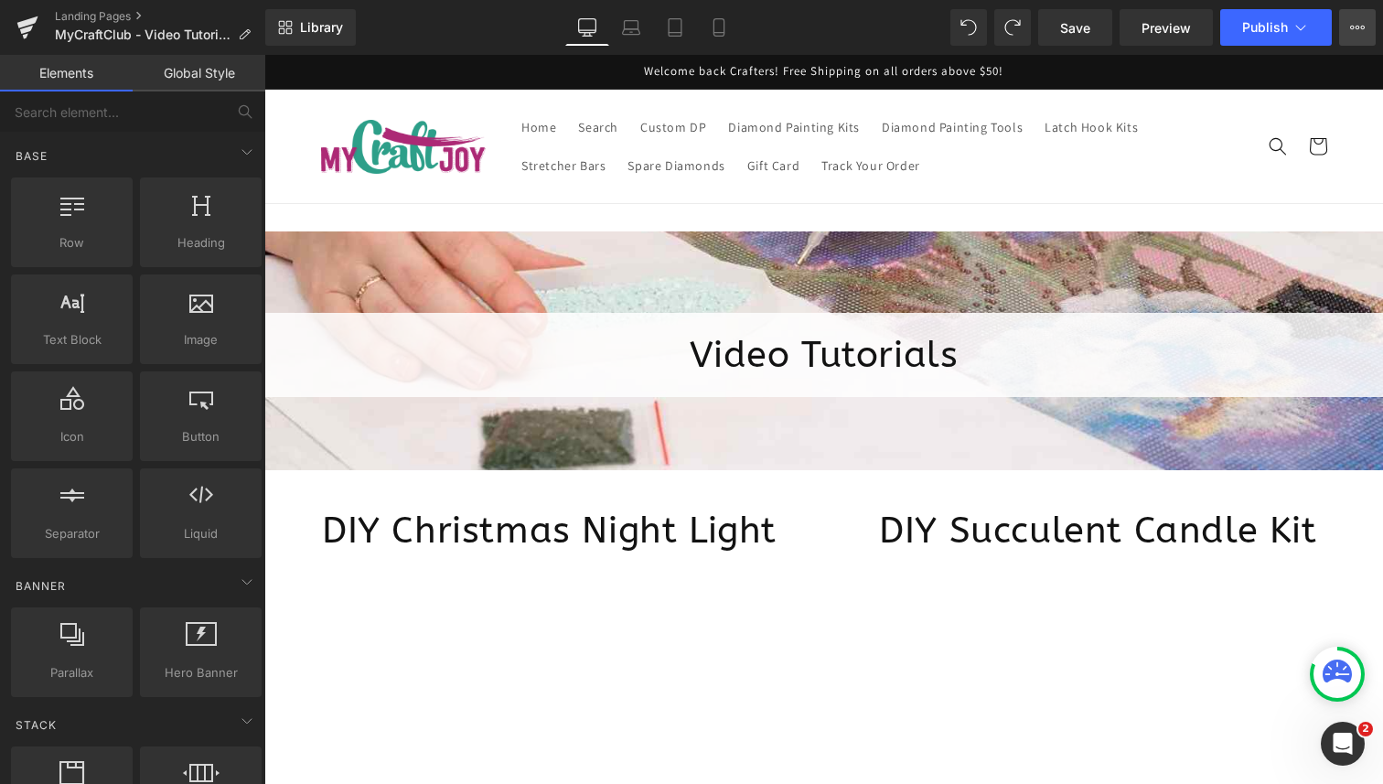
click at [1359, 17] on button "View Live Page View with current Template Save Template to Library Schedule Pub…" at bounding box center [1357, 27] width 37 height 37
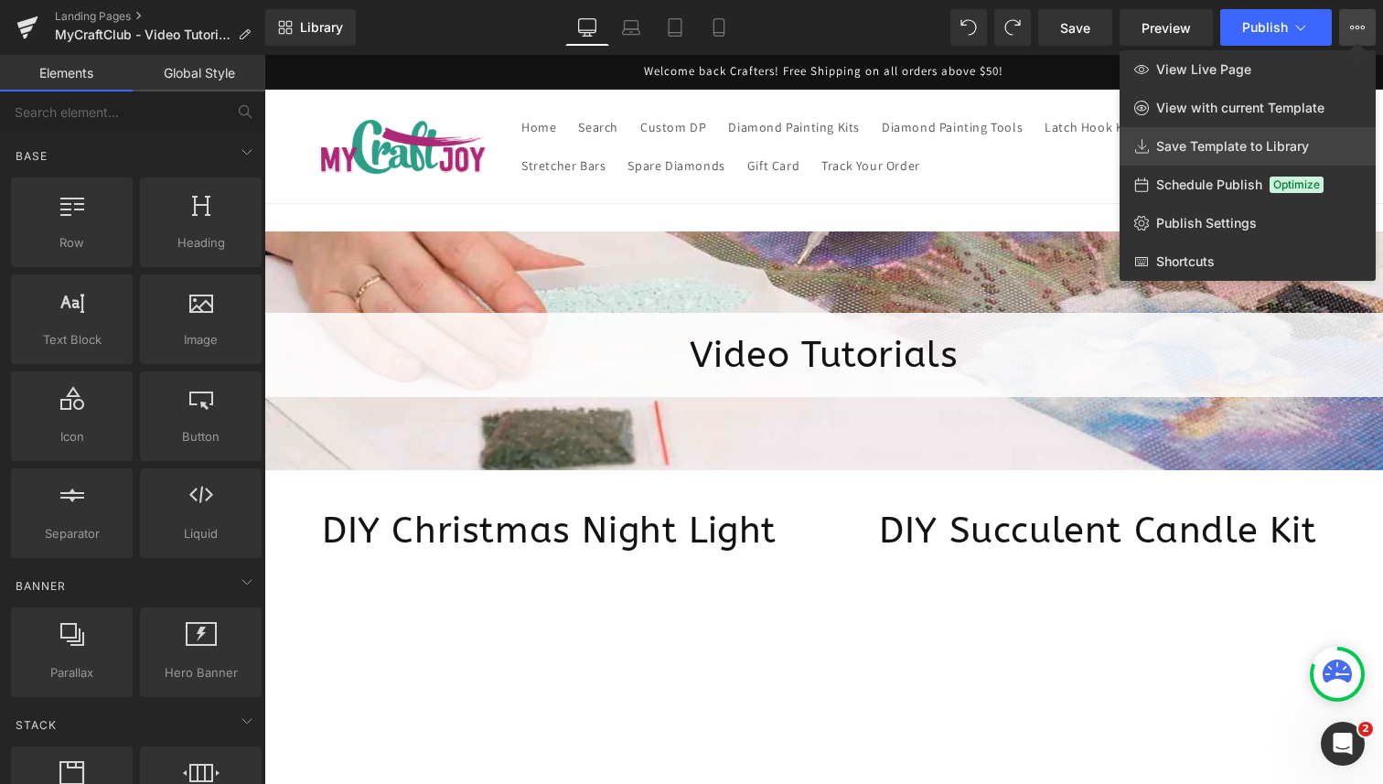
click at [1305, 140] on span "Save Template to Library" at bounding box center [1232, 146] width 153 height 16
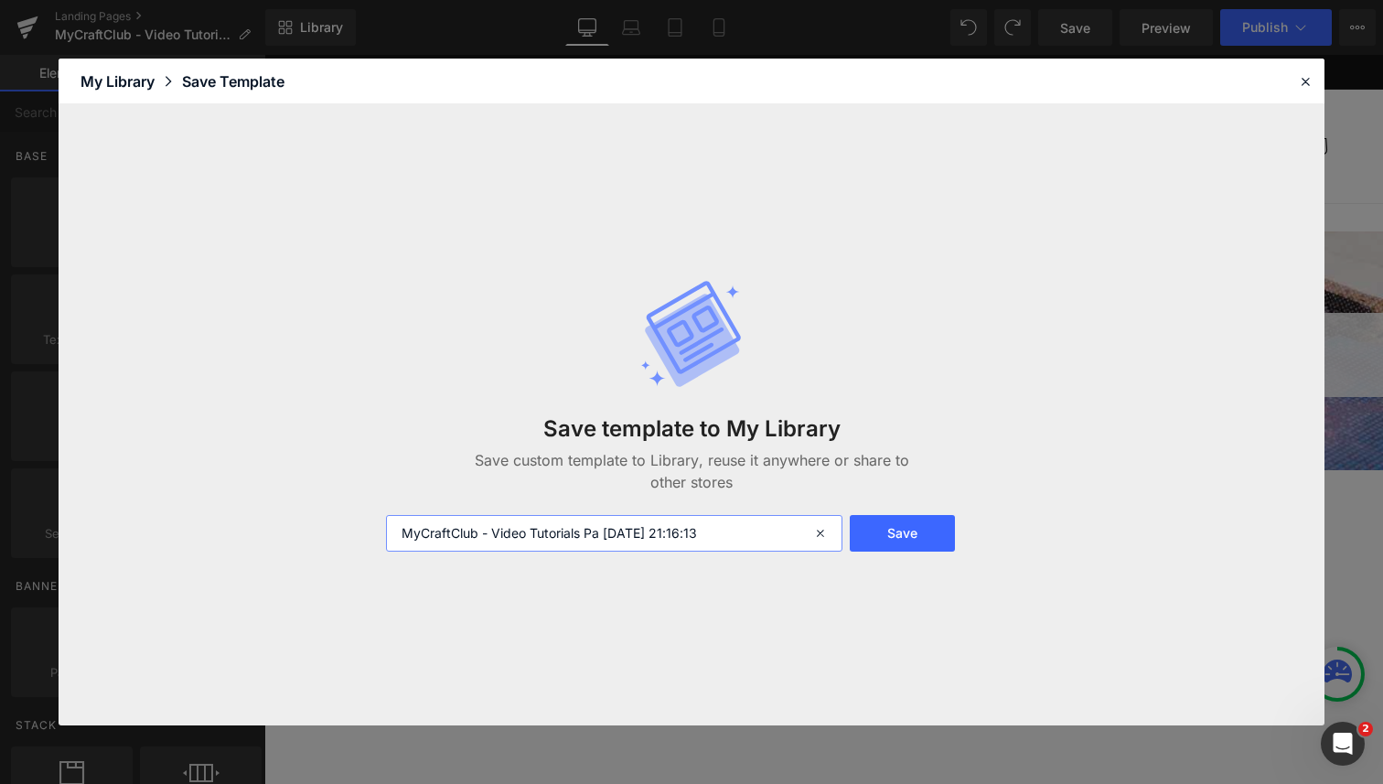
click at [716, 532] on input "MyCraftClub - Video Tutorials Pa 2025-09-04 21:16:13" at bounding box center [614, 533] width 457 height 37
click at [715, 532] on input "MyCraftClub - Video Tutorials Pa 2025-09-04 21:16:13" at bounding box center [614, 533] width 457 height 37
paste input "ge2"
type input "MyCraftClub - Video Tutorials Page2"
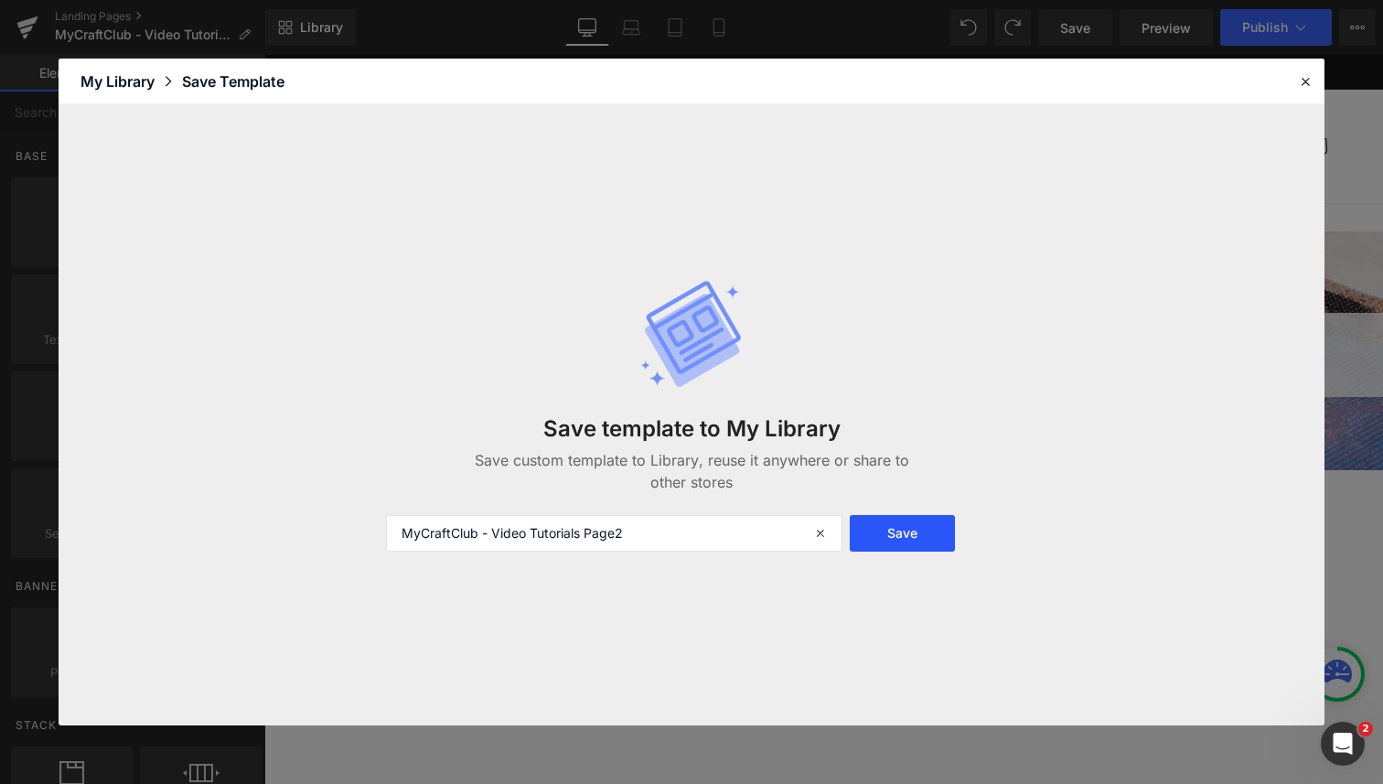
click at [912, 538] on button "Save" at bounding box center [902, 533] width 105 height 37
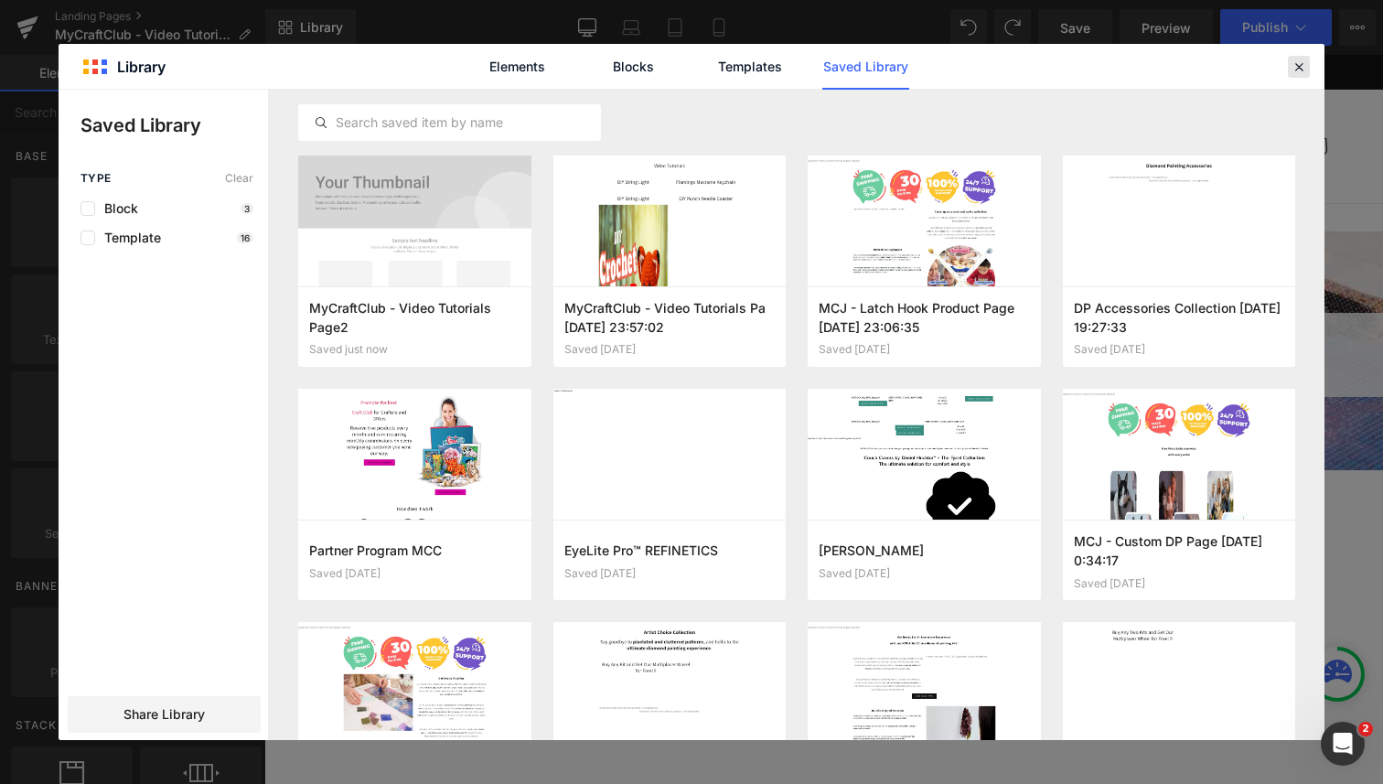
click at [1303, 64] on icon at bounding box center [1299, 67] width 16 height 16
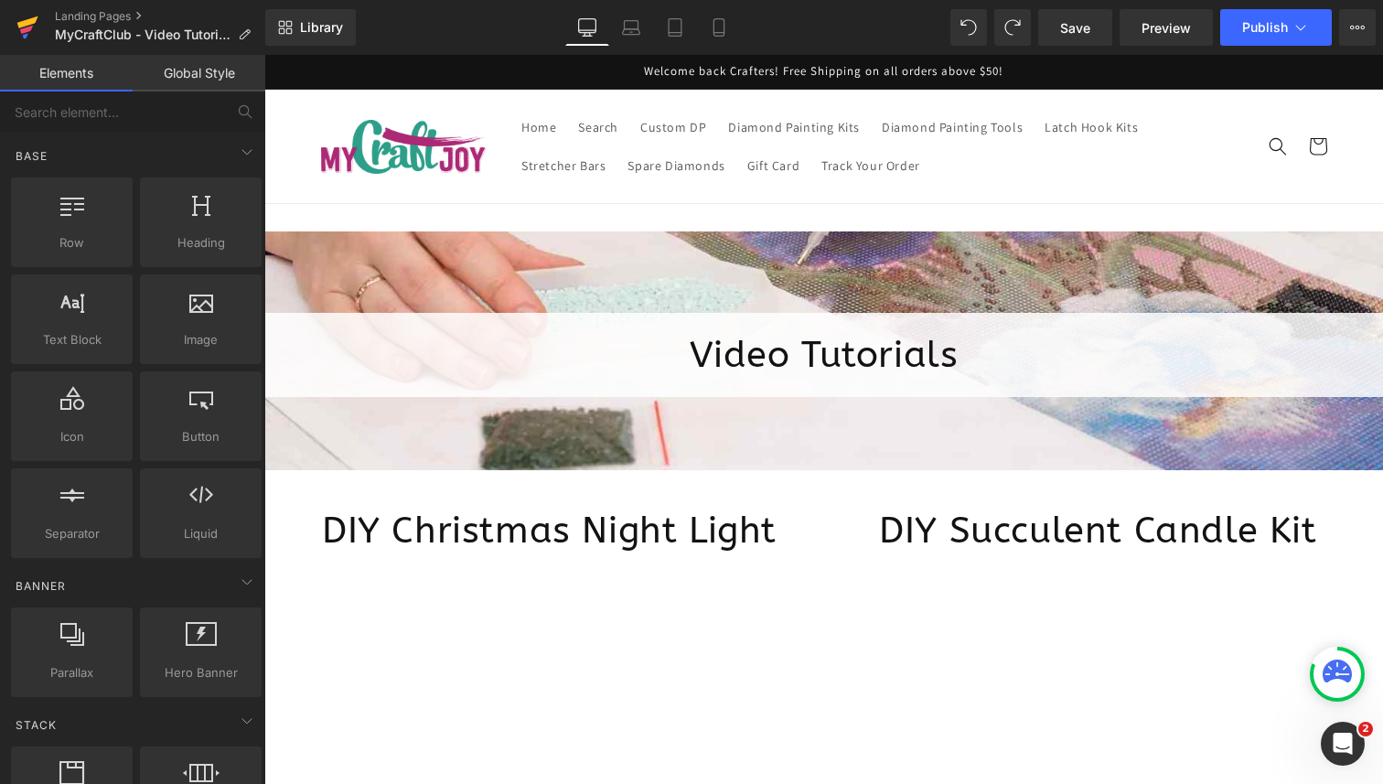
click at [28, 29] on icon at bounding box center [26, 30] width 13 height 8
click at [1076, 33] on span "Save" at bounding box center [1075, 27] width 30 height 19
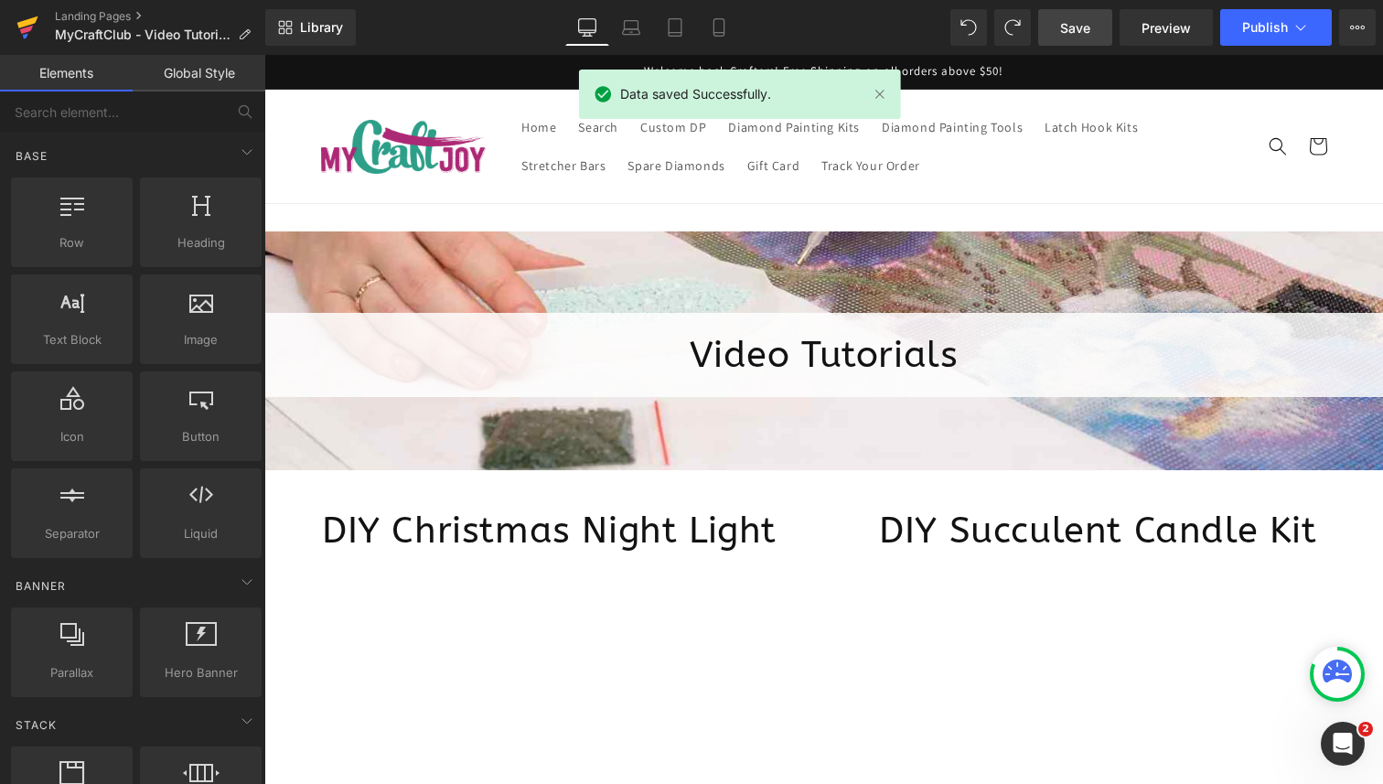
click at [32, 35] on icon at bounding box center [27, 28] width 22 height 46
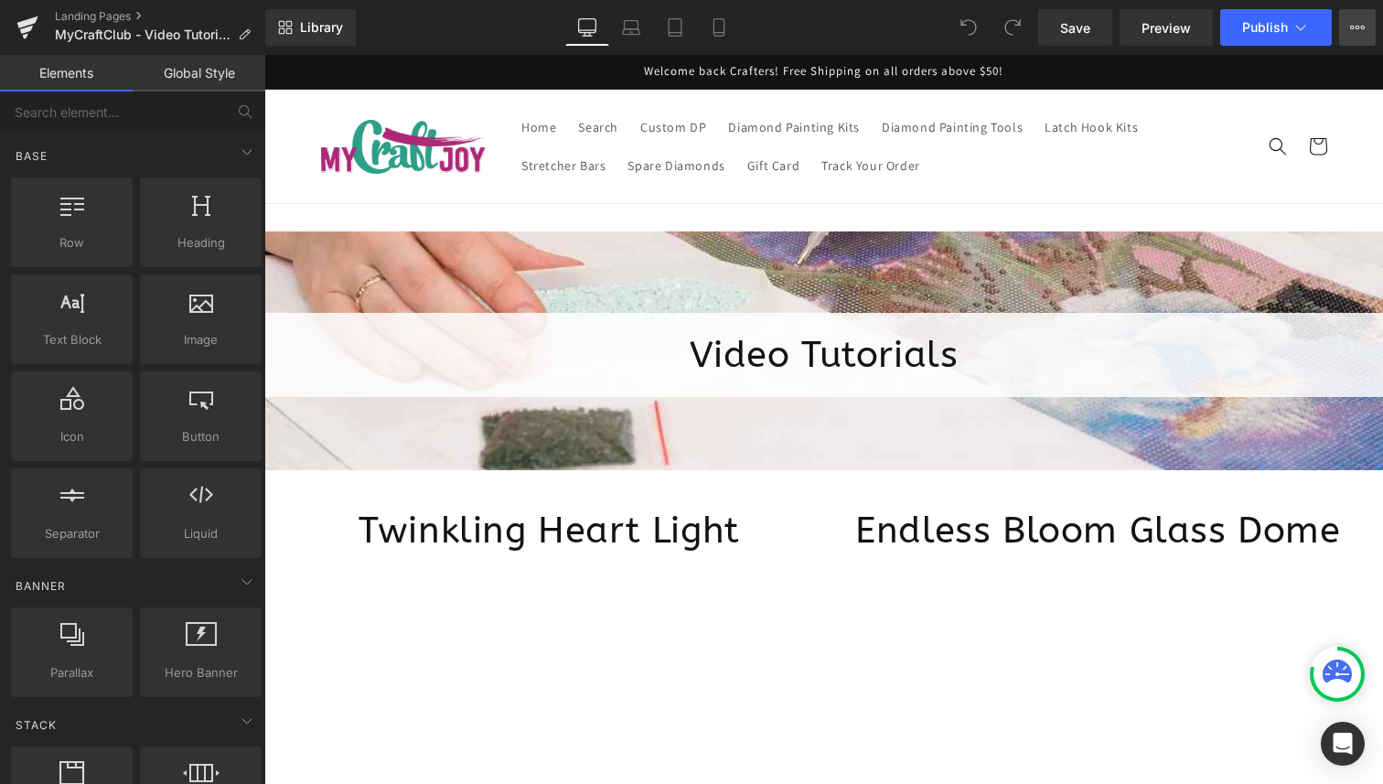
click at [1367, 27] on button "View Live Page View with current Template Save Template to Library Schedule Pub…" at bounding box center [1357, 27] width 37 height 37
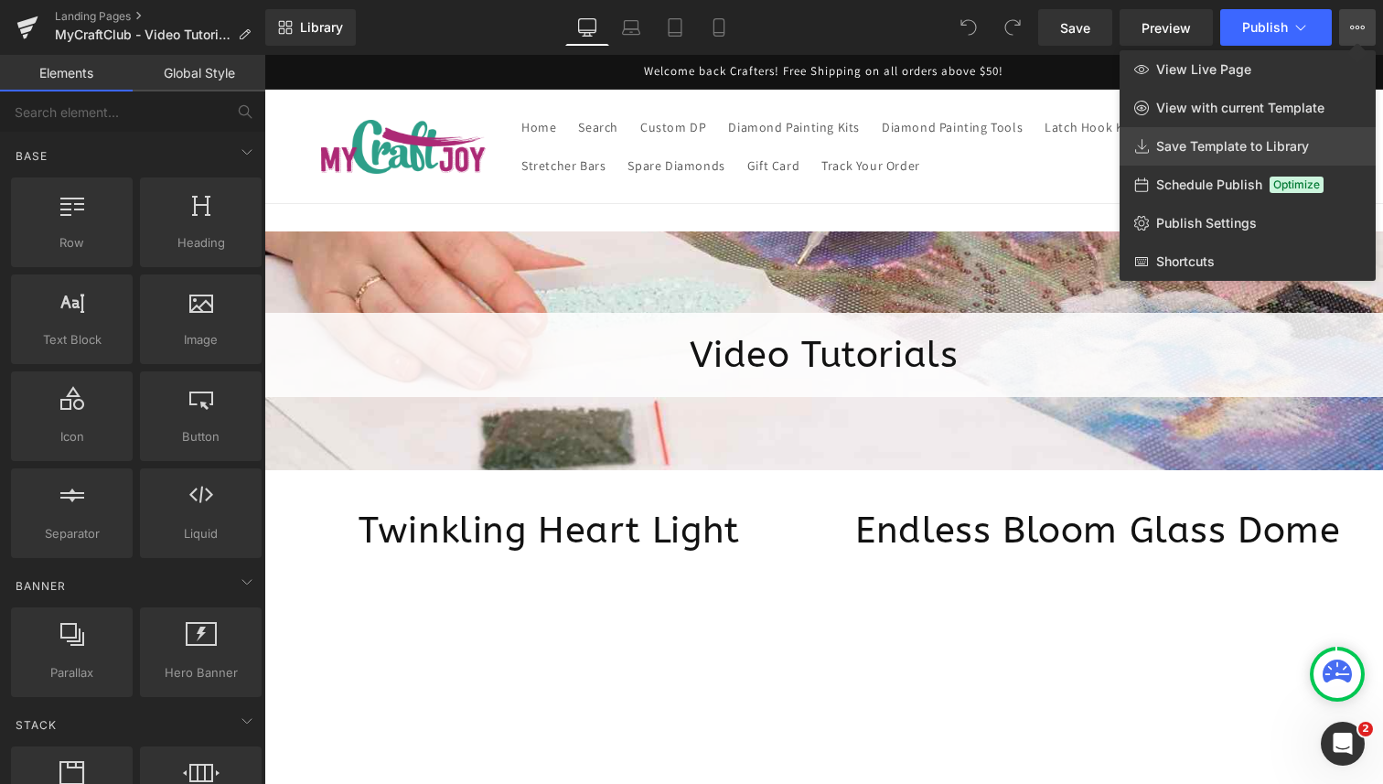
drag, startPoint x: 1275, startPoint y: 139, endPoint x: 998, endPoint y: 87, distance: 282.1
click at [1275, 139] on span "Save Template to Library" at bounding box center [1232, 146] width 153 height 16
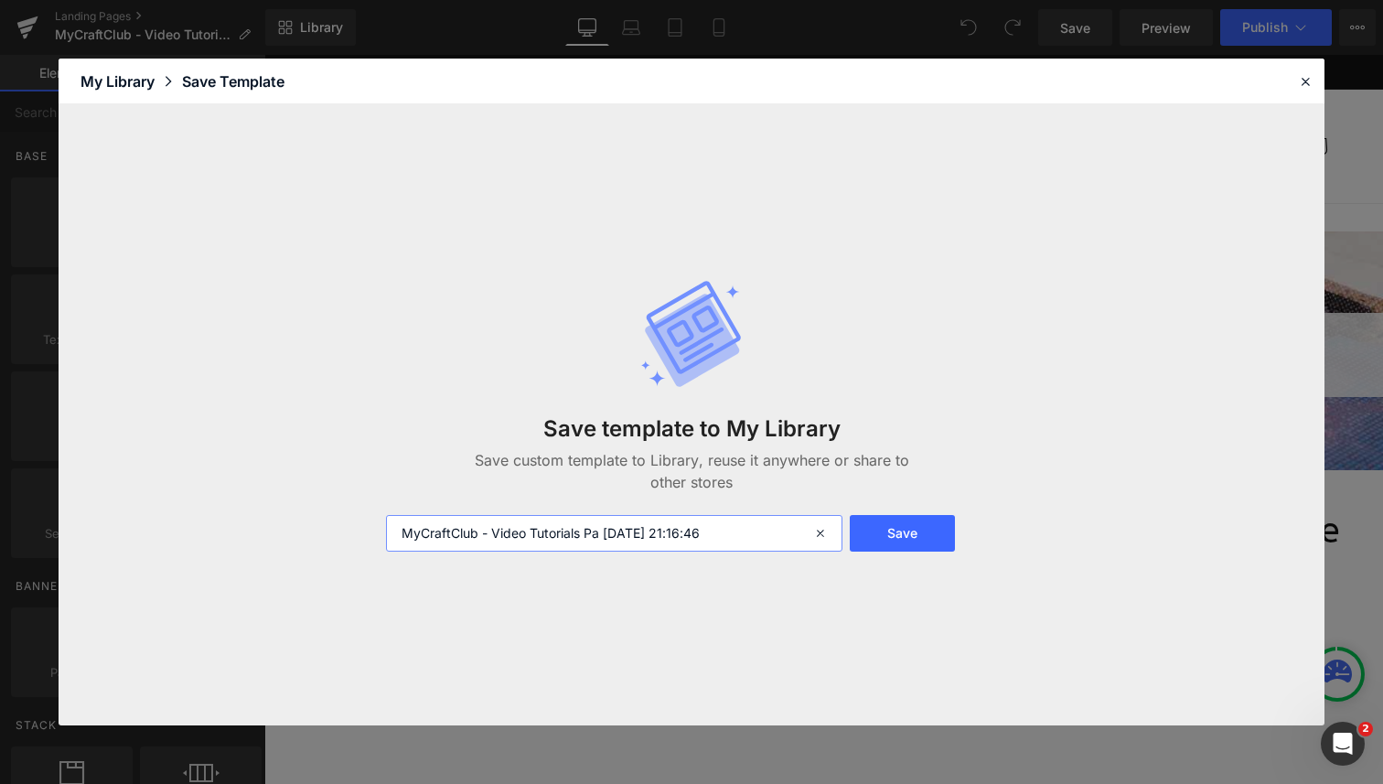
click at [715, 542] on input "MyCraftClub - Video Tutorials Pa 2025-09-04 21:16:46" at bounding box center [614, 533] width 457 height 37
paste input "ge2"
type input "MyCraftClub - Video Tutorials Page3"
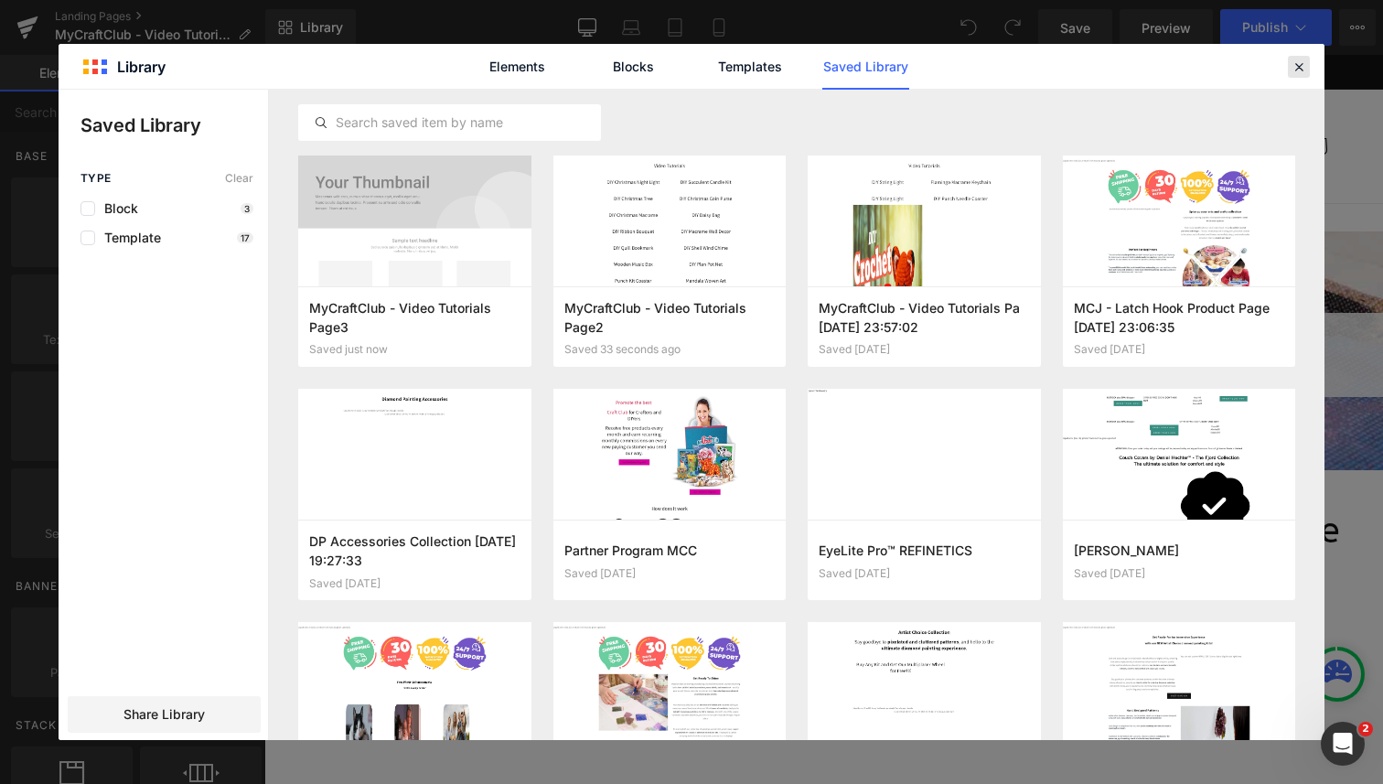
click at [1299, 61] on icon at bounding box center [1299, 67] width 16 height 16
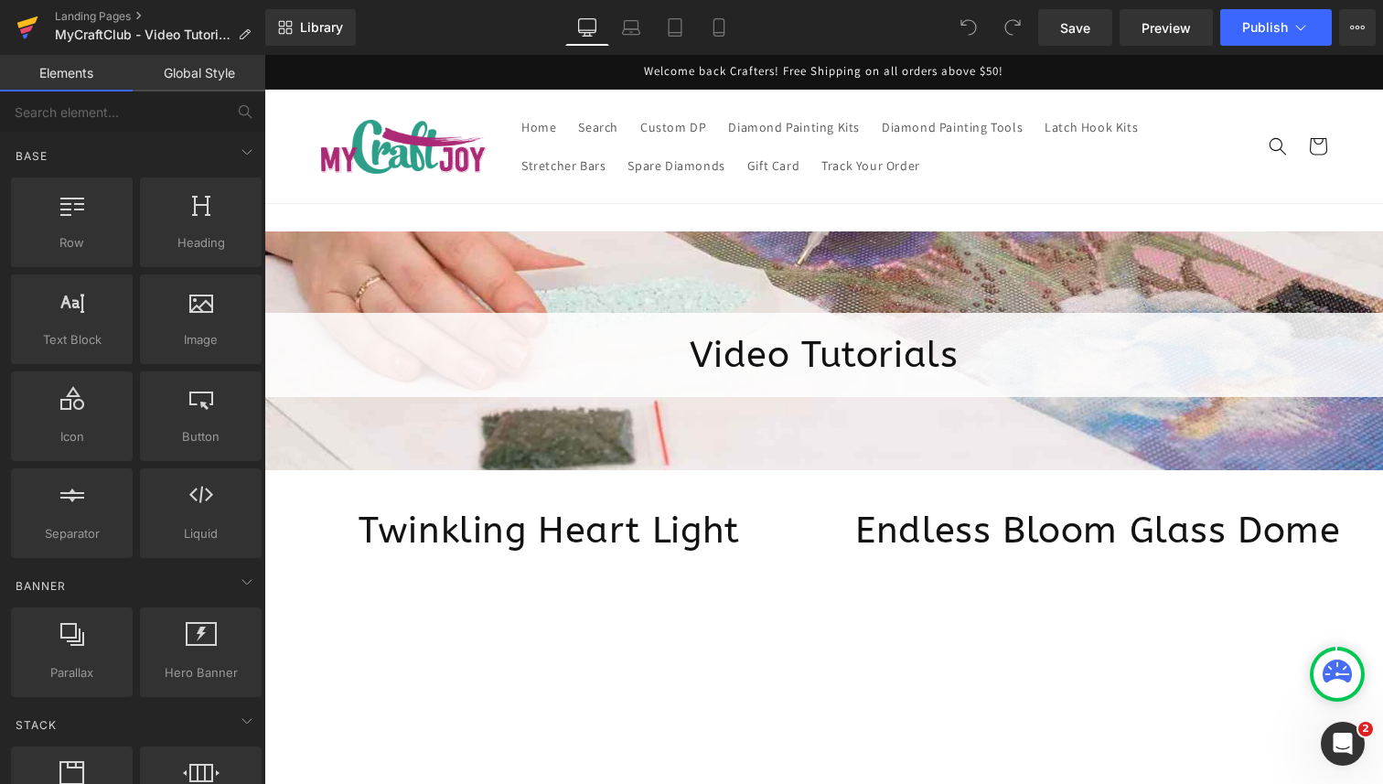
click at [20, 29] on icon at bounding box center [26, 30] width 13 height 8
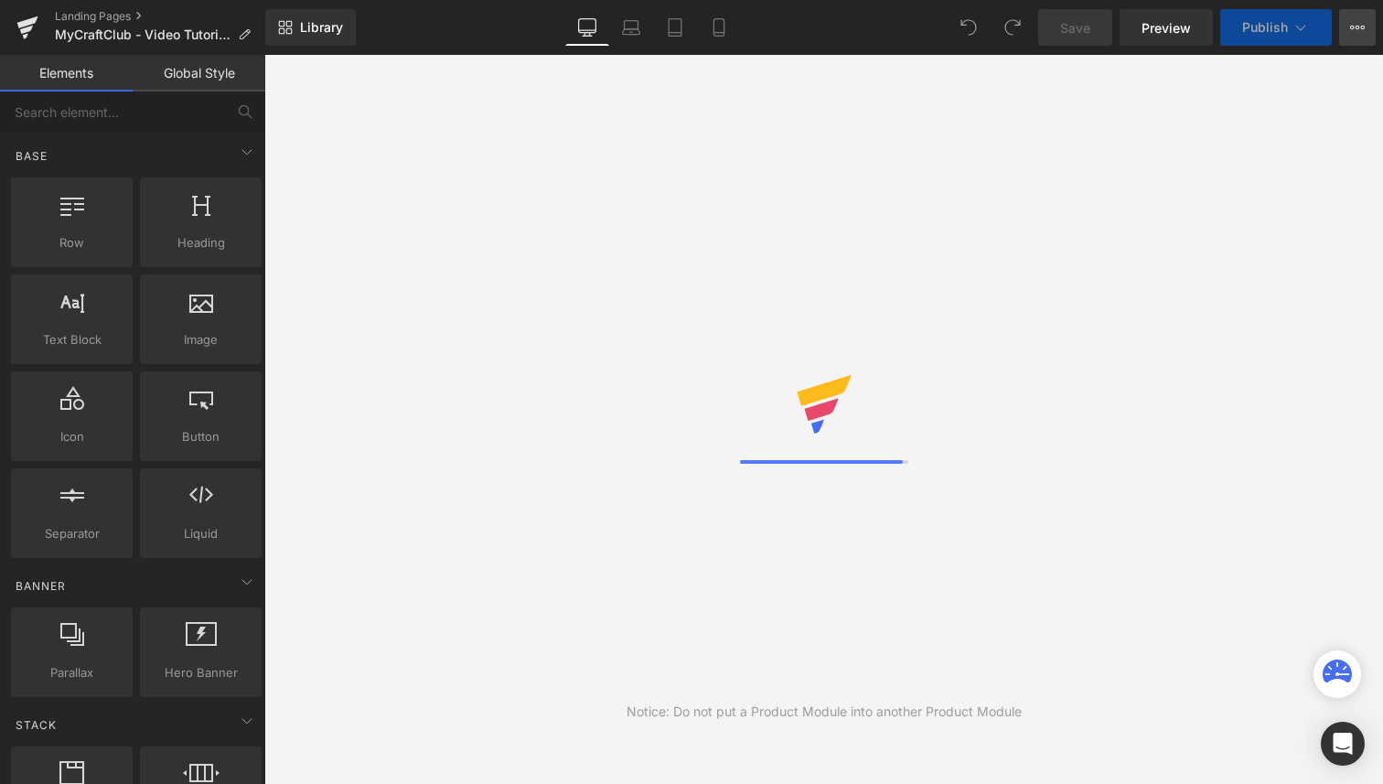
click at [1361, 33] on icon at bounding box center [1357, 27] width 15 height 15
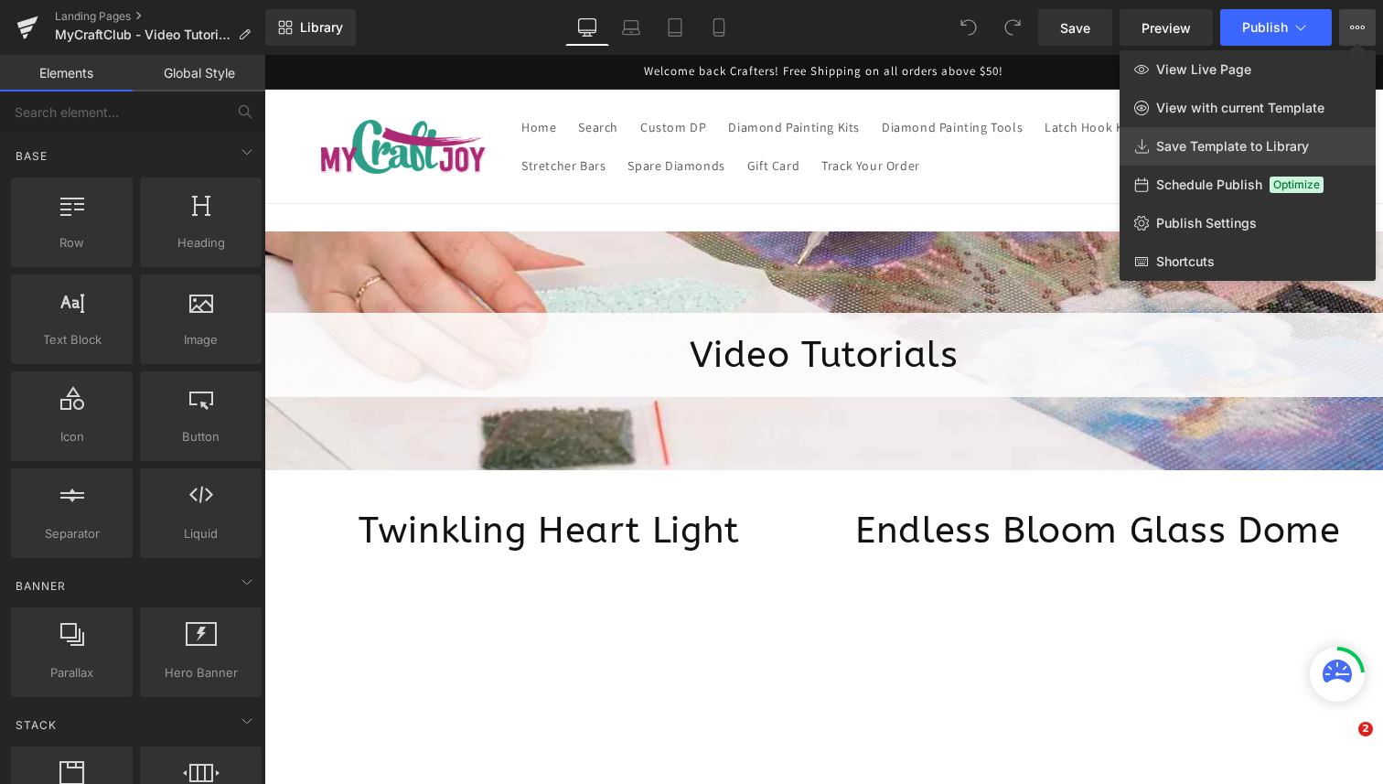
click at [1284, 148] on span "Save Template to Library" at bounding box center [1232, 146] width 153 height 16
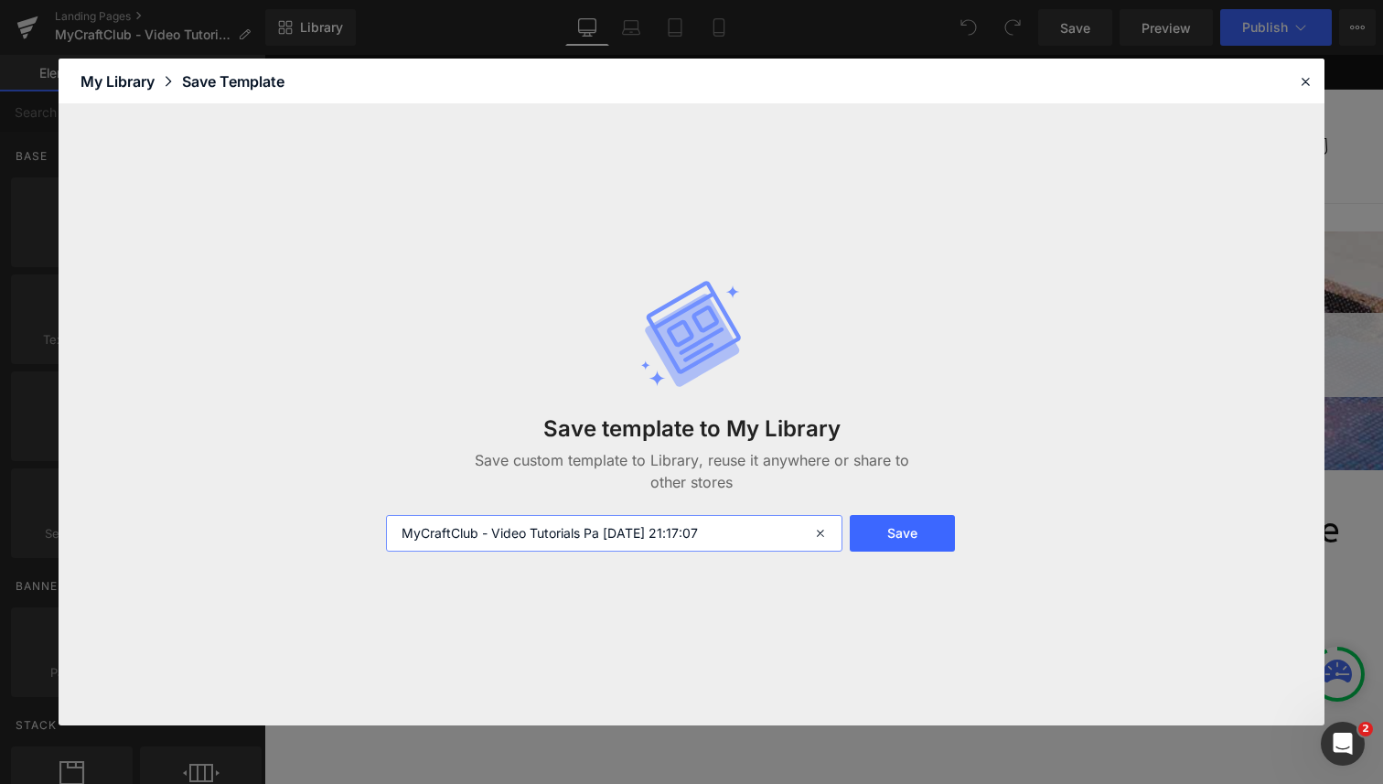
click at [717, 530] on input "MyCraftClub - Video Tutorials Pa 2025-09-04 21:17:07" at bounding box center [614, 533] width 457 height 37
paste input "ge2"
type input "MyCraftClub - Video Tutorials Page2"
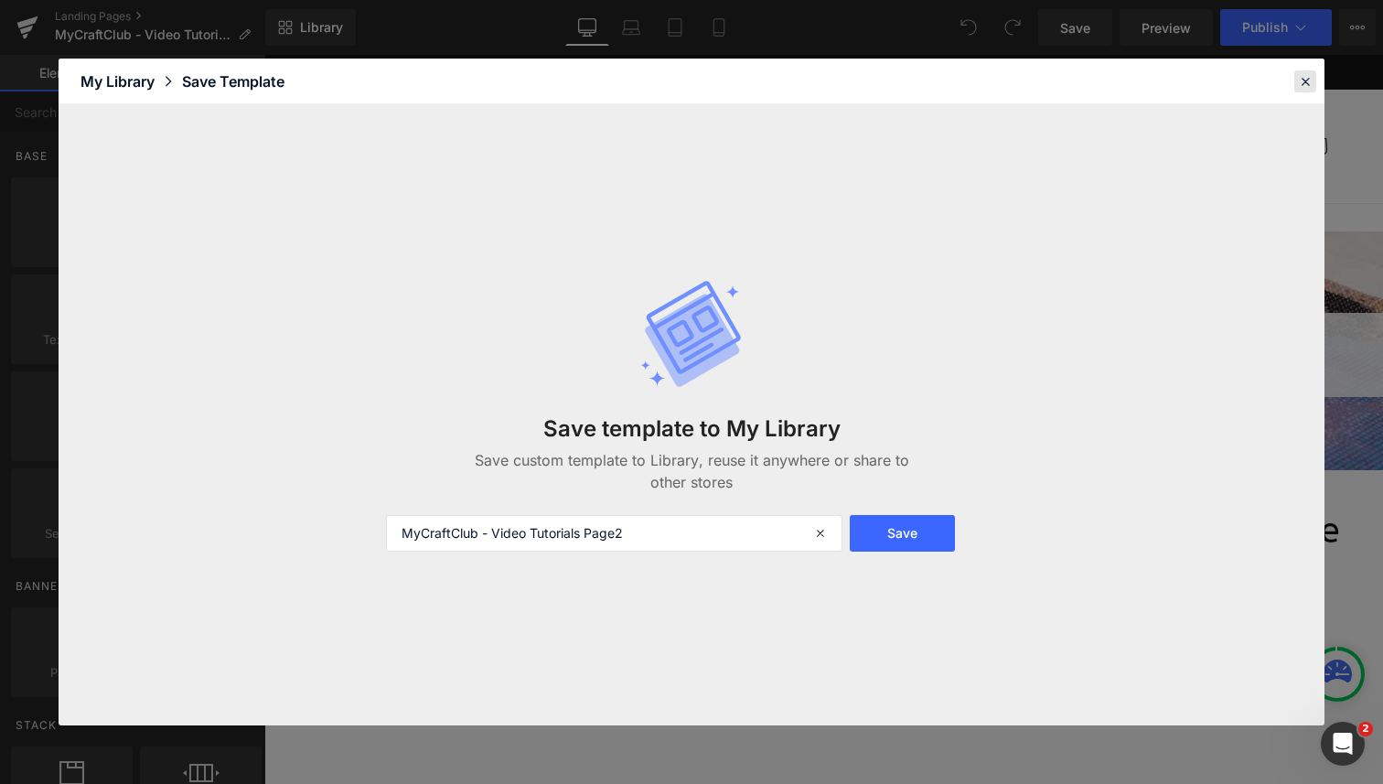
click at [1303, 84] on icon at bounding box center [1305, 81] width 16 height 16
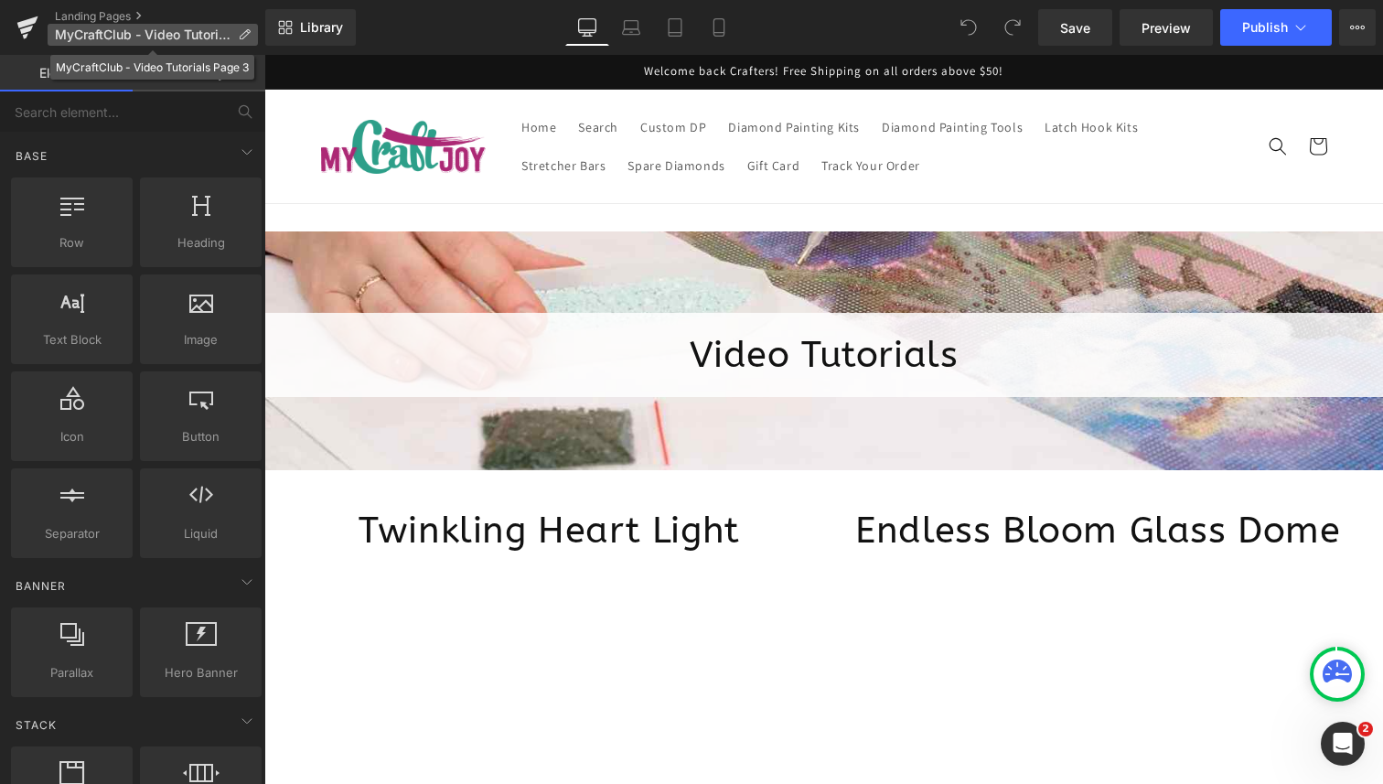
click at [231, 33] on p "MyCraftClub - Video Tutorials Page 3" at bounding box center [153, 35] width 210 height 22
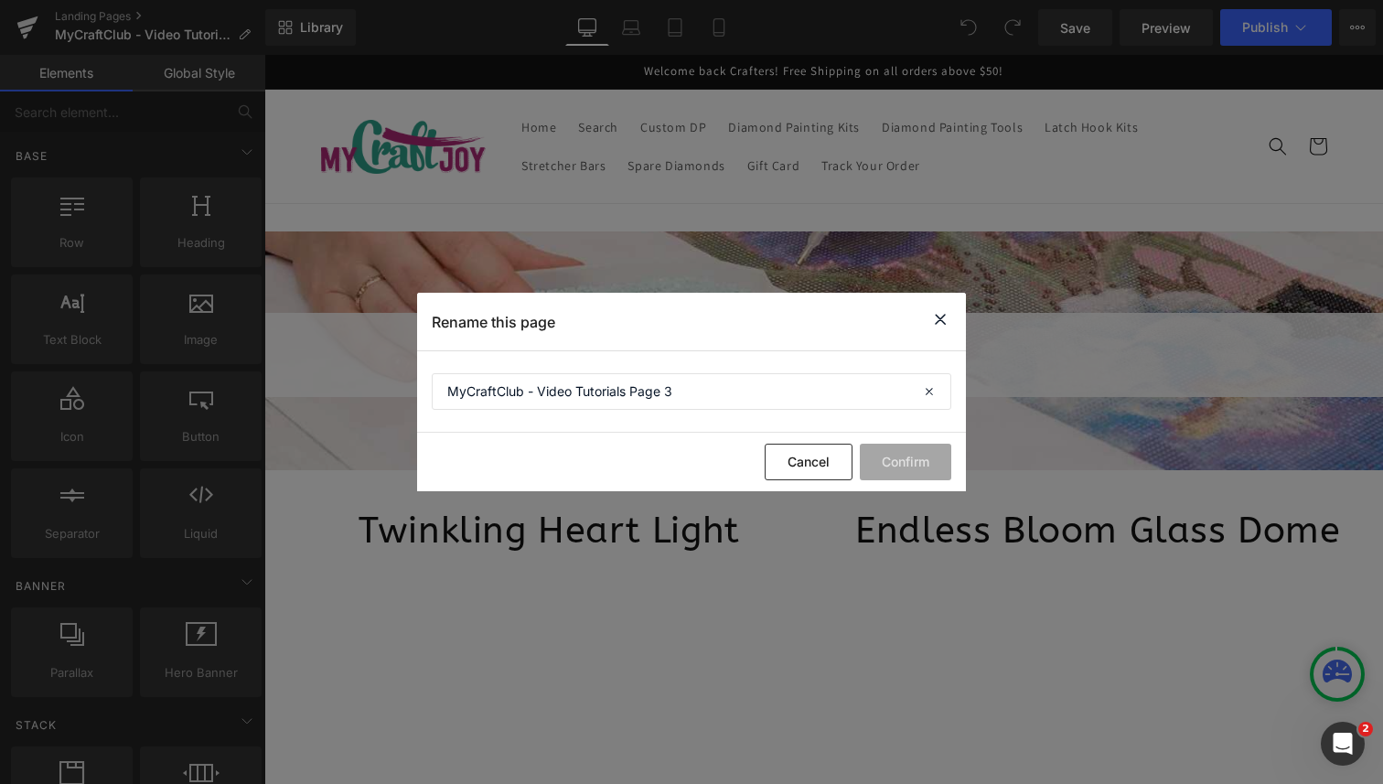
click at [942, 316] on icon at bounding box center [941, 319] width 22 height 23
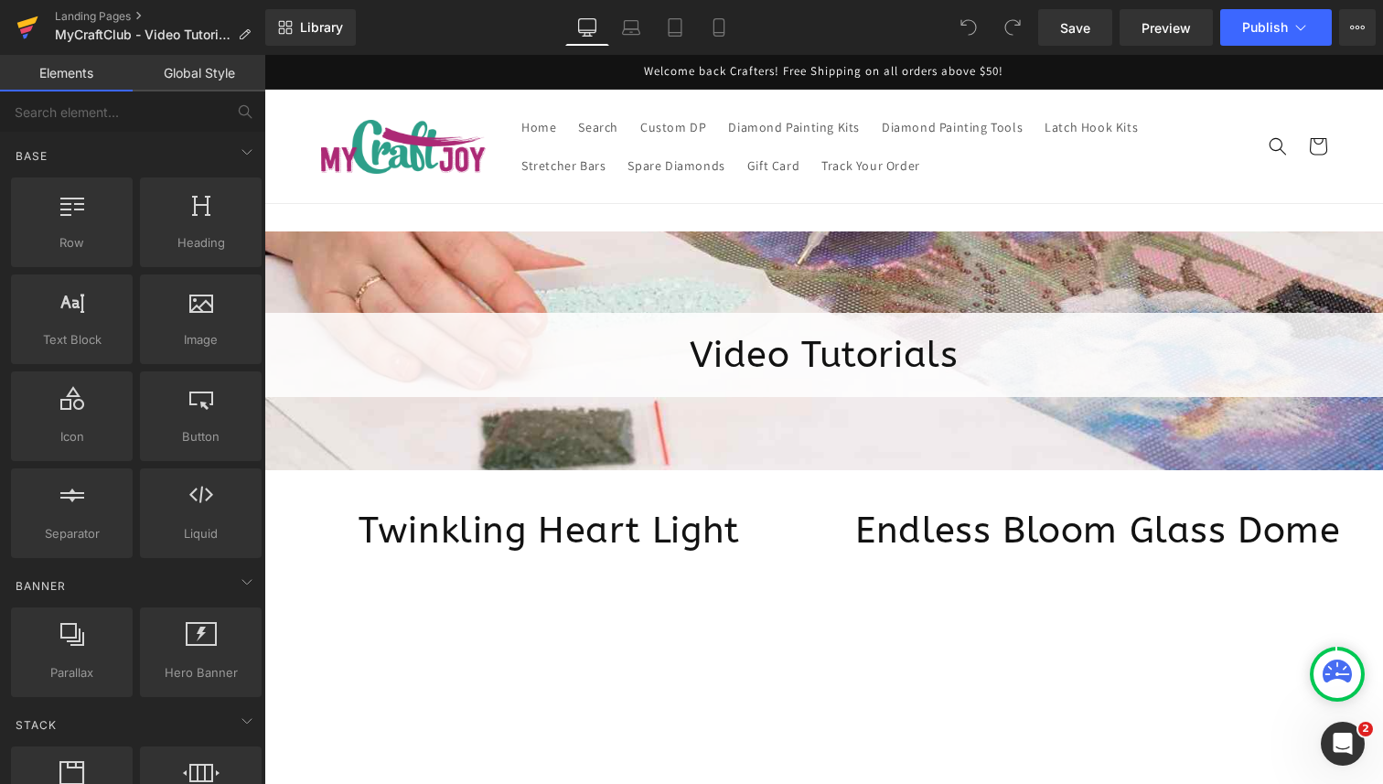
click at [16, 34] on icon at bounding box center [27, 28] width 22 height 46
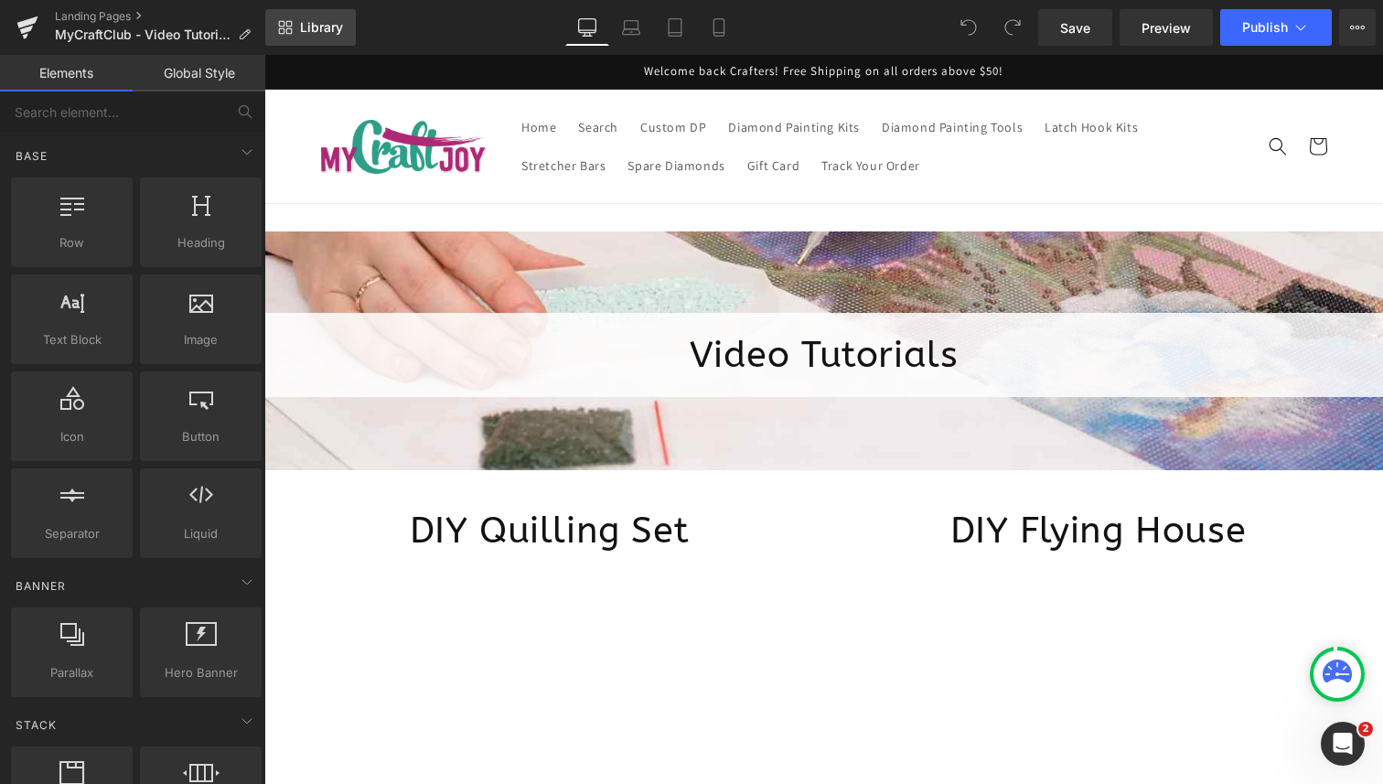
click at [324, 37] on link "Library" at bounding box center [310, 27] width 91 height 37
click at [323, 23] on span "Library" at bounding box center [321, 27] width 43 height 16
click at [292, 21] on icon at bounding box center [285, 27] width 15 height 15
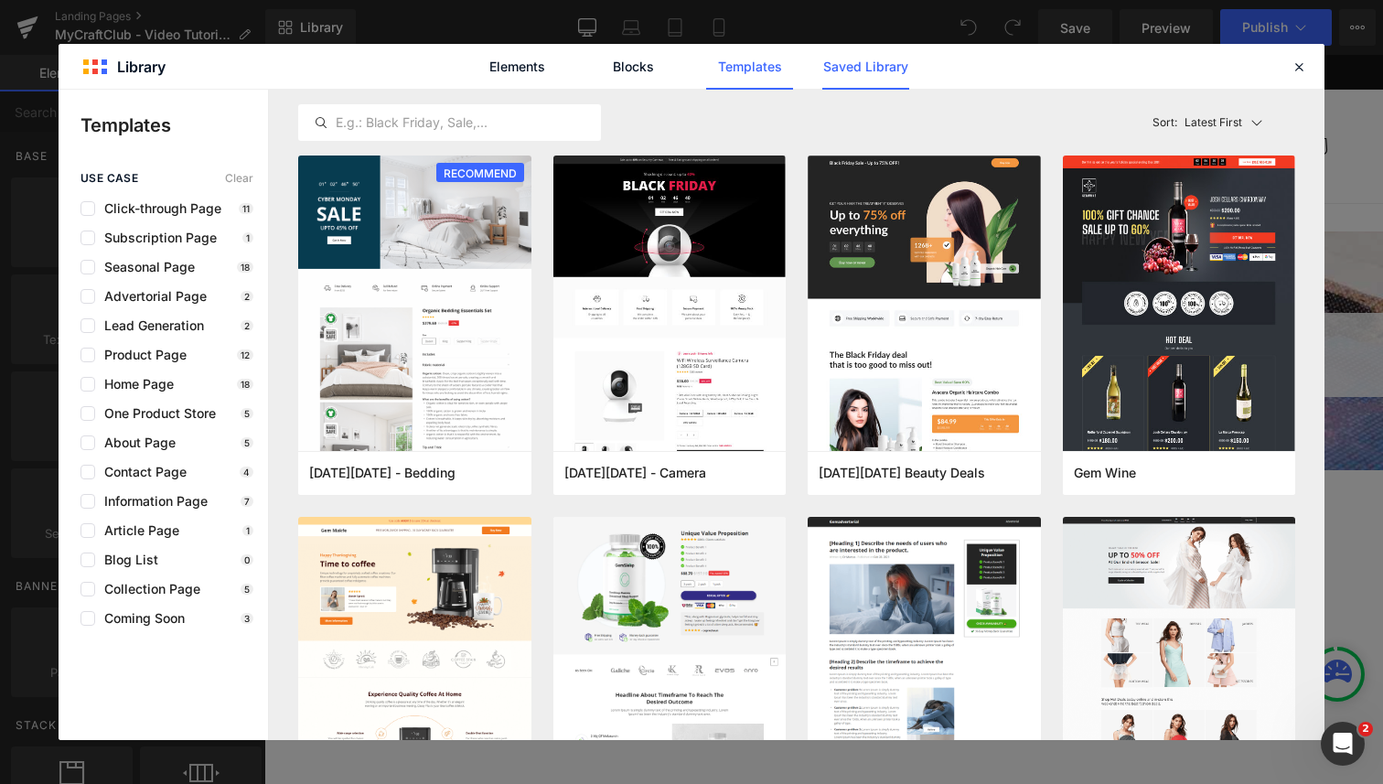
click at [866, 59] on link "Saved Library" at bounding box center [866, 67] width 87 height 46
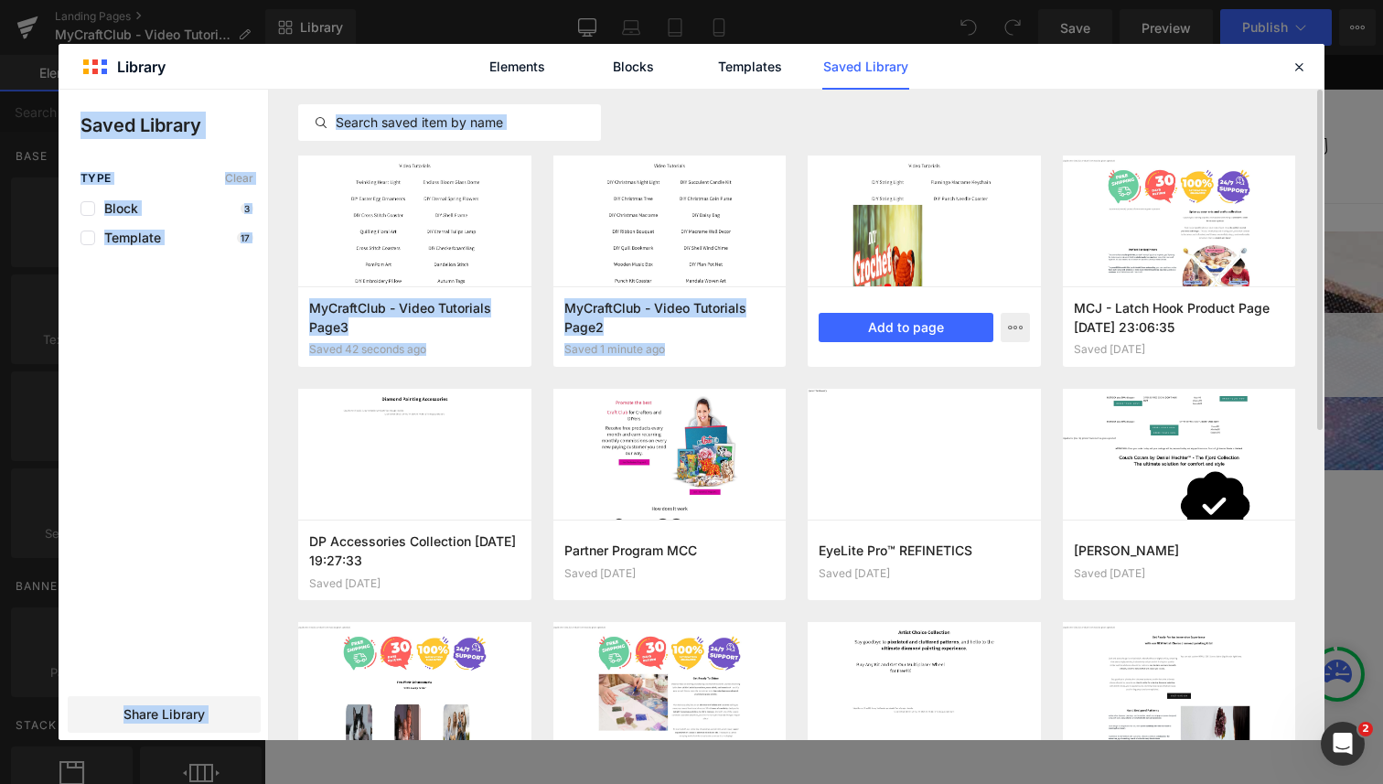
drag, startPoint x: 1296, startPoint y: 70, endPoint x: 978, endPoint y: 199, distance: 343.0
click at [984, 172] on div "Library Elements Blocks Templates Saved Library Saved Library Type Clear Block …" at bounding box center [692, 392] width 1266 height 696
click at [1013, 324] on icon "button" at bounding box center [1015, 327] width 15 height 15
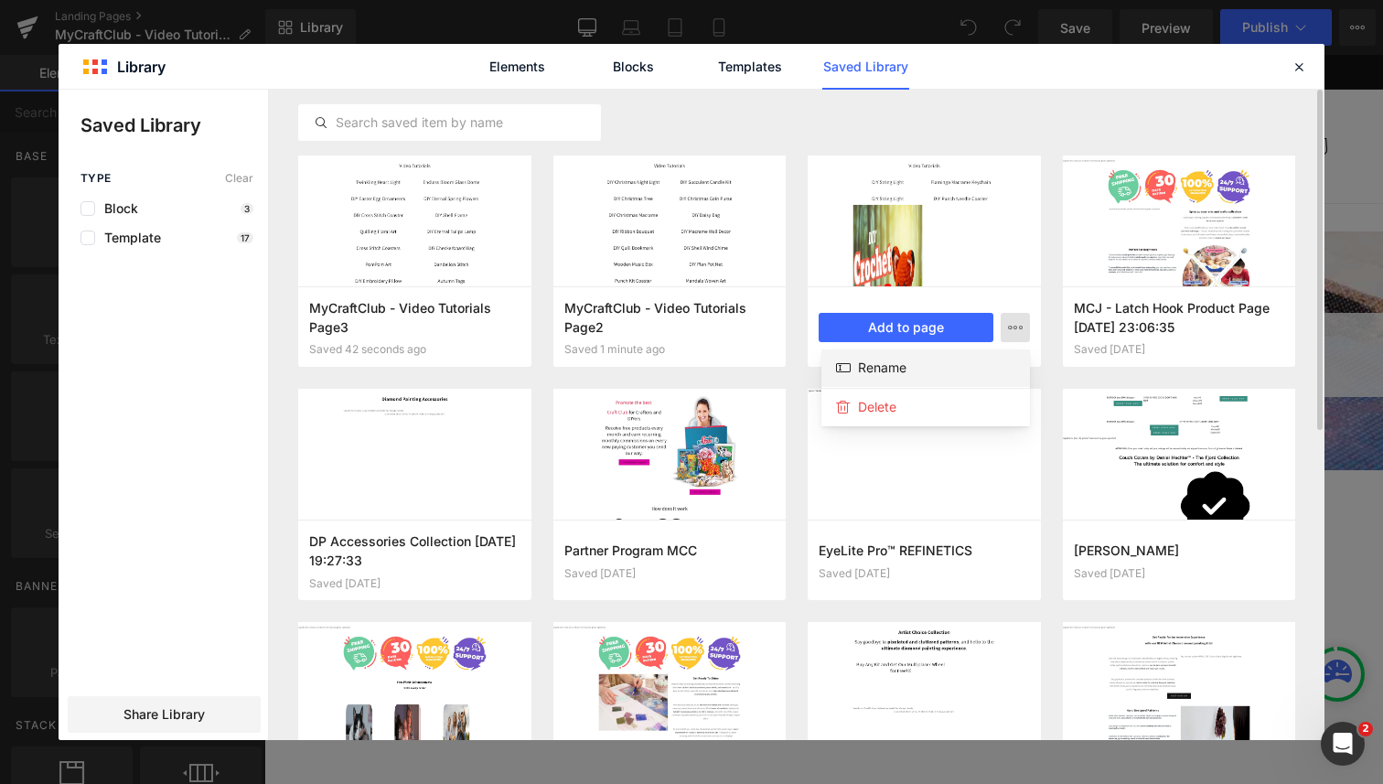
click at [974, 366] on div "Rename" at bounding box center [926, 368] width 209 height 38
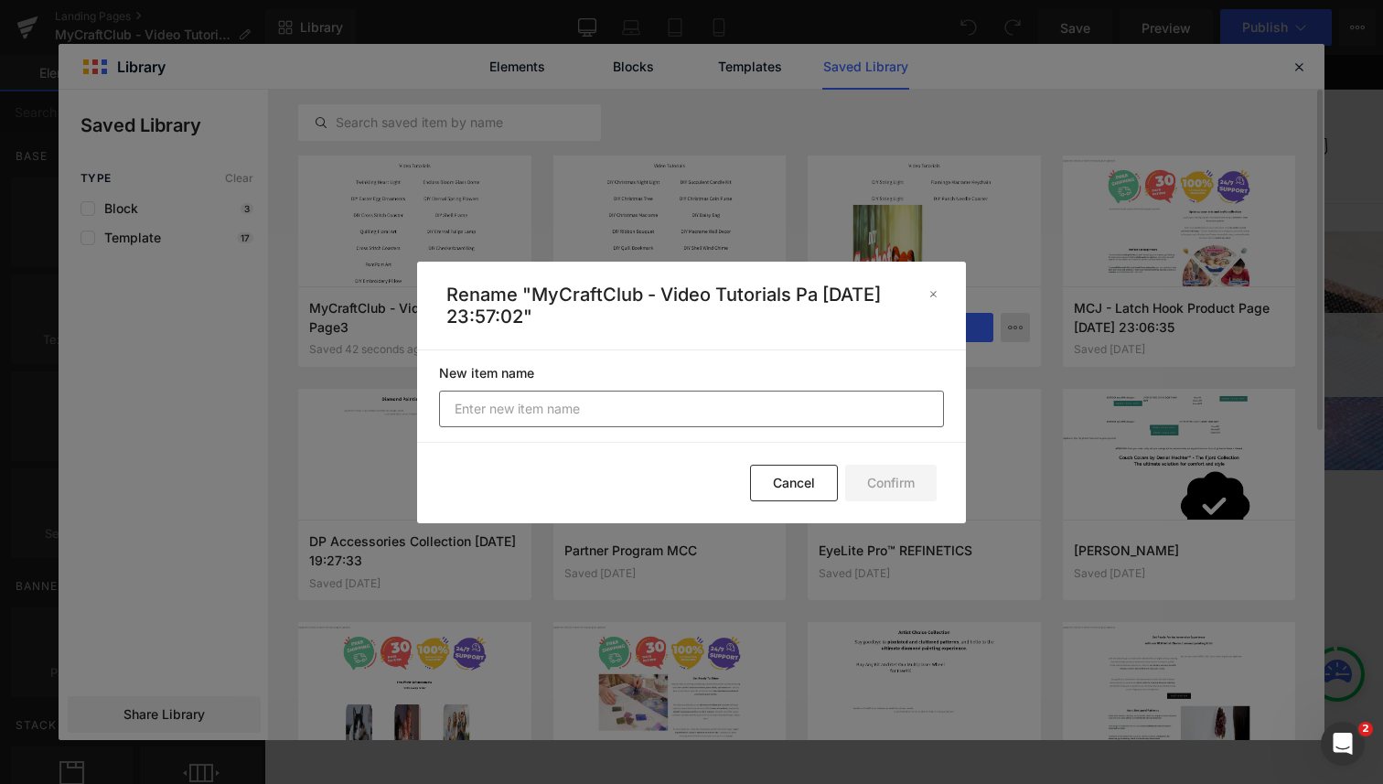
click at [742, 411] on input "text" at bounding box center [691, 409] width 505 height 37
type input "MyCraftClub - Video Tutorials Page1"
click at [885, 482] on button "Confirm" at bounding box center [890, 483] width 91 height 37
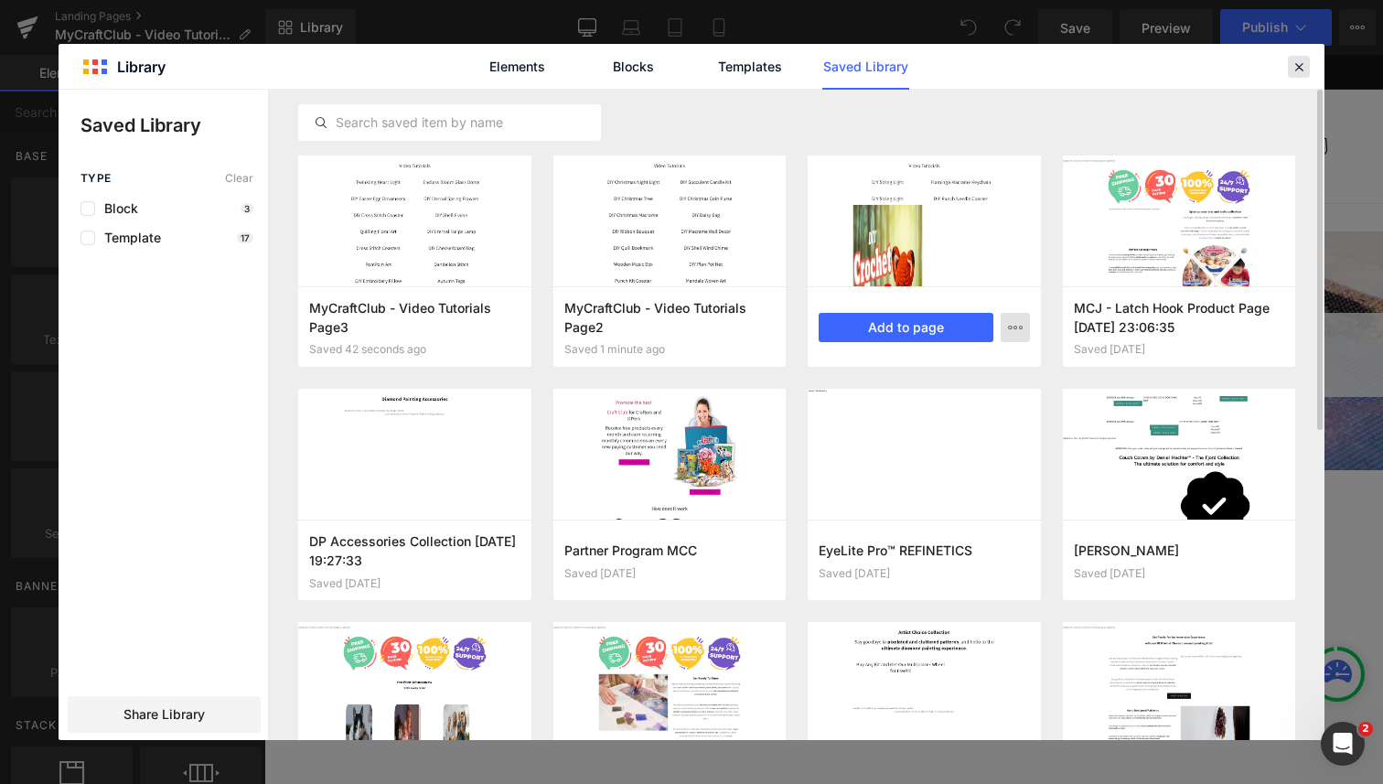
click at [1300, 69] on icon at bounding box center [1299, 67] width 16 height 16
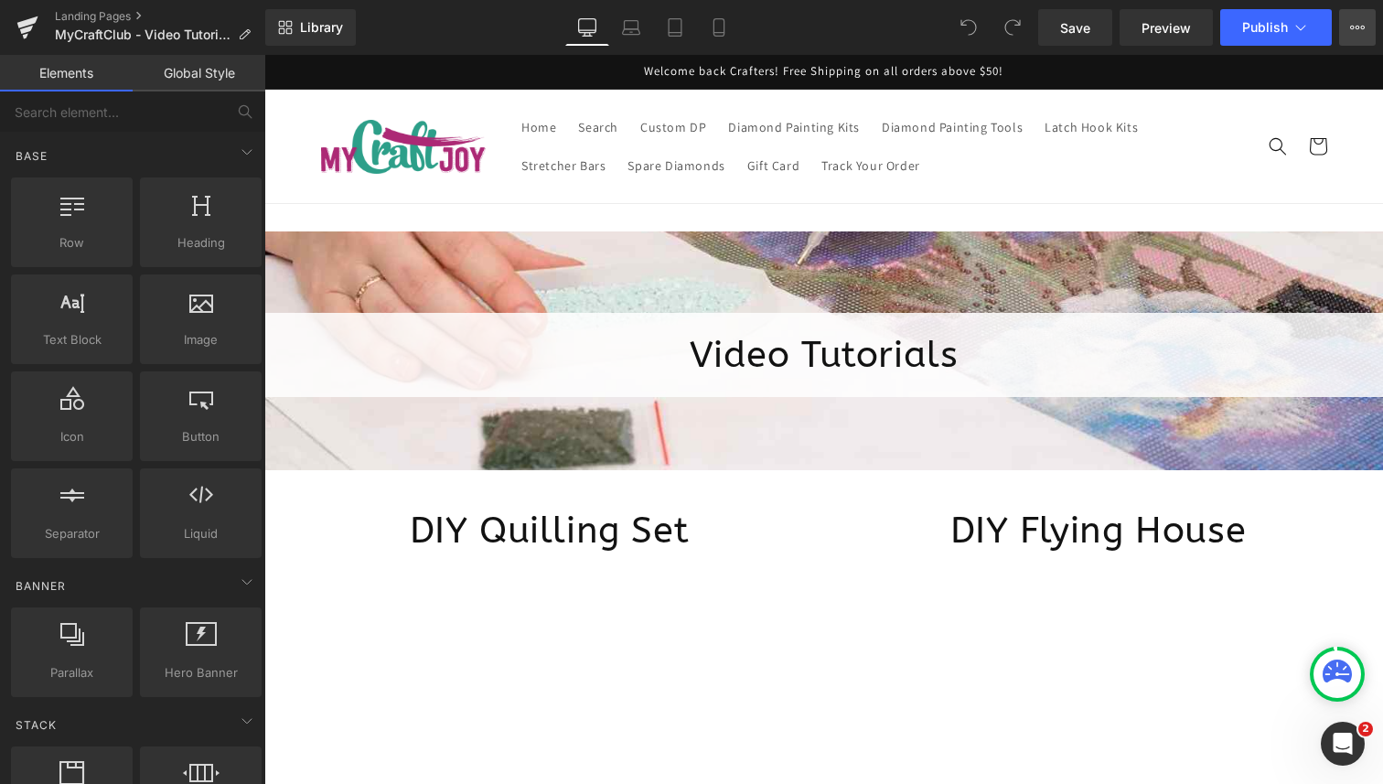
click at [1361, 32] on icon at bounding box center [1357, 27] width 15 height 15
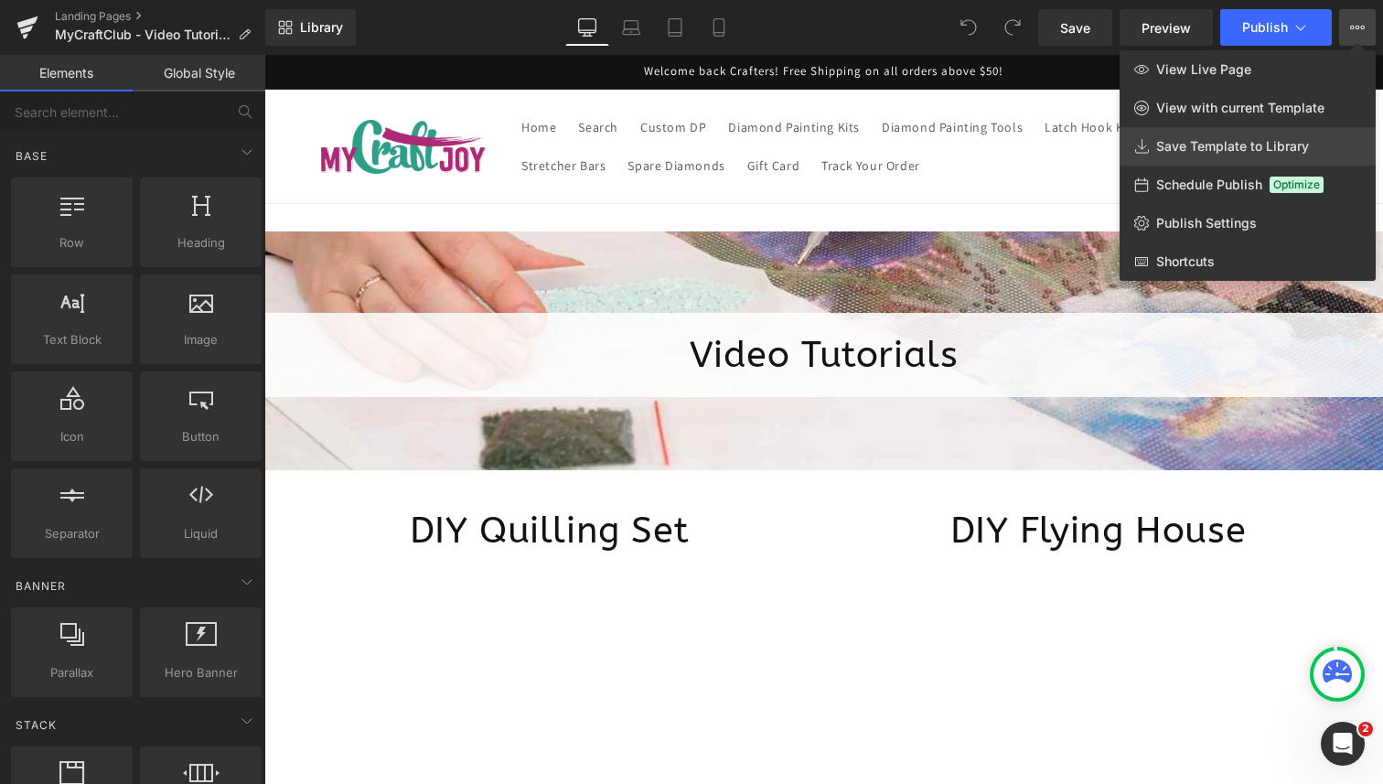
click at [1199, 139] on span "Save Template to Library" at bounding box center [1232, 146] width 153 height 16
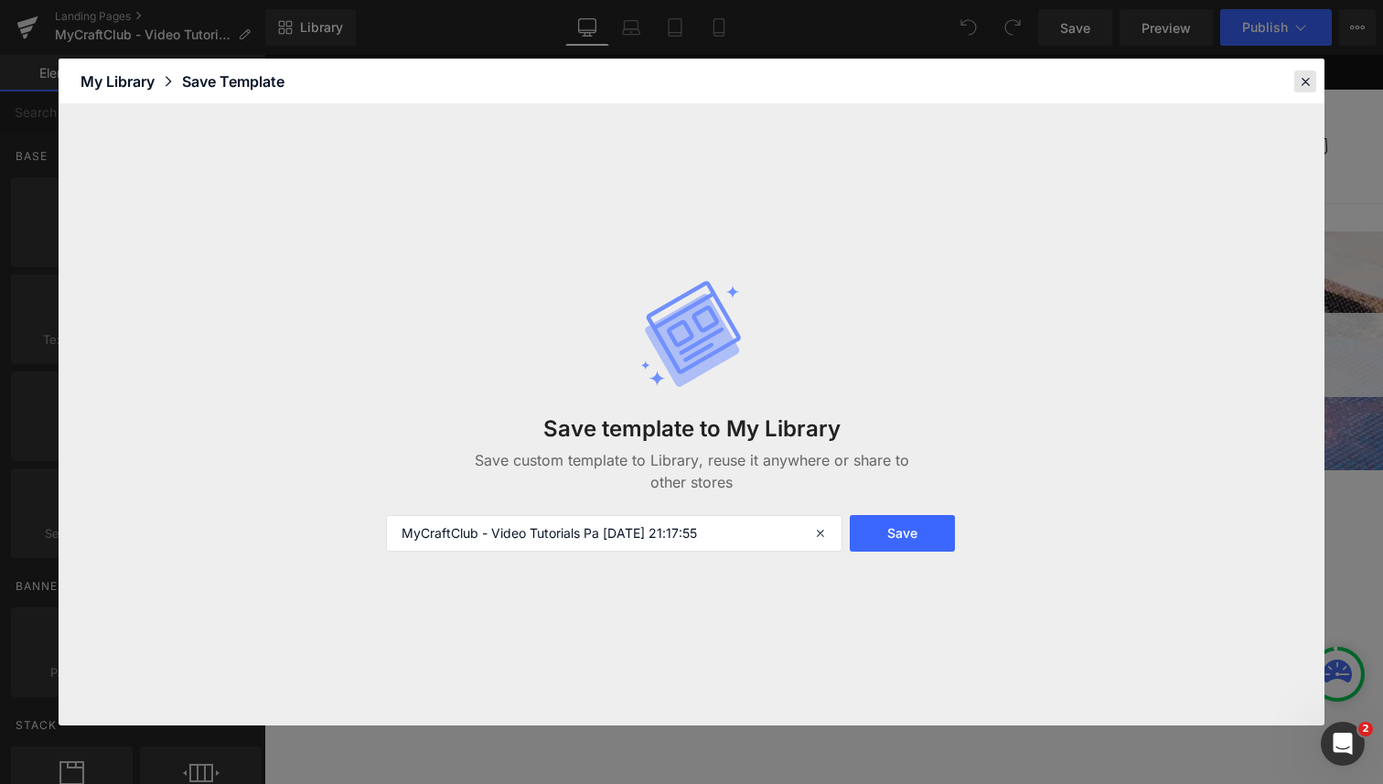
click at [1302, 81] on icon at bounding box center [1305, 81] width 16 height 16
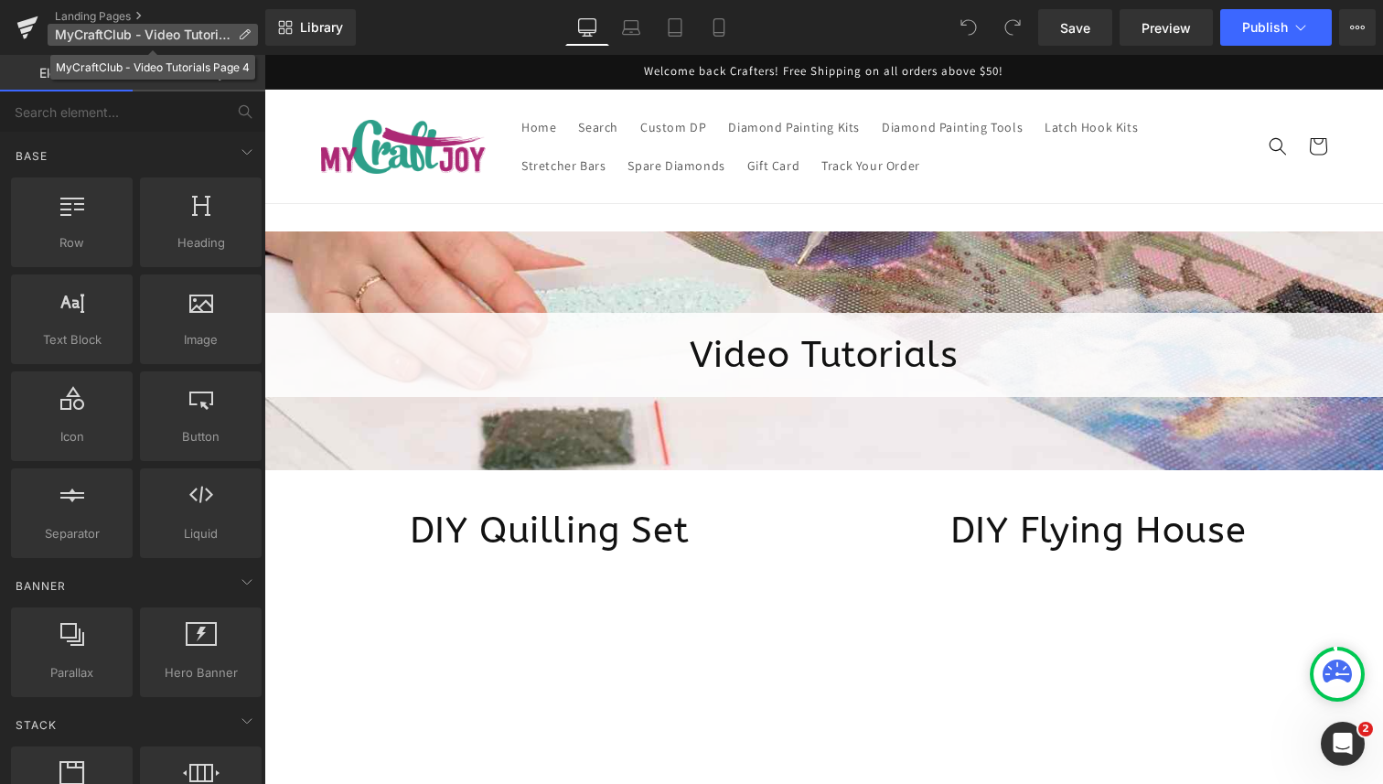
click at [246, 29] on icon at bounding box center [244, 34] width 13 height 13
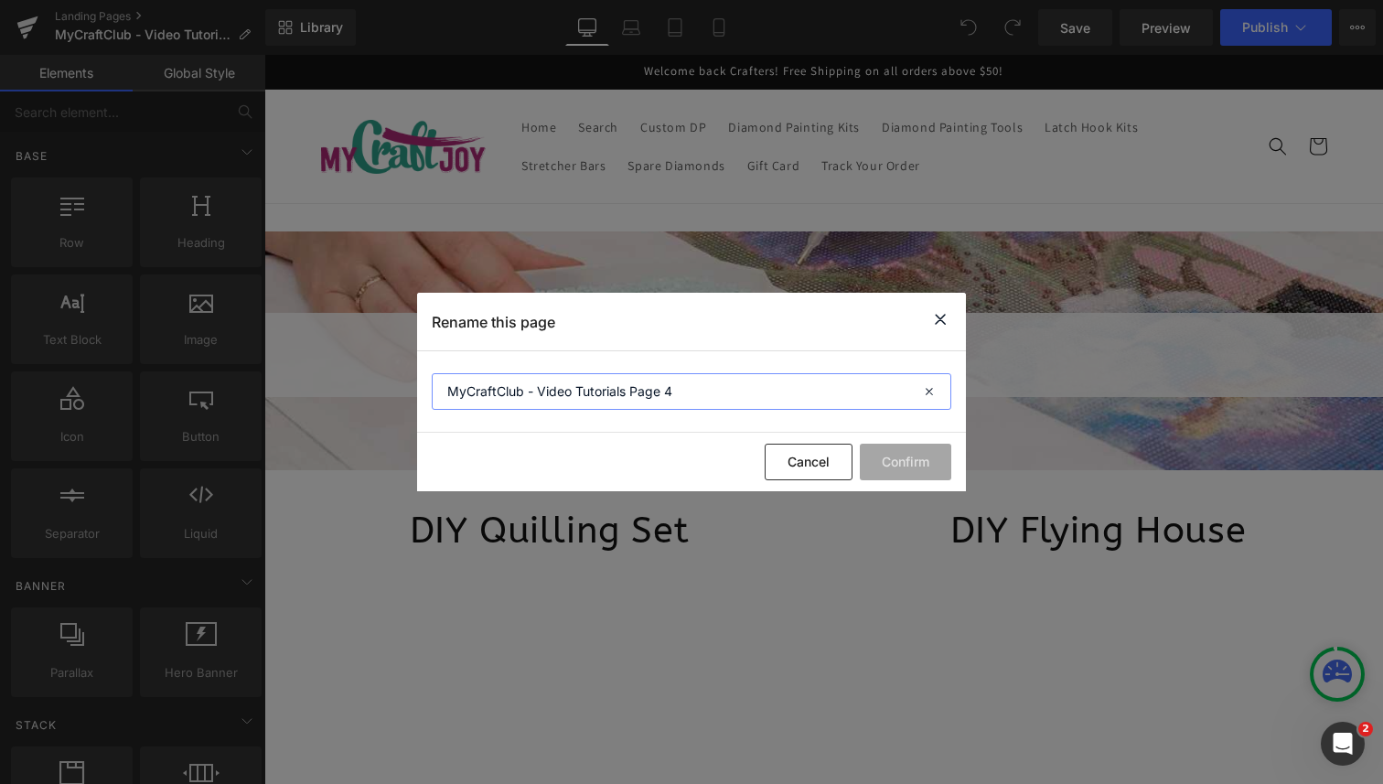
click at [695, 392] on input "MyCraftClub - Video Tutorials Page 4" at bounding box center [692, 391] width 520 height 37
drag, startPoint x: 940, startPoint y: 320, endPoint x: 1085, endPoint y: 27, distance: 327.7
click at [940, 320] on icon at bounding box center [941, 319] width 22 height 23
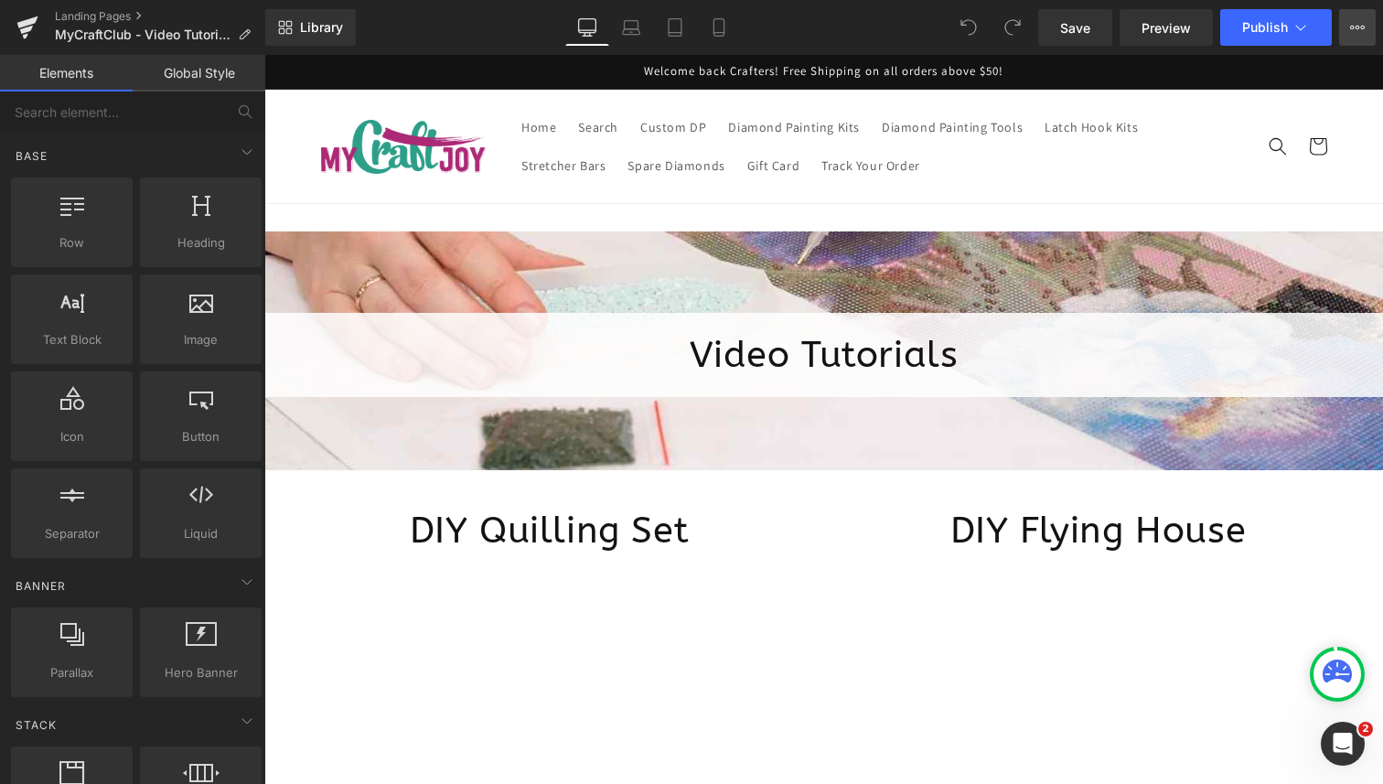
click at [1364, 23] on icon at bounding box center [1357, 27] width 15 height 15
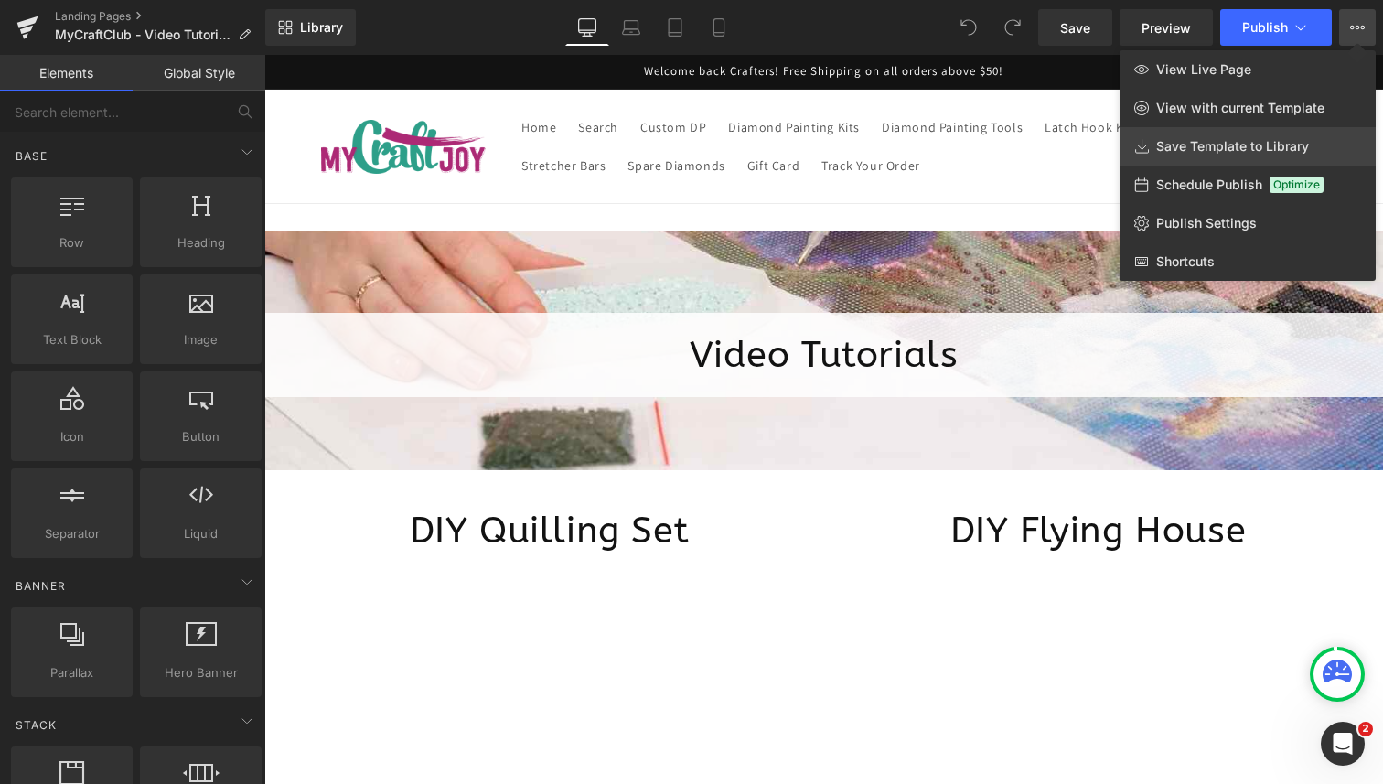
click at [1220, 150] on span "Save Template to Library" at bounding box center [1232, 146] width 153 height 16
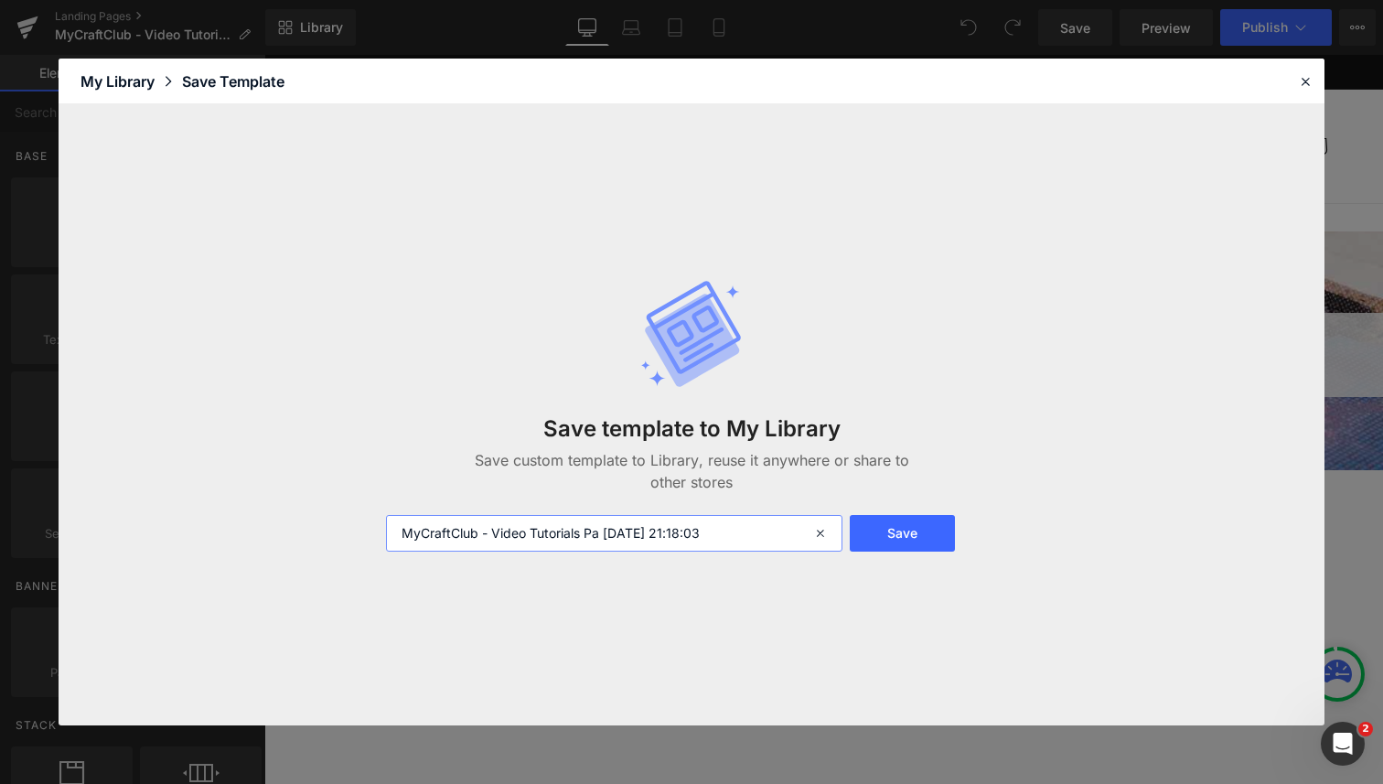
click at [716, 531] on input "MyCraftClub - Video Tutorials Pa 2025-09-04 21:18:03" at bounding box center [614, 533] width 457 height 37
paste input "ge2"
type input "MyCraftClub - Video Tutorials Page4"
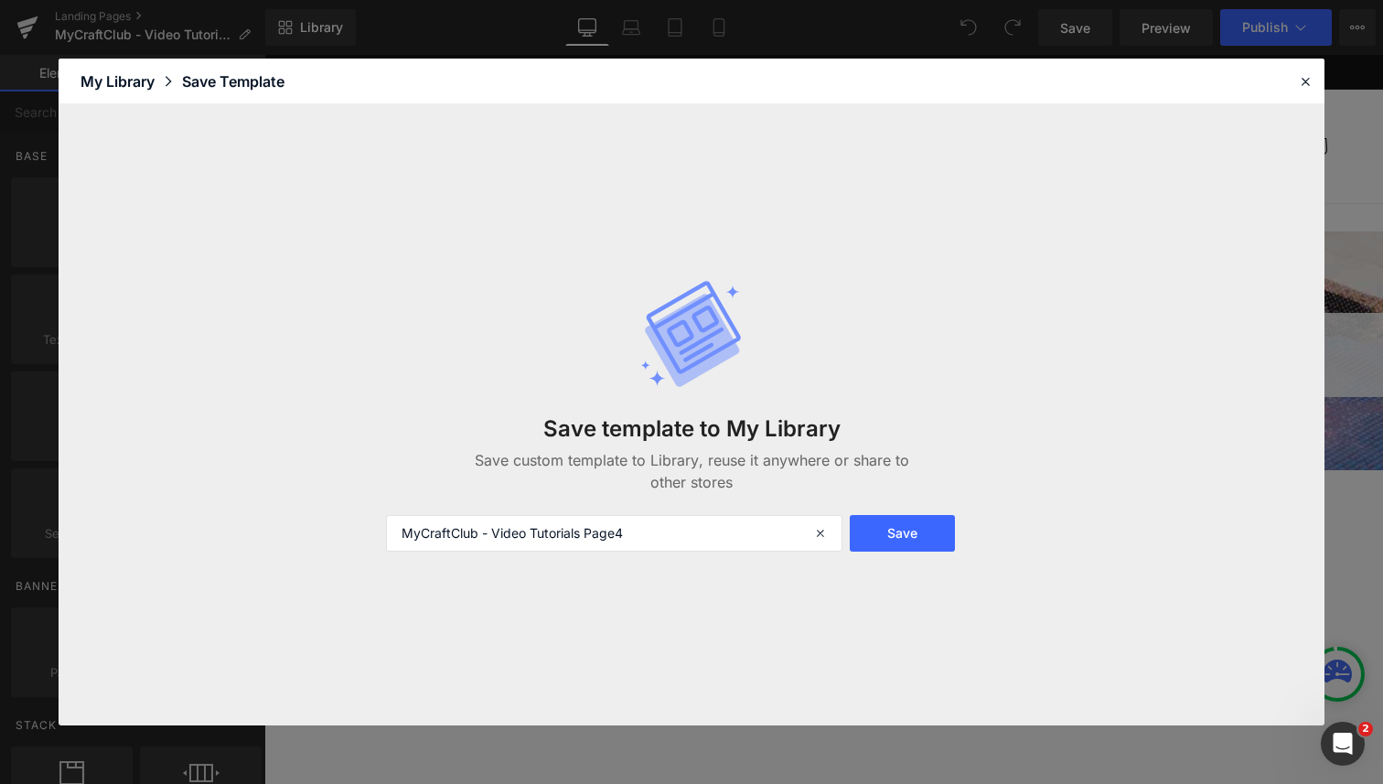
click at [959, 529] on form "MyCraftClub - Video Tutorials Page4 Save" at bounding box center [691, 533] width 633 height 37
drag, startPoint x: 940, startPoint y: 532, endPoint x: 954, endPoint y: 528, distance: 15.3
click at [940, 532] on button "Save" at bounding box center [902, 533] width 105 height 37
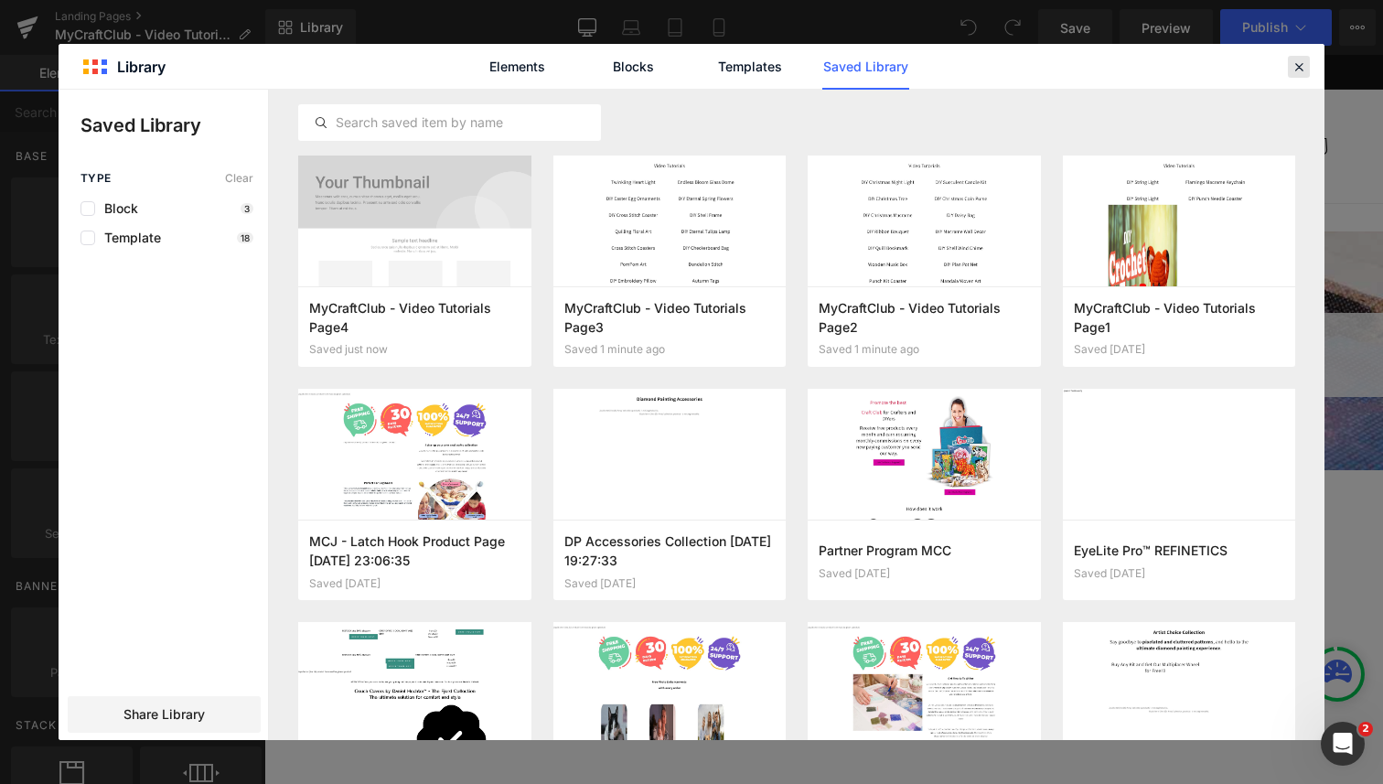
click at [1298, 68] on icon at bounding box center [1299, 67] width 16 height 16
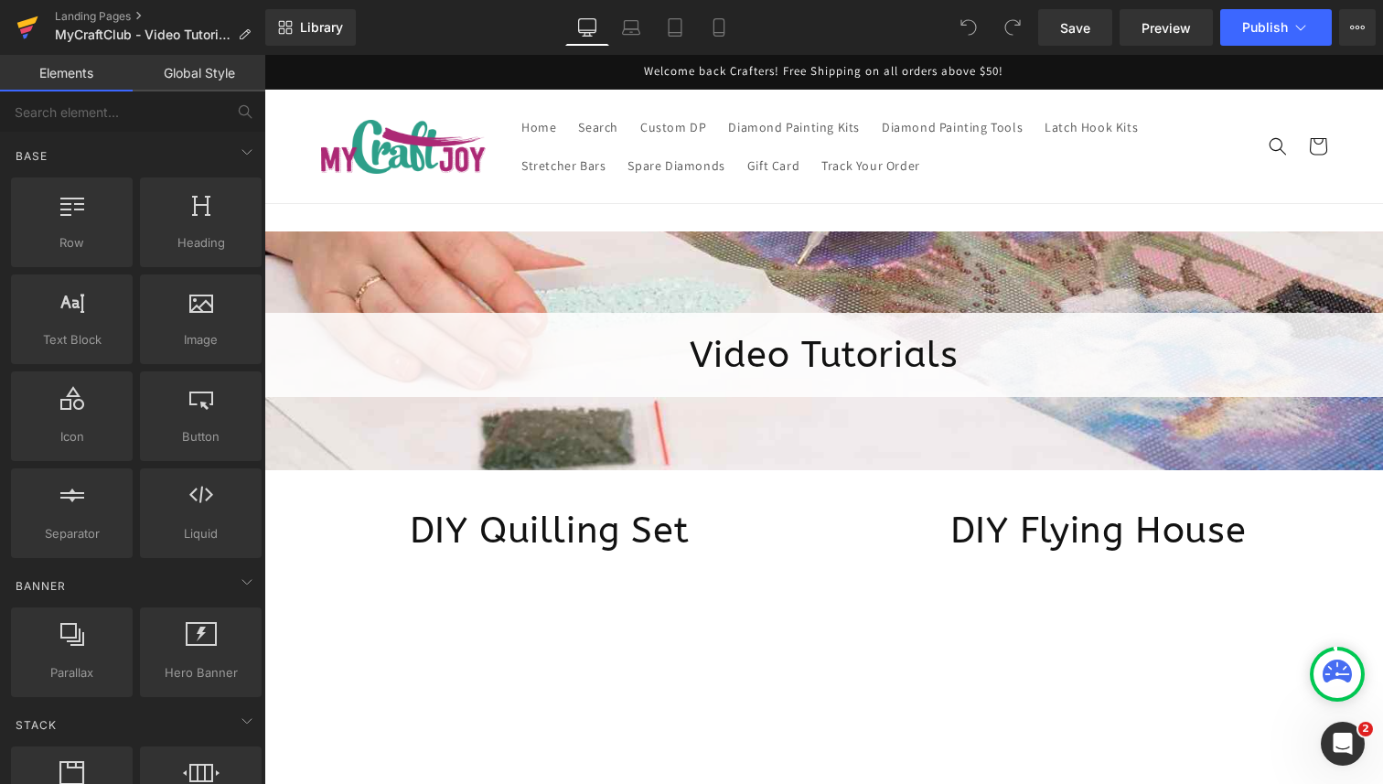
click at [24, 30] on icon at bounding box center [26, 30] width 13 height 8
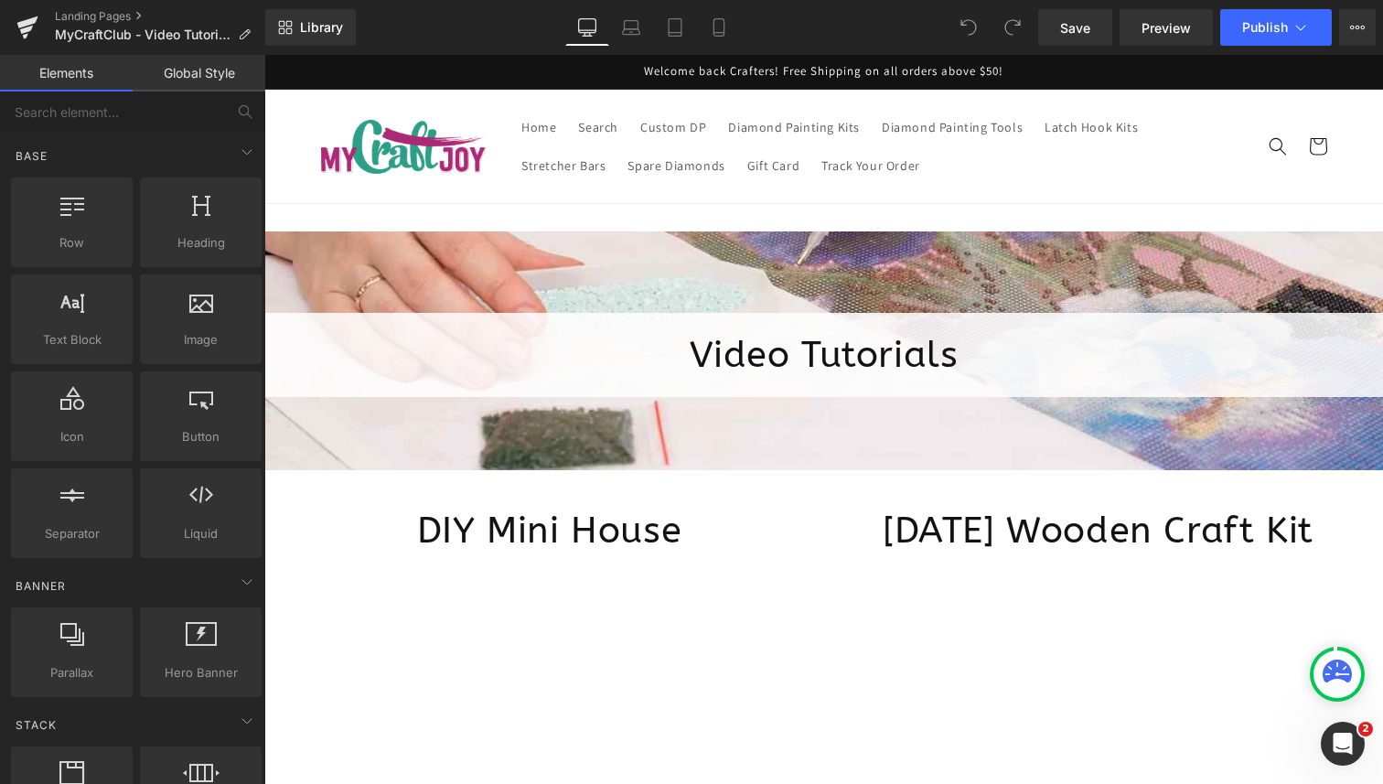
click at [1346, 33] on button "View Live Page View with current Template Save Template to Library Schedule Pub…" at bounding box center [1357, 27] width 37 height 37
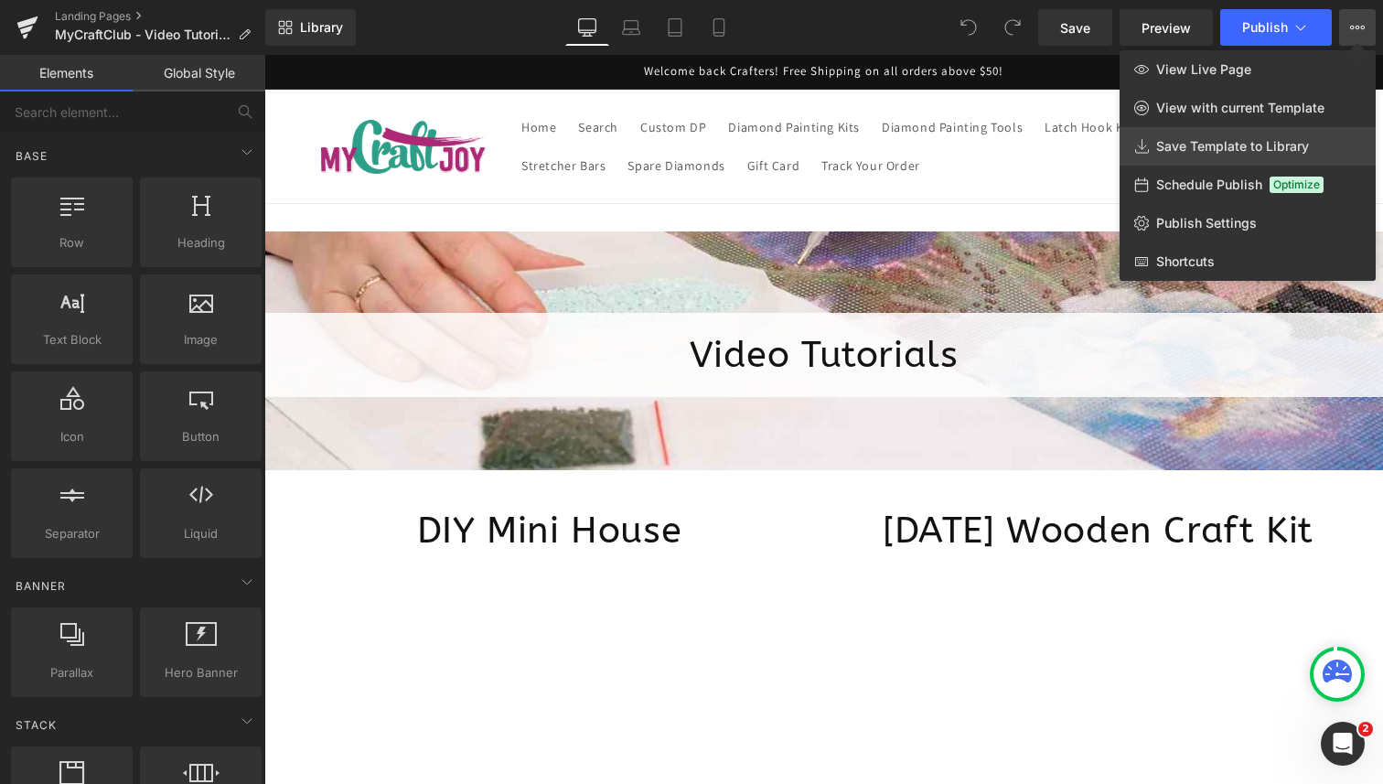
click at [1237, 146] on span "Save Template to Library" at bounding box center [1232, 146] width 153 height 16
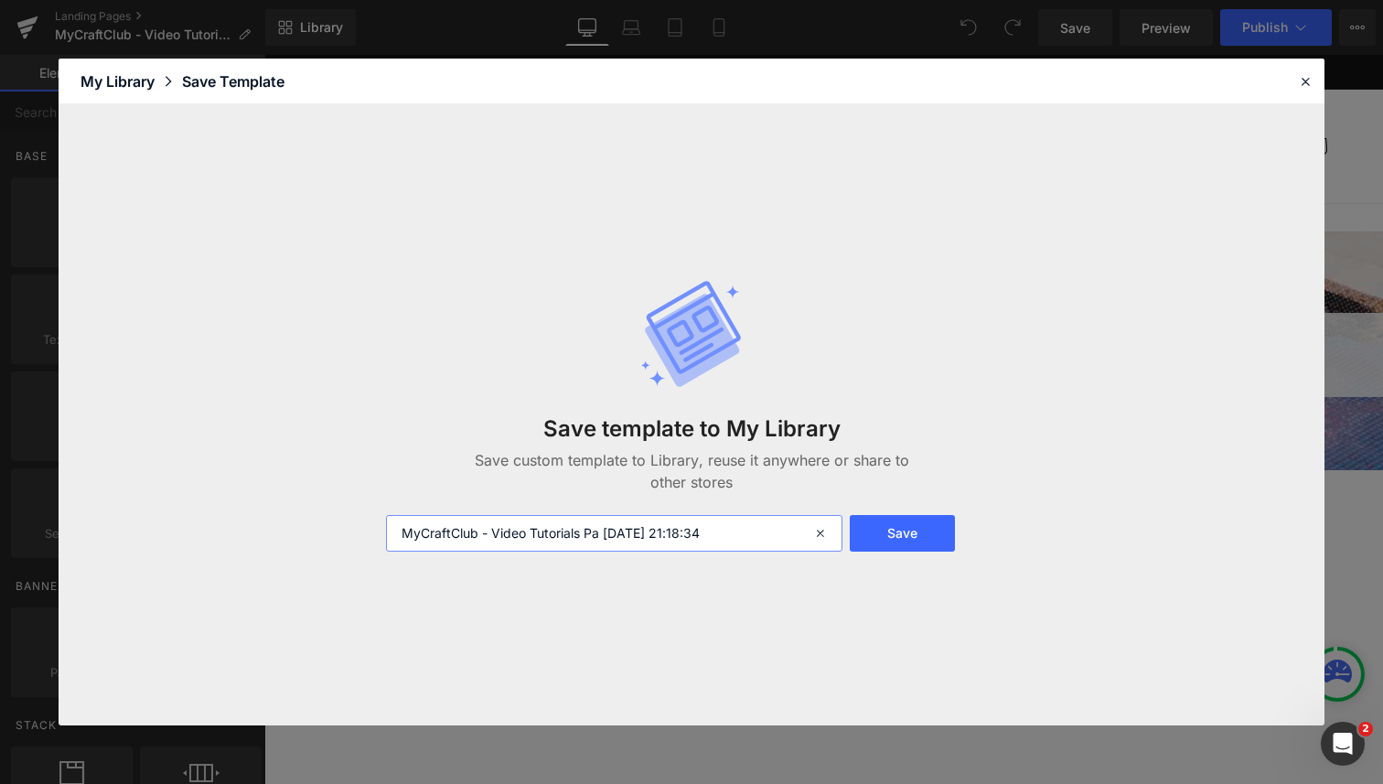
click at [681, 543] on input "MyCraftClub - Video Tutorials Pa [DATE] 21:18:34" at bounding box center [614, 533] width 457 height 37
click at [681, 542] on input "MyCraftClub - Video Tutorials Pa [DATE] 21:18:34" at bounding box center [614, 533] width 457 height 37
paste input "ge2"
type input "MyCraftClub - Video Tutorials Page5"
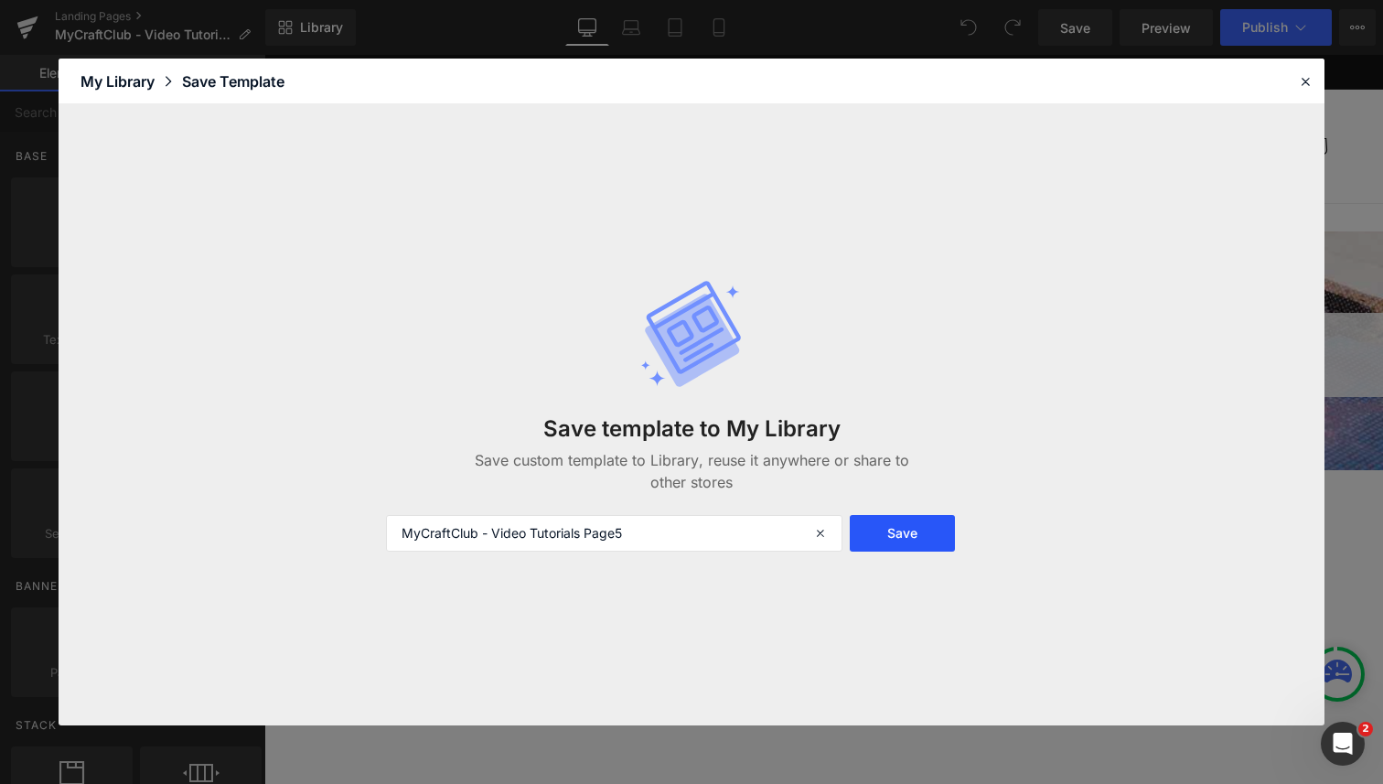
click at [912, 531] on button "Save" at bounding box center [902, 533] width 105 height 37
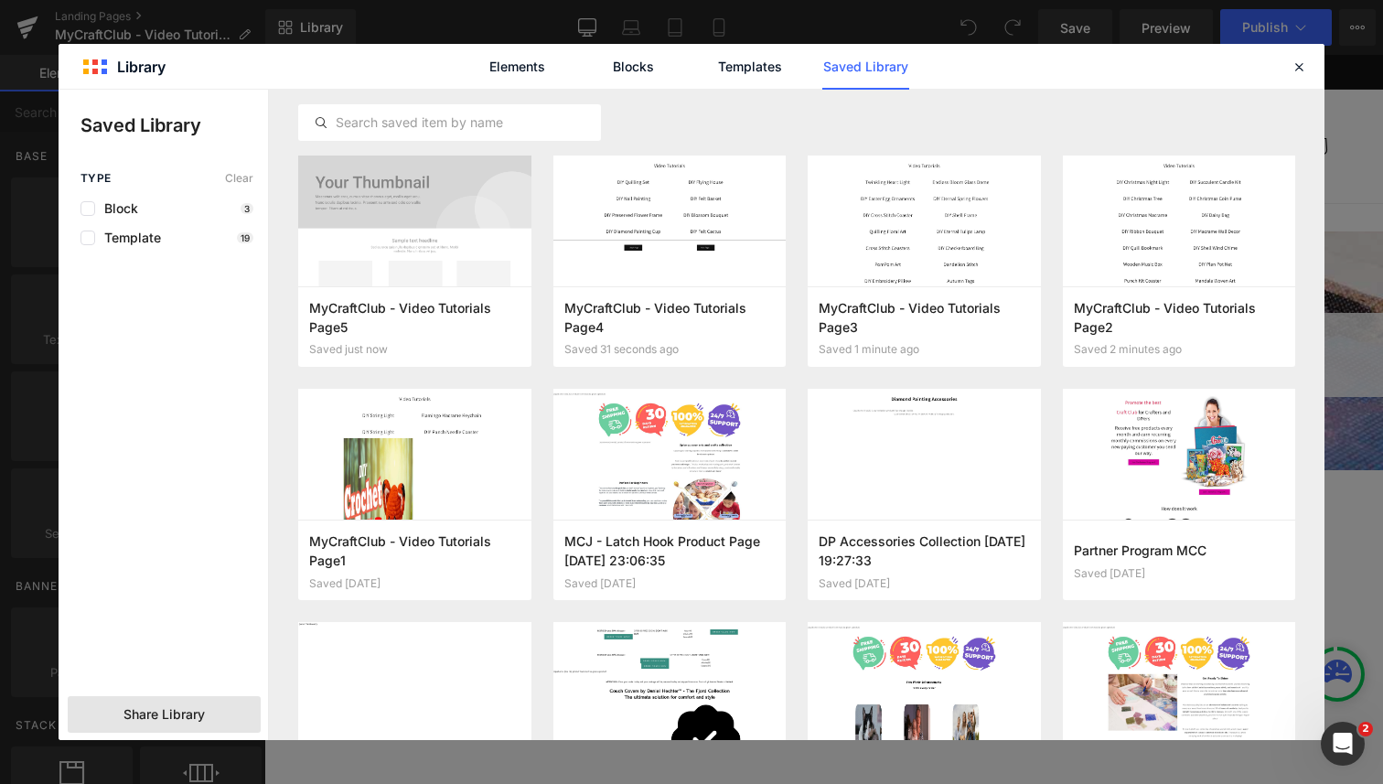
click at [146, 715] on span "Share Library" at bounding box center [164, 714] width 81 height 18
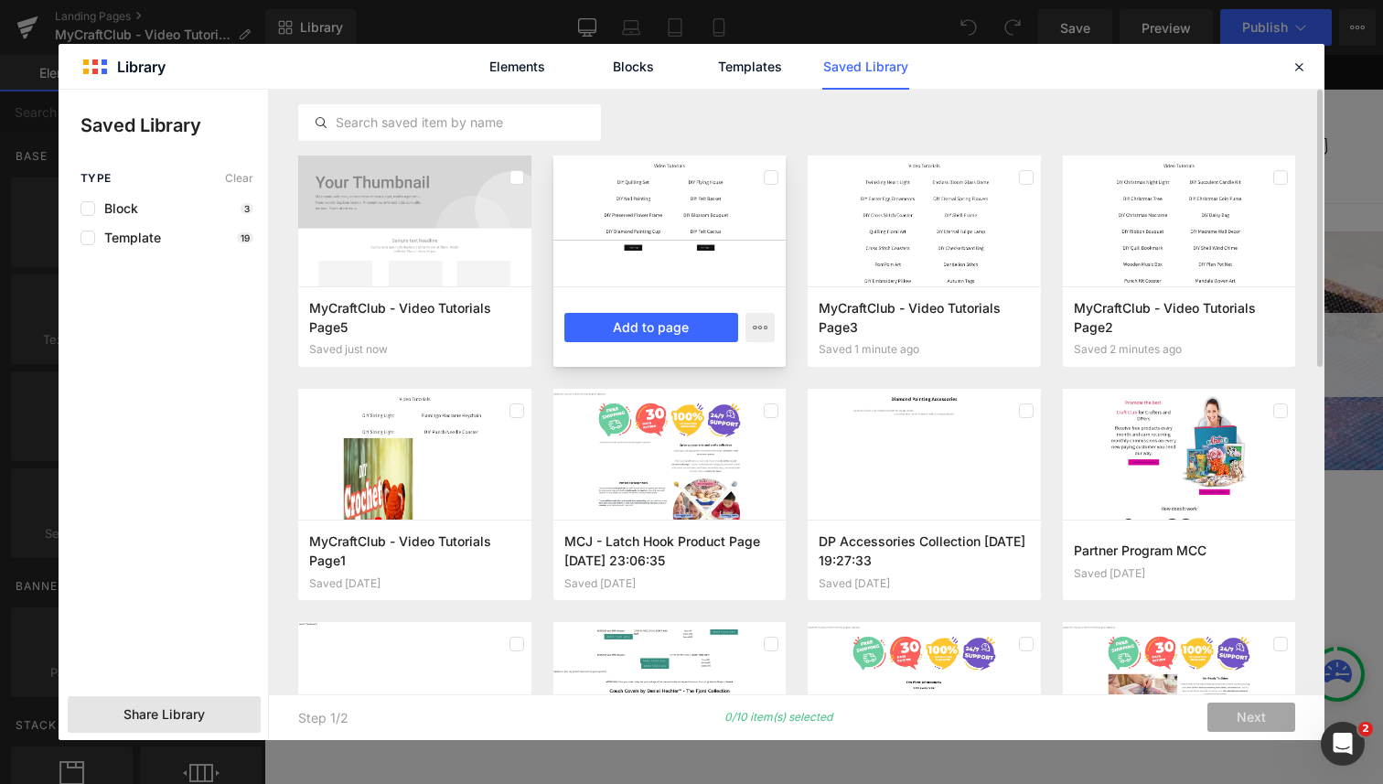
drag, startPoint x: 521, startPoint y: 179, endPoint x: 582, endPoint y: 168, distance: 62.3
click at [521, 179] on label at bounding box center [517, 177] width 15 height 15
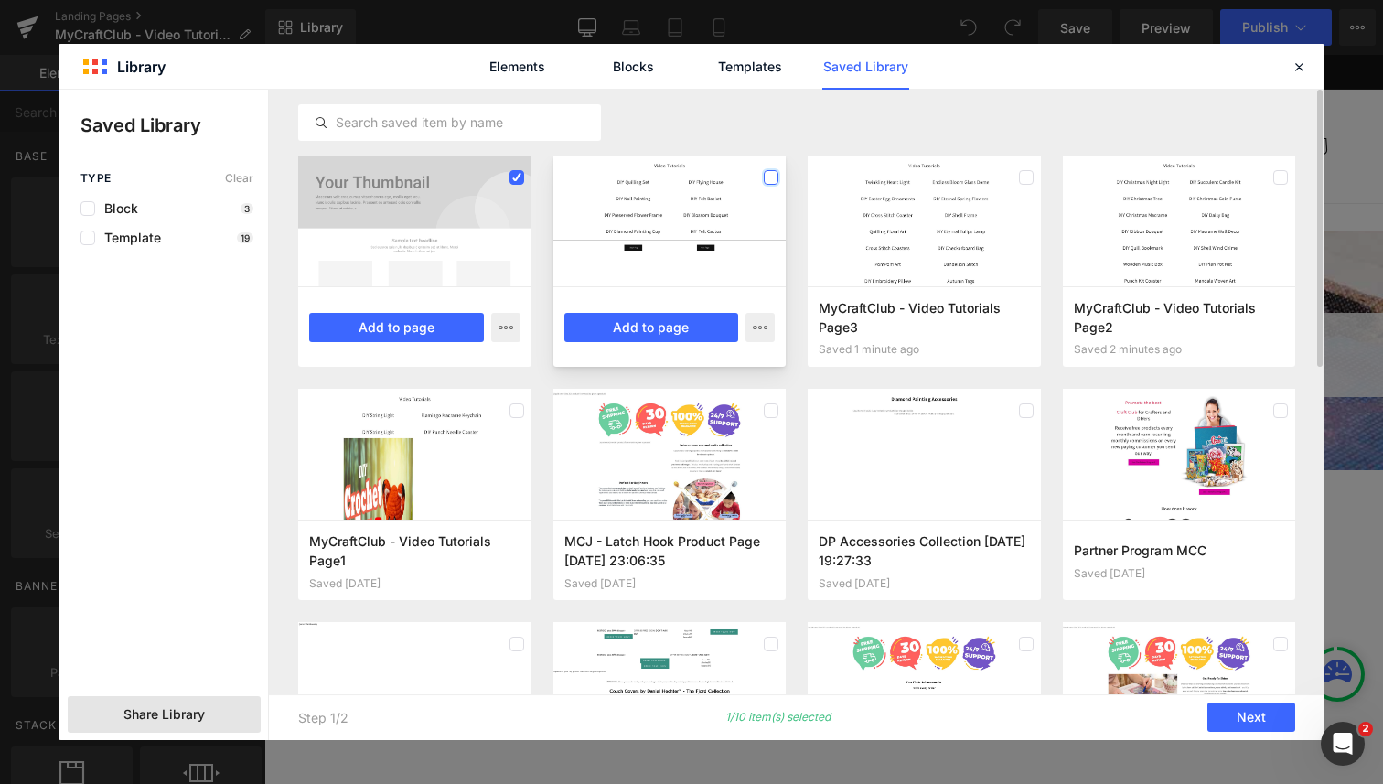
click at [771, 179] on label at bounding box center [771, 177] width 15 height 15
drag, startPoint x: 1031, startPoint y: 180, endPoint x: 1053, endPoint y: 177, distance: 22.1
click at [1030, 180] on label at bounding box center [1026, 177] width 15 height 15
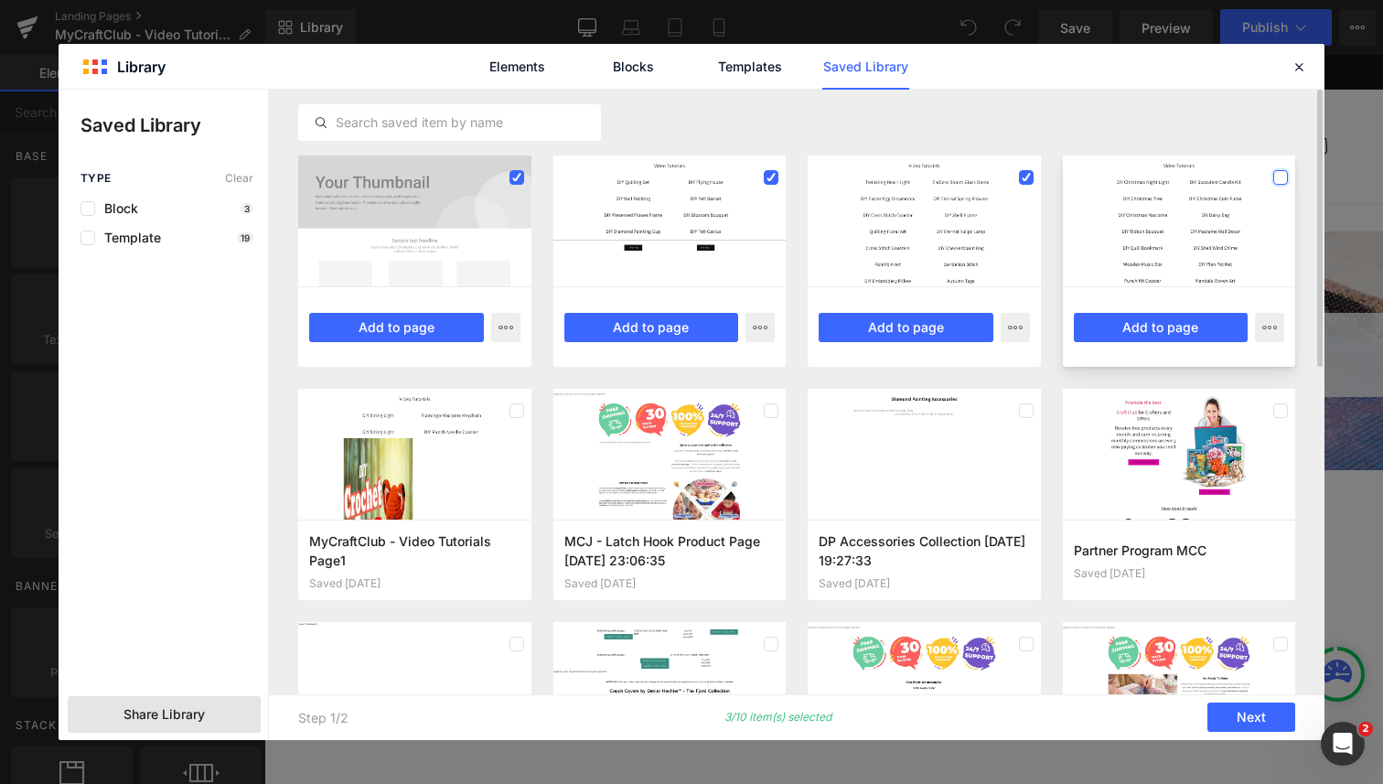
click at [1279, 181] on label at bounding box center [1281, 177] width 15 height 15
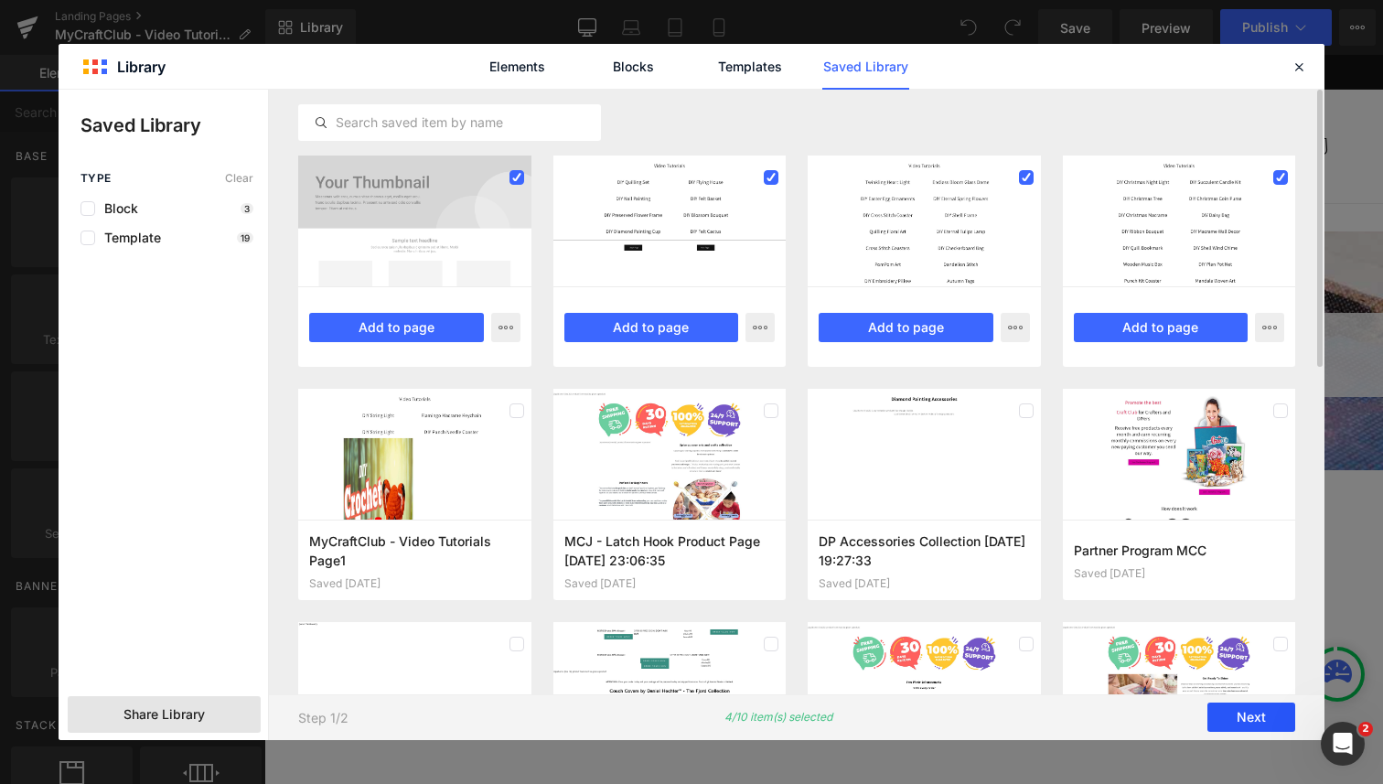
click at [1256, 726] on button "Next" at bounding box center [1252, 718] width 88 height 29
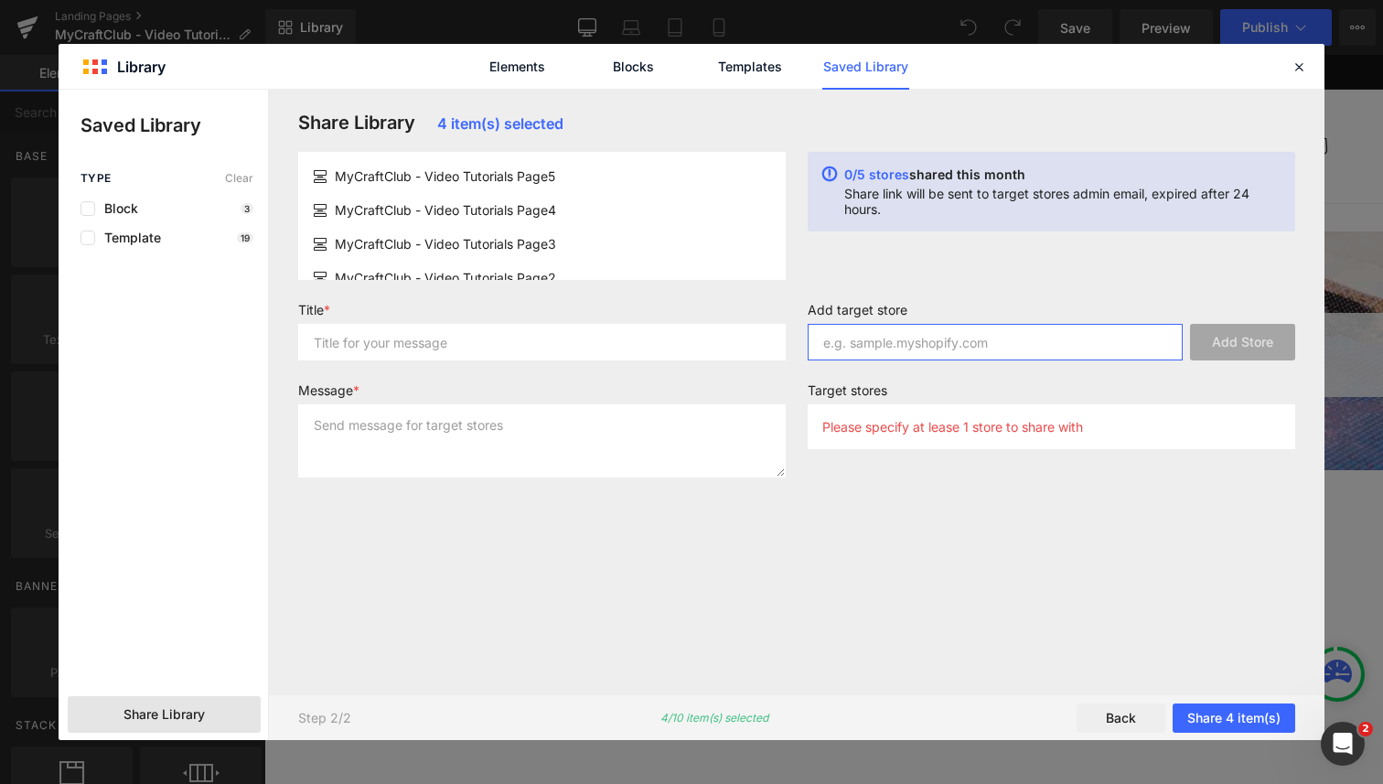
click at [881, 345] on input "text" at bounding box center [995, 342] width 375 height 37
click at [917, 337] on input "text" at bounding box center [995, 342] width 375 height 37
paste input "0493aa-3"
type input "[DOMAIN_NAME]"
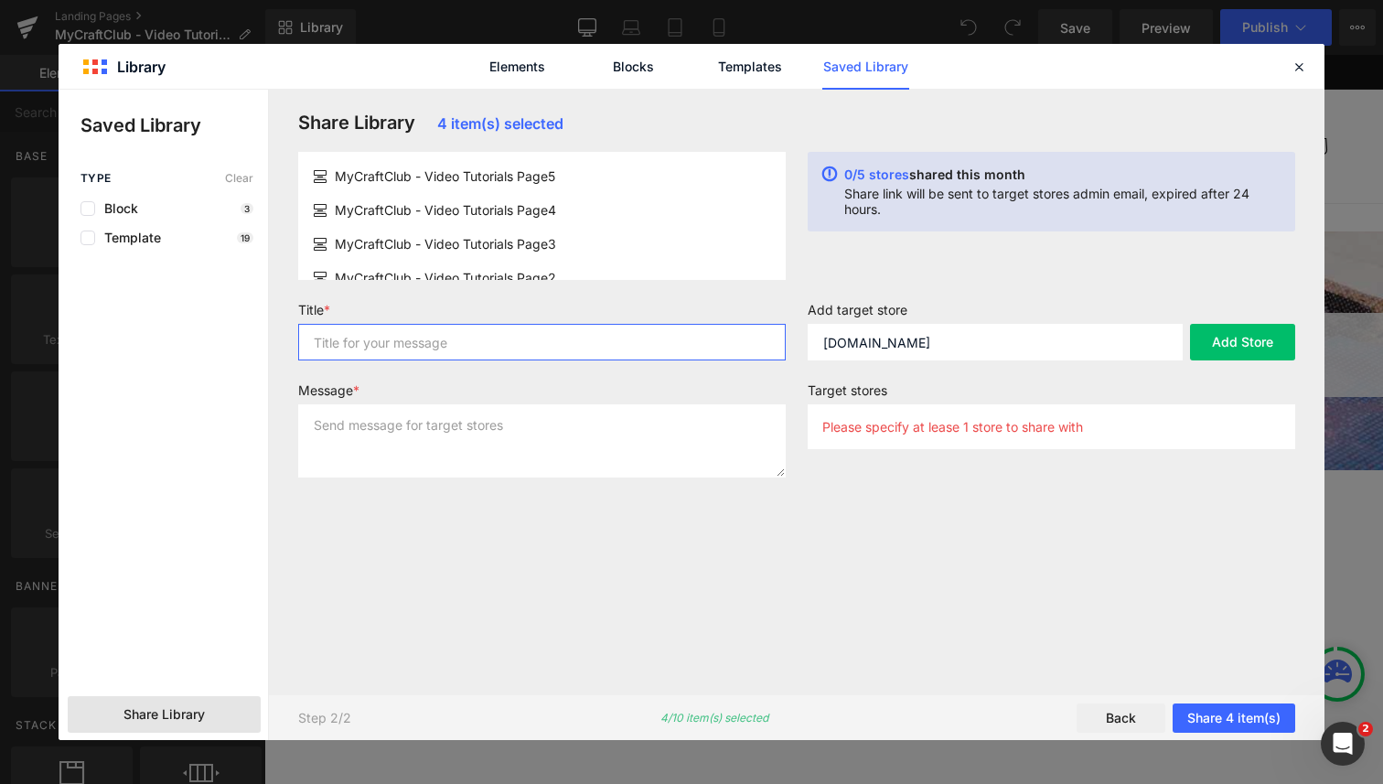
click at [466, 349] on input "text" at bounding box center [542, 342] width 488 height 37
type input "aa"
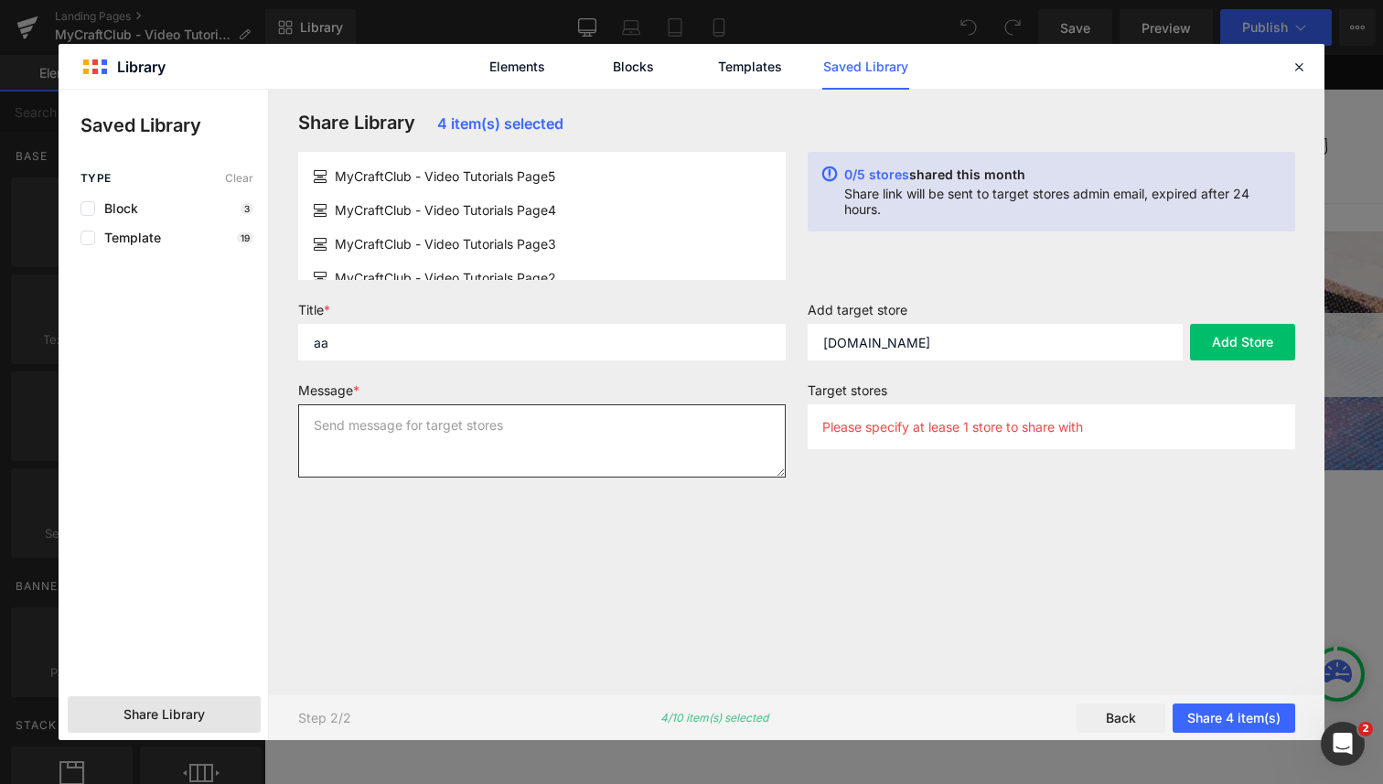
click at [466, 412] on textarea at bounding box center [542, 440] width 488 height 73
type textarea "aa"
click at [872, 592] on div "Share Library 4 item(s) selected MyCraftClub - Video Tutorials Page5 MyCraftClu…" at bounding box center [796, 392] width 1019 height 561
click at [994, 441] on div "Please specify at lease 1 store to share with" at bounding box center [1052, 426] width 488 height 45
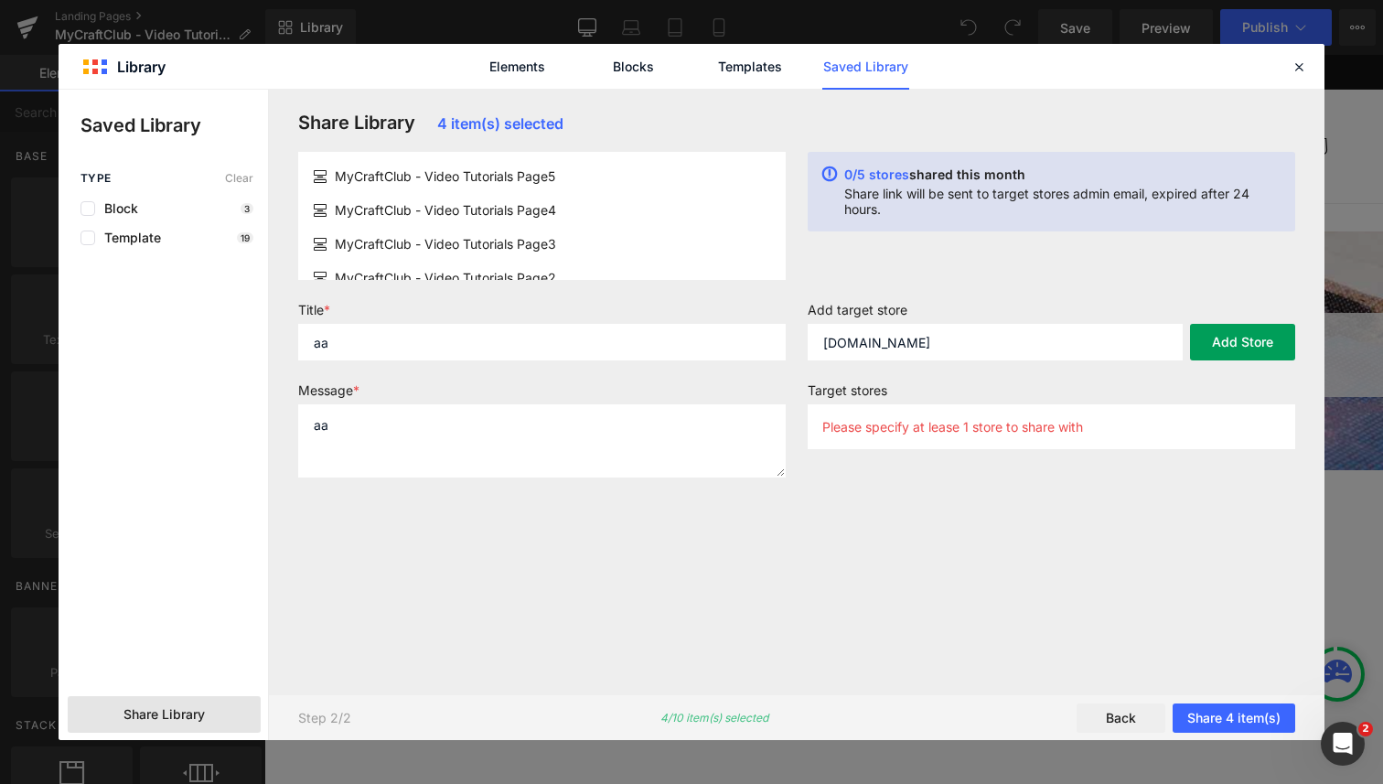
click at [1217, 340] on button "Add Store" at bounding box center [1242, 342] width 105 height 37
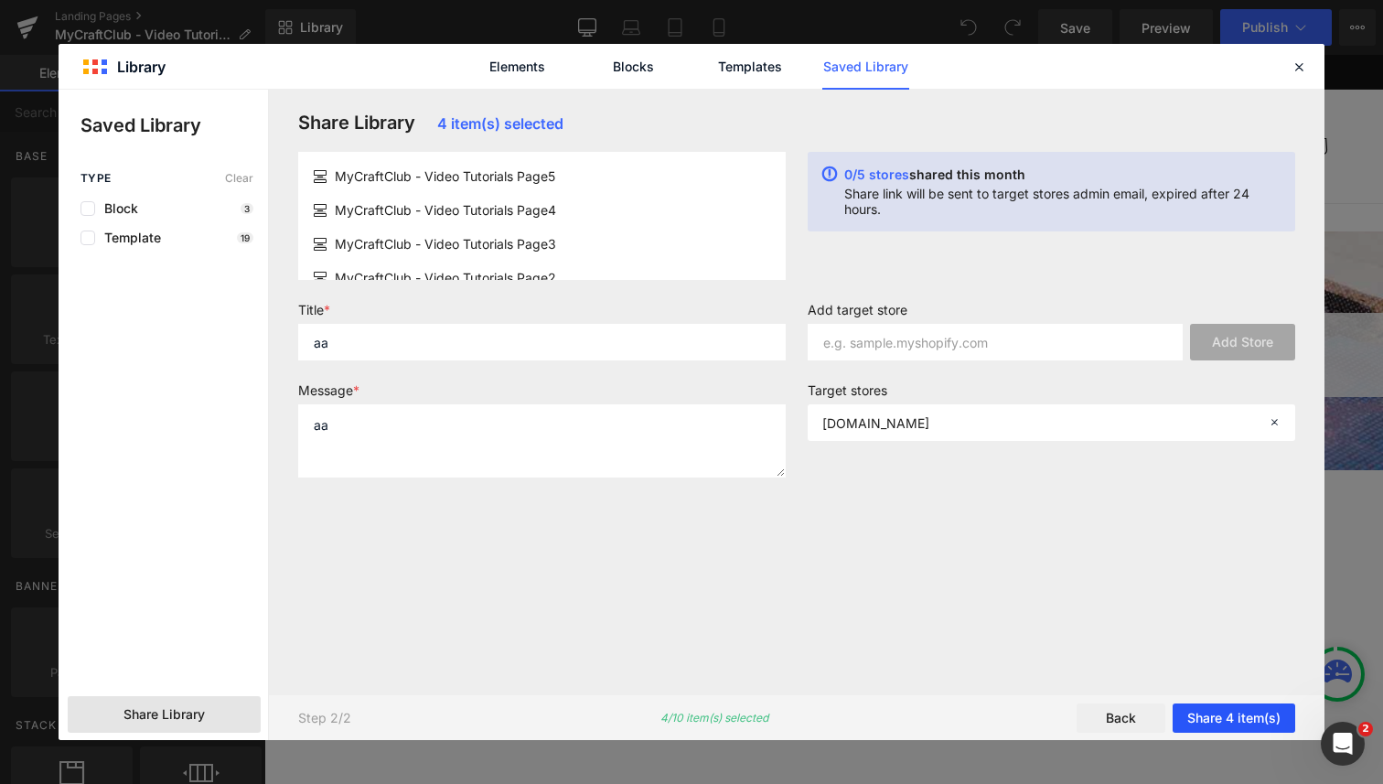
click at [1244, 716] on button "Share 4 item(s)" at bounding box center [1234, 718] width 123 height 29
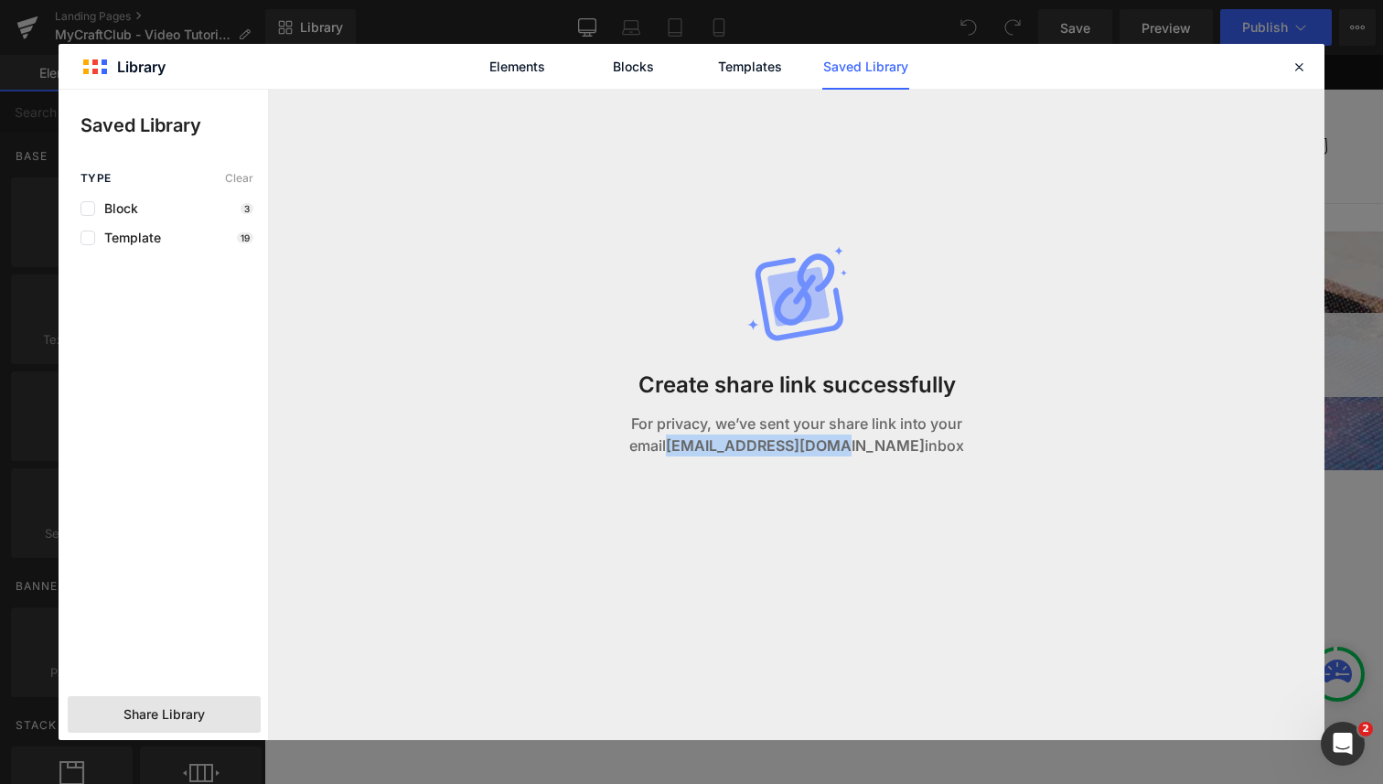
drag, startPoint x: 695, startPoint y: 446, endPoint x: 850, endPoint y: 449, distance: 154.6
click at [850, 449] on p "For privacy, we’ve sent your share link into your email [EMAIL_ADDRESS][DOMAIN_…" at bounding box center [797, 435] width 473 height 44
click at [1296, 68] on icon at bounding box center [1299, 67] width 16 height 16
